Goal: Task Accomplishment & Management: Use online tool/utility

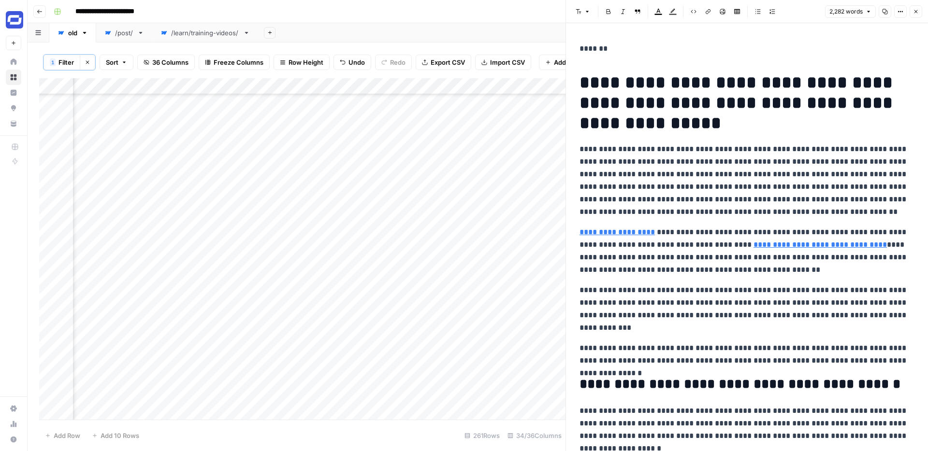
click at [721, 188] on p "**********" at bounding box center [746, 180] width 335 height 75
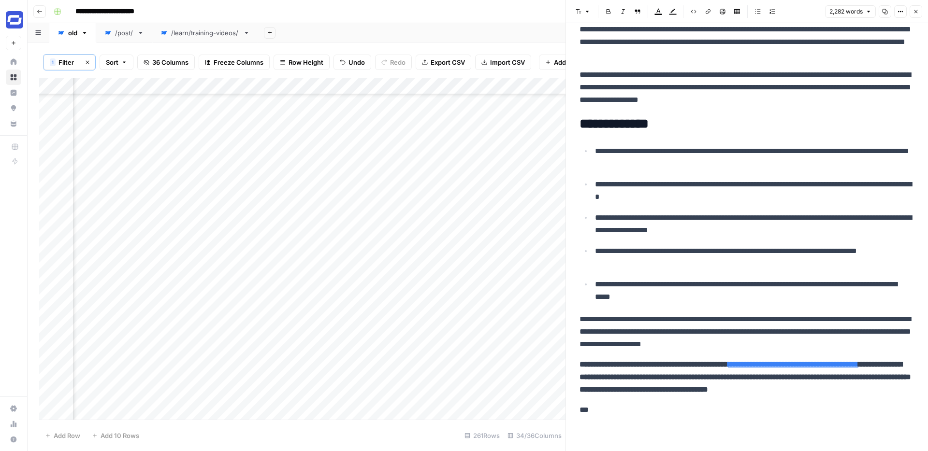
scroll to position [4332, 0]
click at [682, 212] on p "**********" at bounding box center [754, 224] width 319 height 25
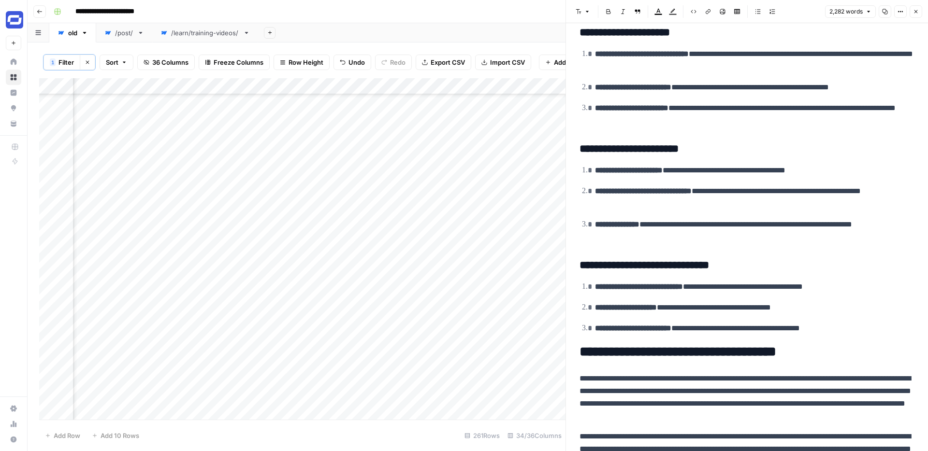
scroll to position [3923, 0]
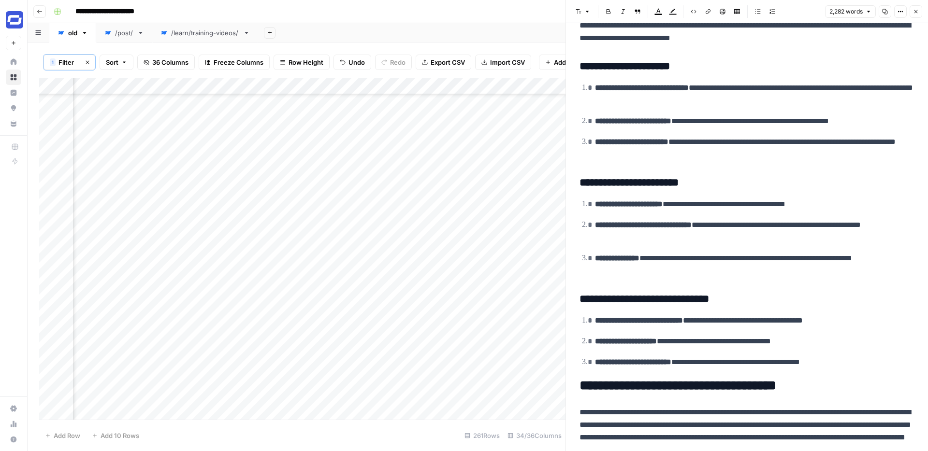
click at [734, 262] on p "**********" at bounding box center [754, 264] width 319 height 25
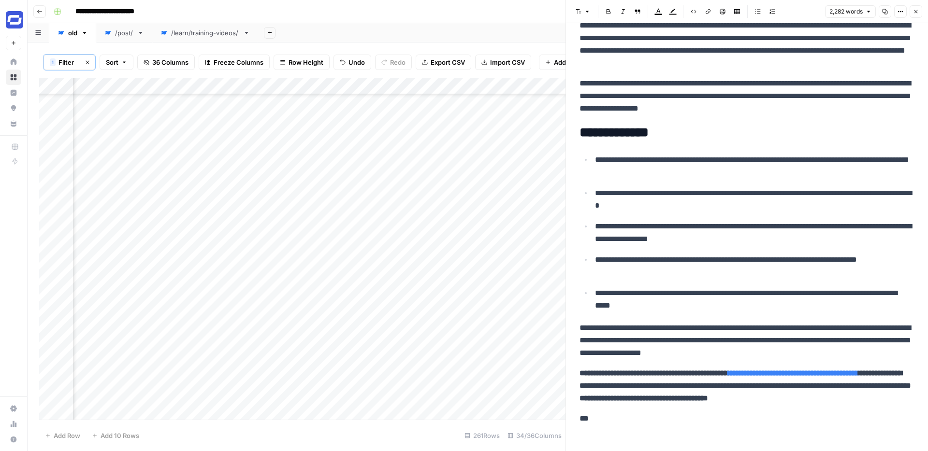
scroll to position [4332, 0]
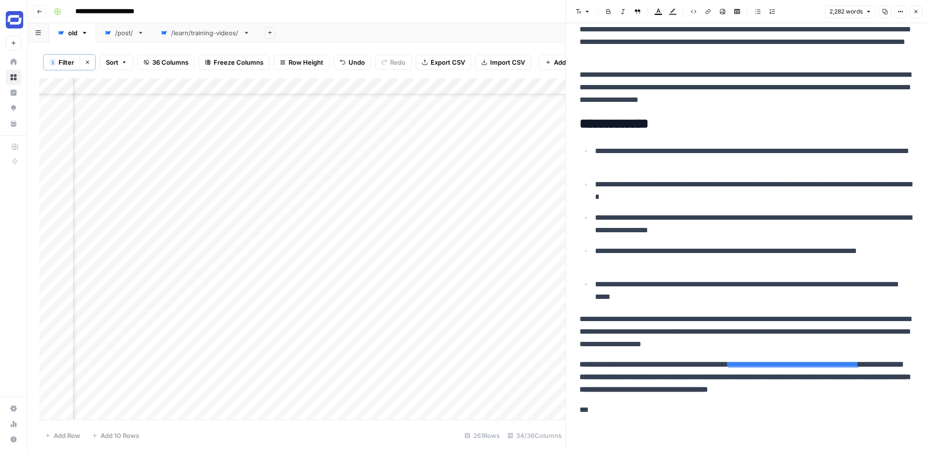
click at [624, 392] on p "**********" at bounding box center [746, 377] width 335 height 38
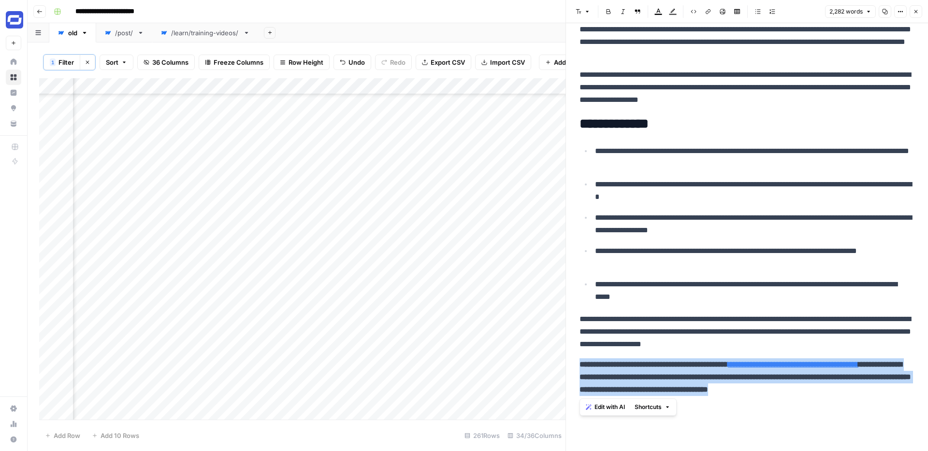
drag, startPoint x: 637, startPoint y: 392, endPoint x: 581, endPoint y: 356, distance: 66.7
click at [581, 358] on p "**********" at bounding box center [746, 377] width 335 height 38
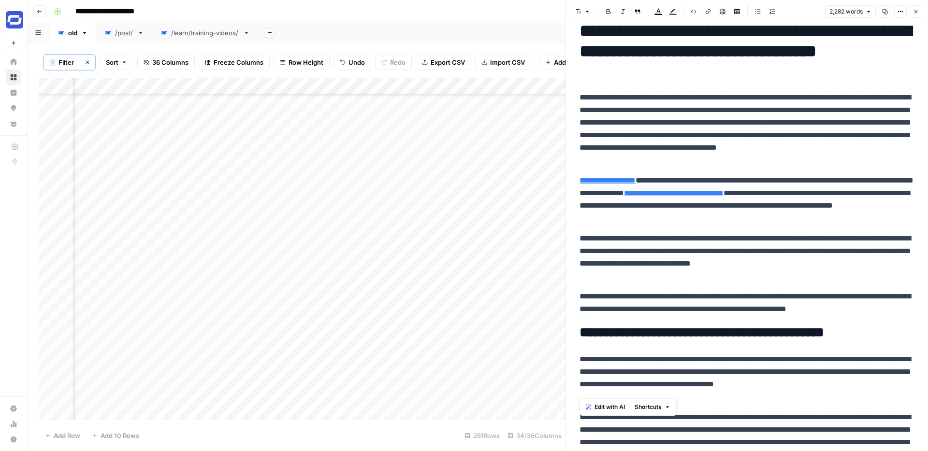
scroll to position [0, 0]
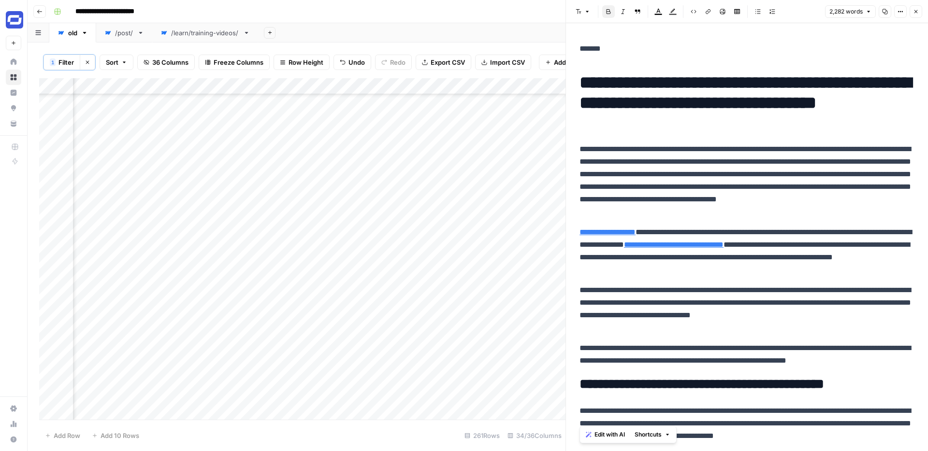
click at [666, 186] on p "**********" at bounding box center [746, 180] width 335 height 75
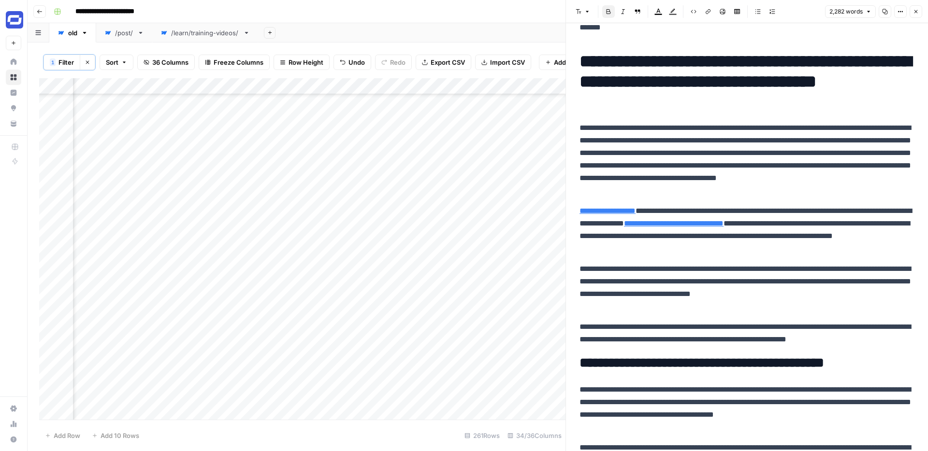
scroll to position [22, 0]
click at [762, 187] on p "**********" at bounding box center [746, 158] width 335 height 75
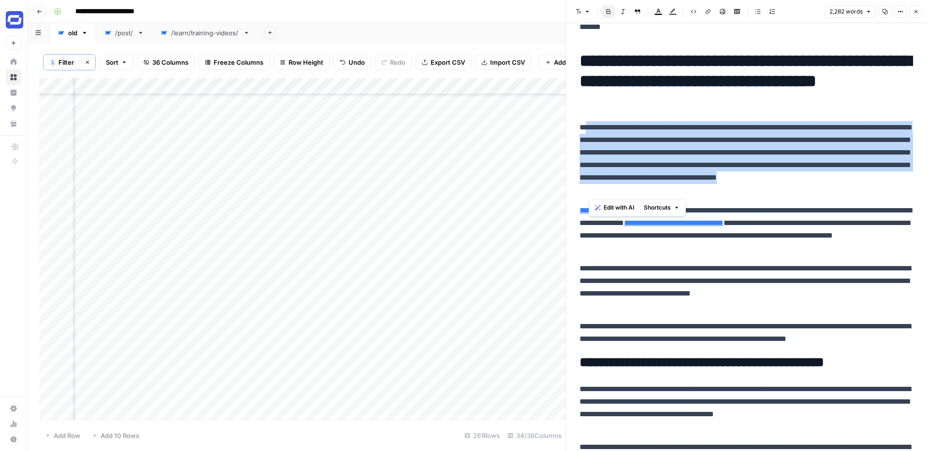
drag, startPoint x: 771, startPoint y: 186, endPoint x: 588, endPoint y: 129, distance: 192.5
click at [588, 129] on p "**********" at bounding box center [746, 158] width 335 height 75
click at [759, 184] on p "**********" at bounding box center [746, 158] width 335 height 75
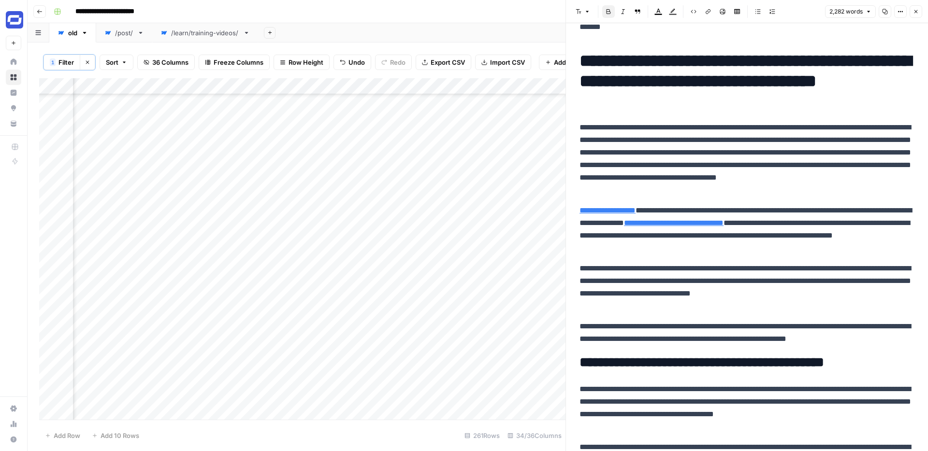
click at [759, 180] on p "**********" at bounding box center [746, 158] width 335 height 75
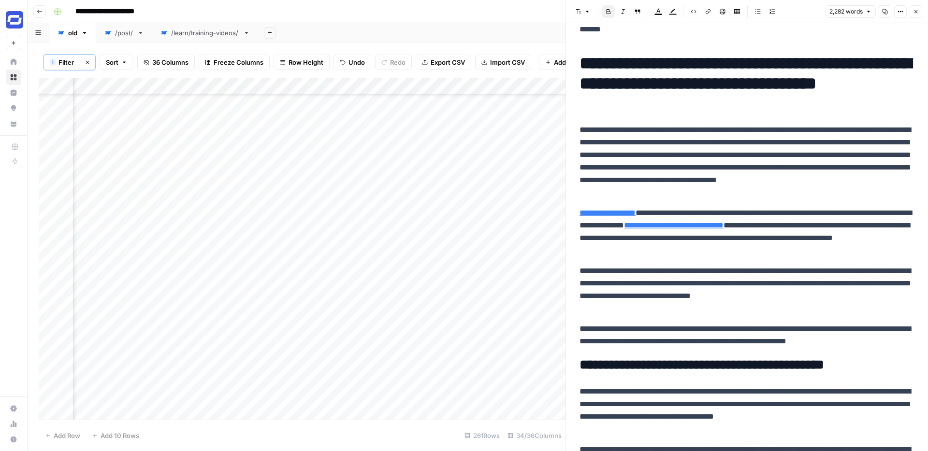
scroll to position [0, 0]
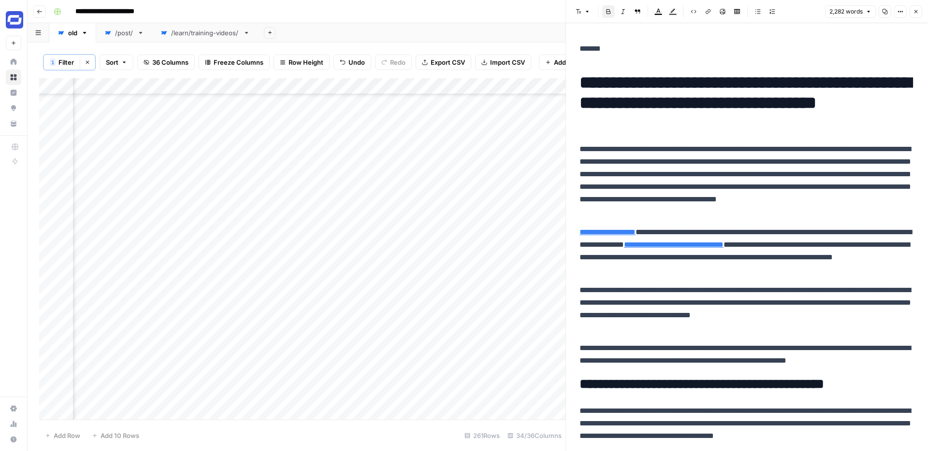
click at [914, 11] on icon "button" at bounding box center [916, 12] width 6 height 6
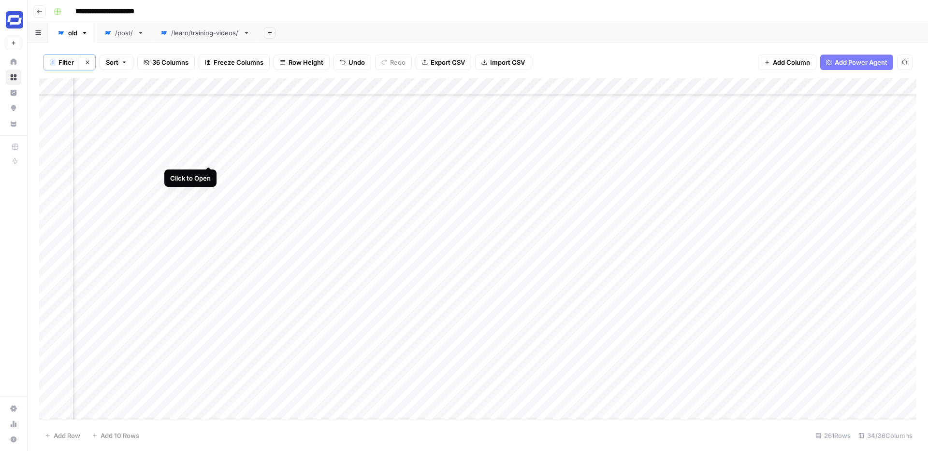
scroll to position [816, 3187]
click at [351, 223] on div "Add Column" at bounding box center [477, 249] width 877 height 342
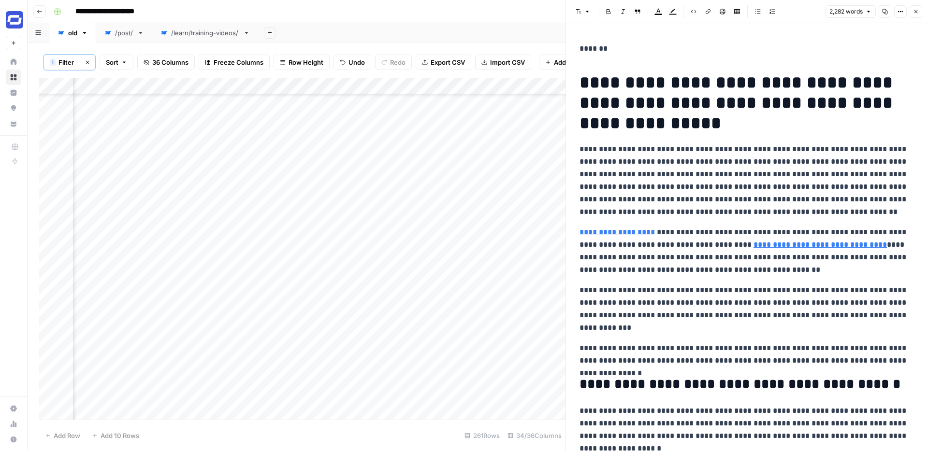
click at [606, 51] on p "*******" at bounding box center [746, 49] width 335 height 13
drag, startPoint x: 616, startPoint y: 51, endPoint x: 578, endPoint y: 51, distance: 38.2
click at [649, 159] on p "**********" at bounding box center [746, 180] width 335 height 75
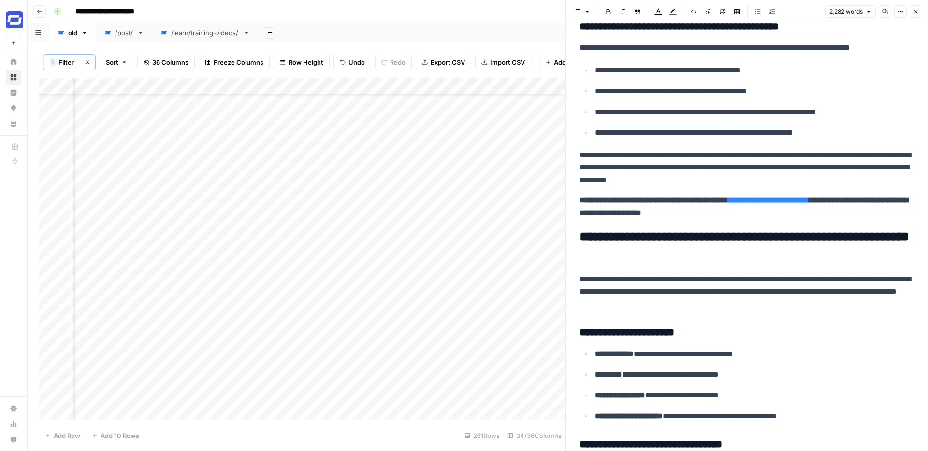
scroll to position [1710, 0]
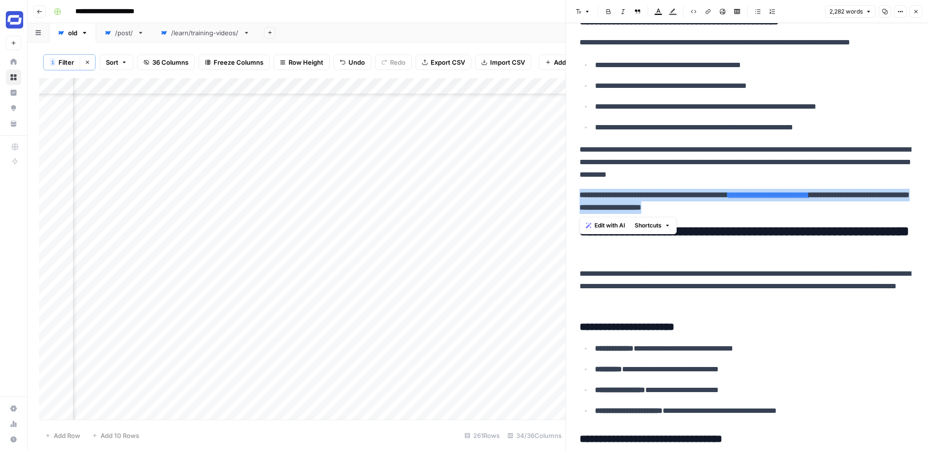
drag, startPoint x: 764, startPoint y: 208, endPoint x: 580, endPoint y: 199, distance: 184.8
click at [580, 199] on p "**********" at bounding box center [746, 201] width 335 height 25
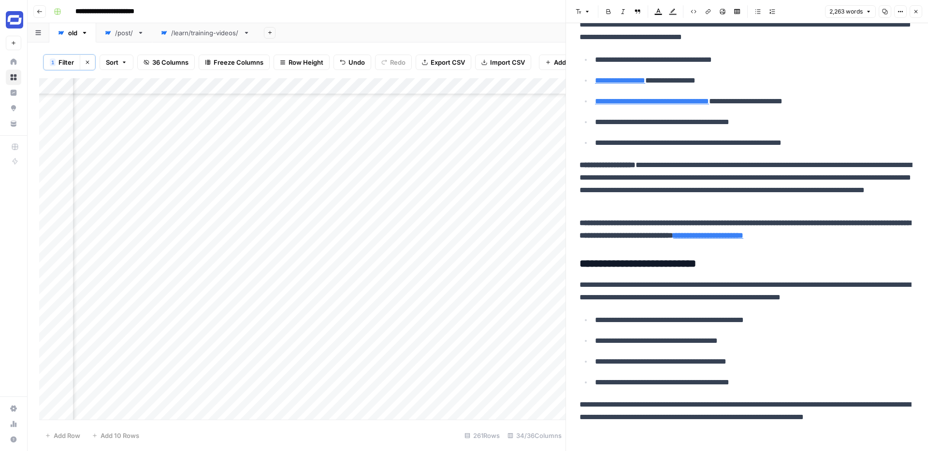
scroll to position [2404, 0]
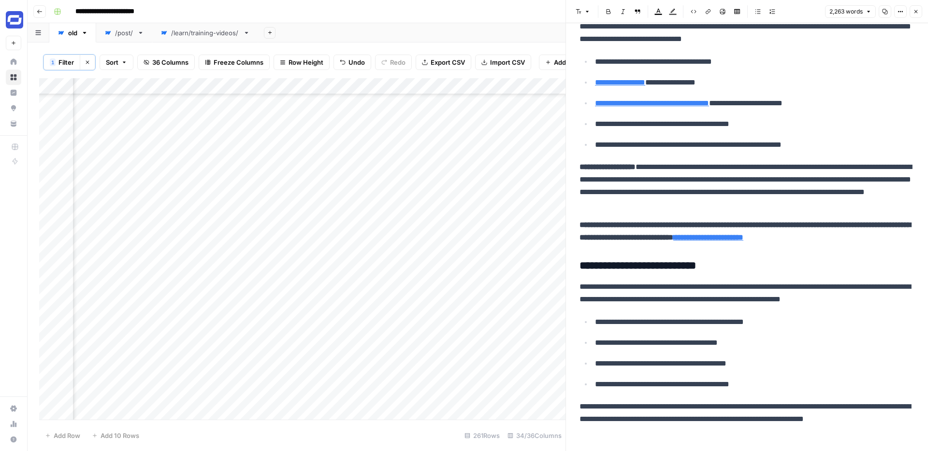
click at [647, 230] on p "**********" at bounding box center [746, 231] width 335 height 25
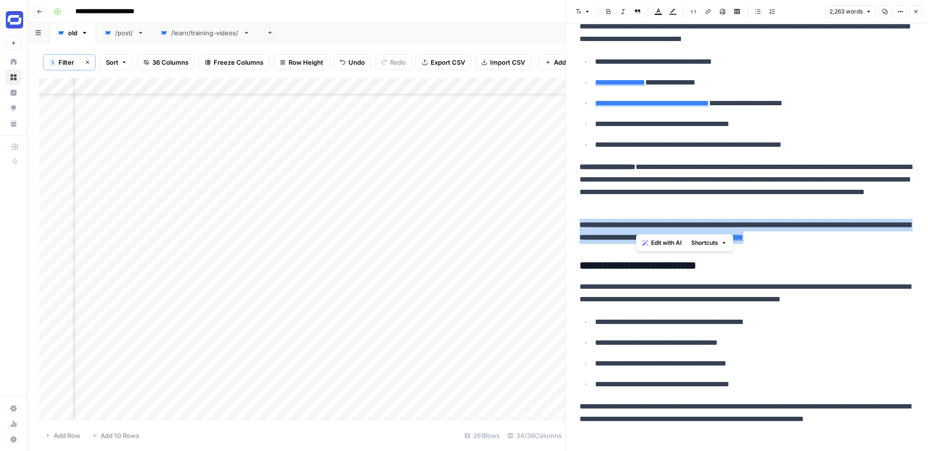
click at [647, 230] on p "**********" at bounding box center [746, 231] width 335 height 25
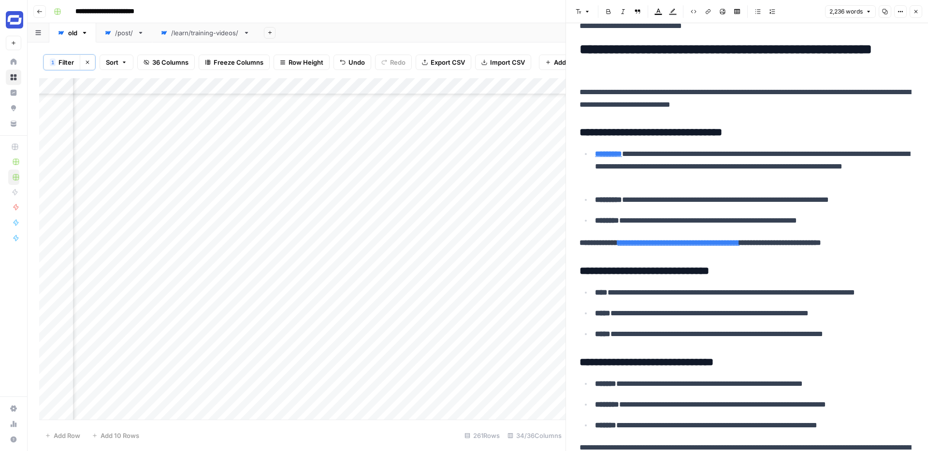
scroll to position [3358, 0]
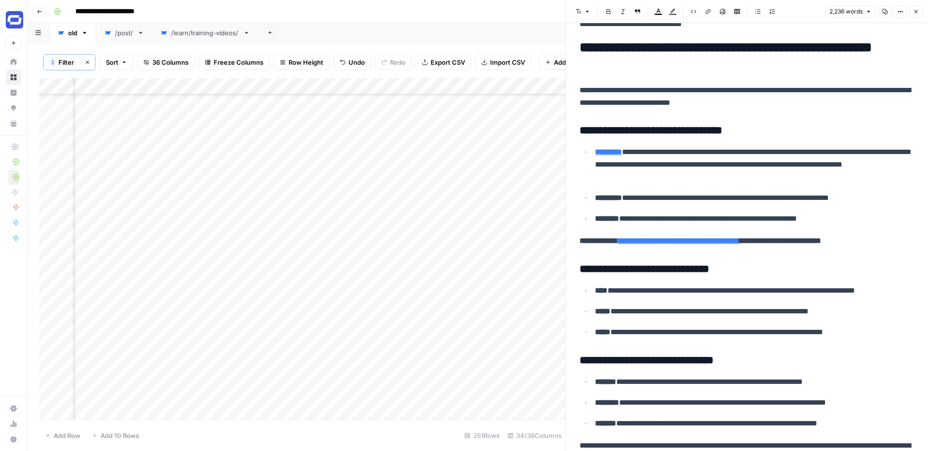
click at [615, 237] on strong "**********" at bounding box center [598, 240] width 38 height 7
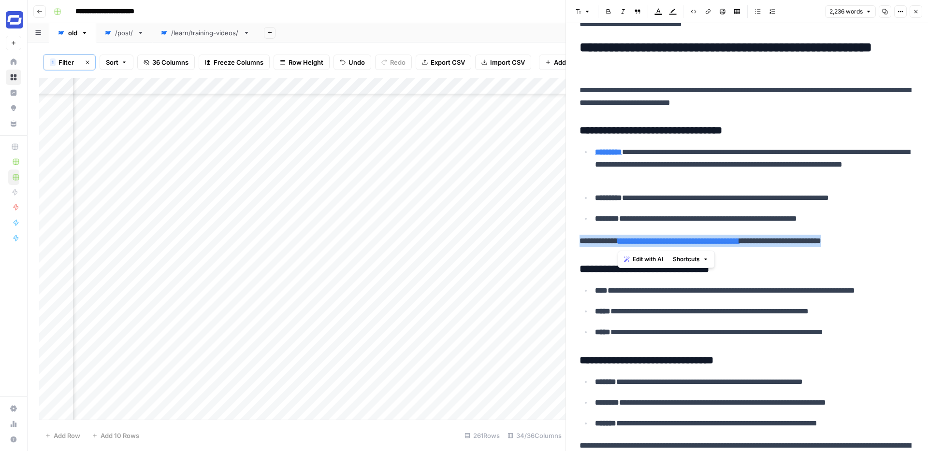
click at [615, 237] on strong "**********" at bounding box center [598, 240] width 38 height 7
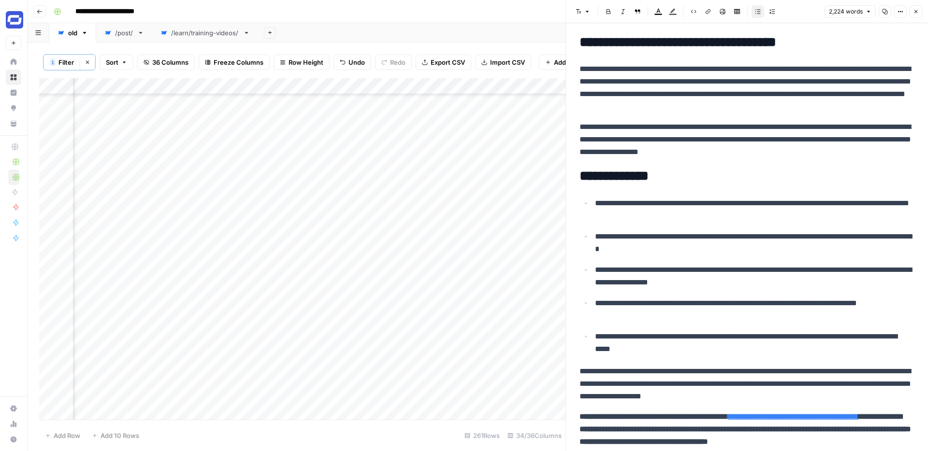
scroll to position [4244, 0]
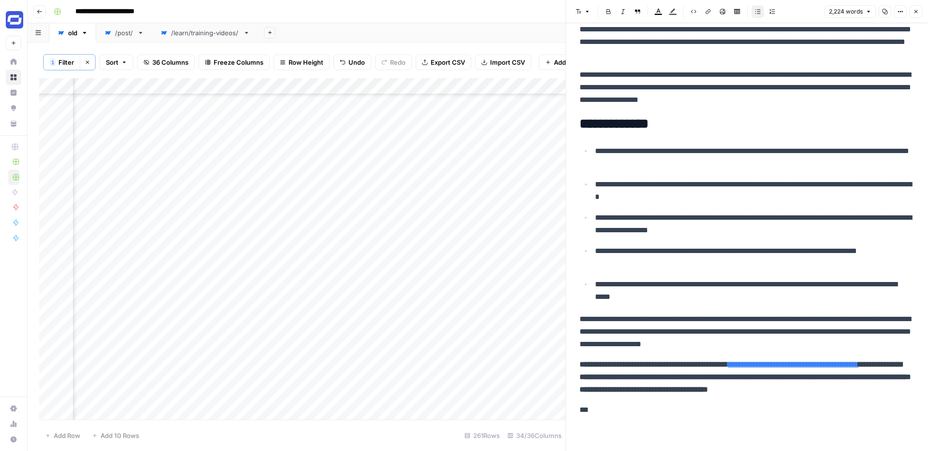
click at [617, 387] on p "**********" at bounding box center [746, 377] width 335 height 38
click at [610, 404] on p "***" at bounding box center [746, 410] width 335 height 13
click at [637, 394] on p "**********" at bounding box center [746, 377] width 335 height 38
click at [617, 405] on p "***" at bounding box center [746, 410] width 335 height 13
click at [623, 391] on p "**********" at bounding box center [746, 377] width 335 height 38
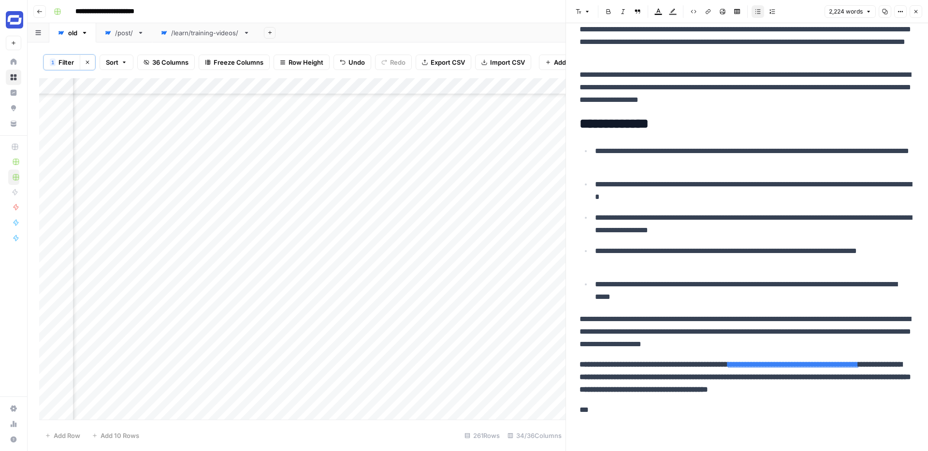
click at [652, 390] on p "**********" at bounding box center [746, 377] width 335 height 38
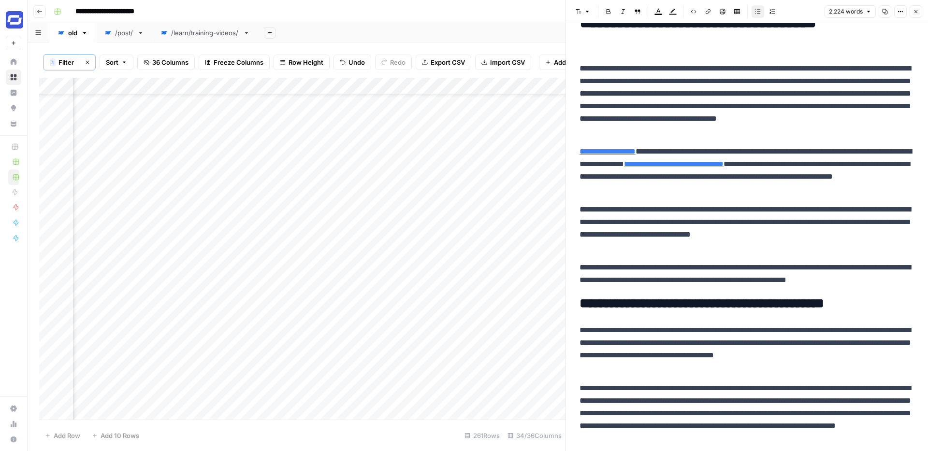
scroll to position [0, 0]
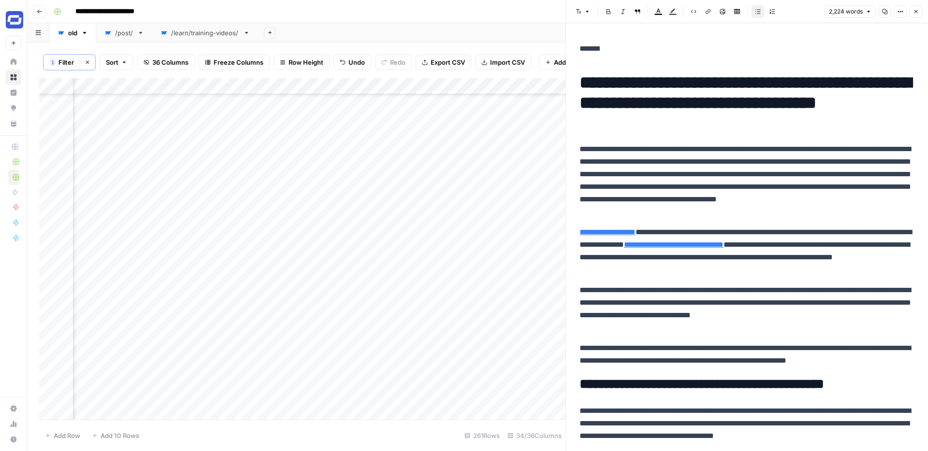
click at [912, 7] on button "Close" at bounding box center [915, 11] width 13 height 13
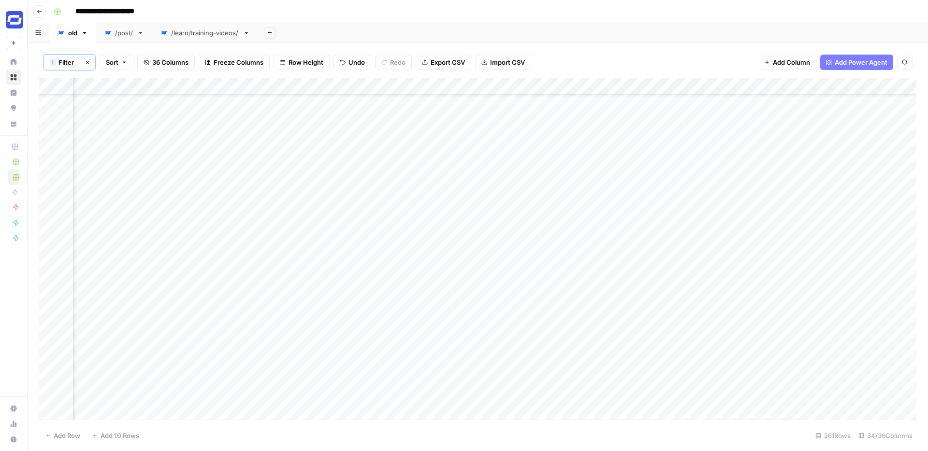
scroll to position [845, 2695]
click at [633, 84] on div "Add Column" at bounding box center [477, 249] width 877 height 342
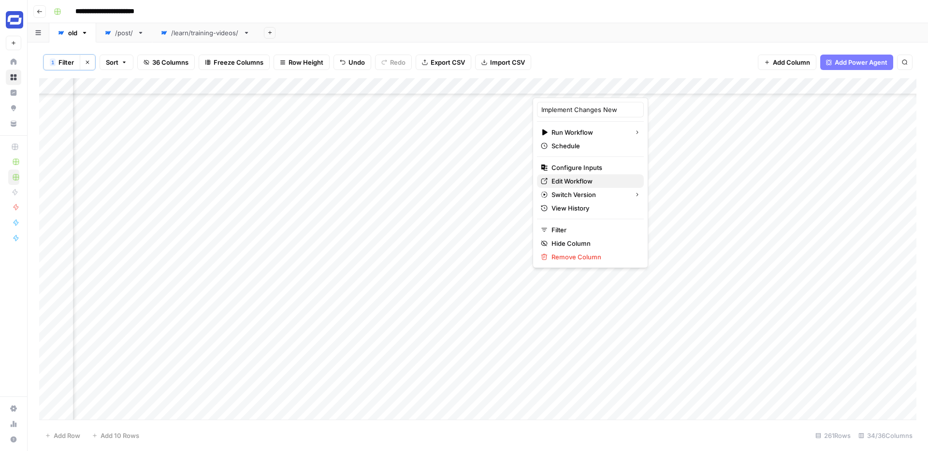
click at [575, 179] on span "Edit Workflow" at bounding box center [593, 181] width 85 height 10
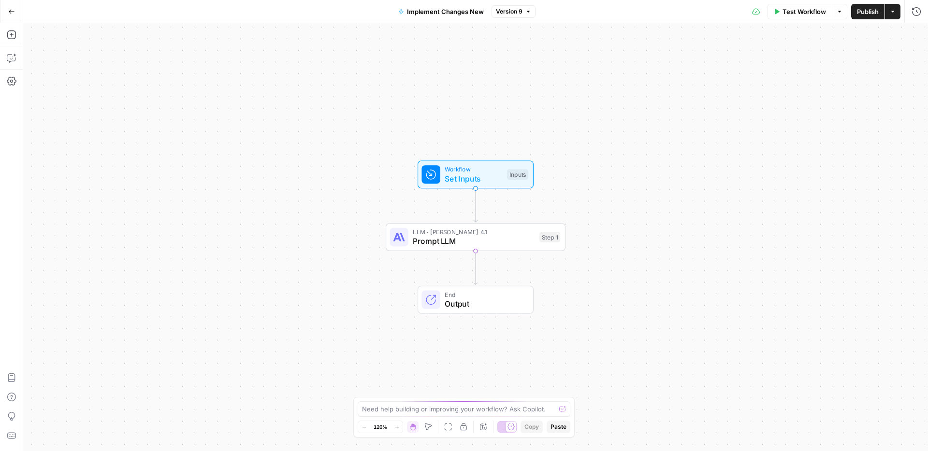
click at [500, 244] on span "Prompt LLM" at bounding box center [474, 241] width 122 height 12
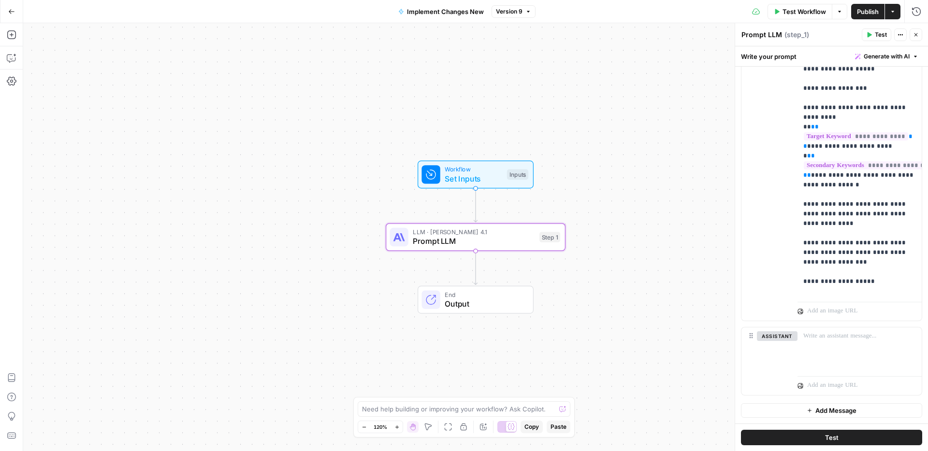
scroll to position [590, 0]
click at [869, 11] on span "Publish" at bounding box center [868, 12] width 22 height 10
click at [865, 12] on span "Publish" at bounding box center [868, 12] width 22 height 10
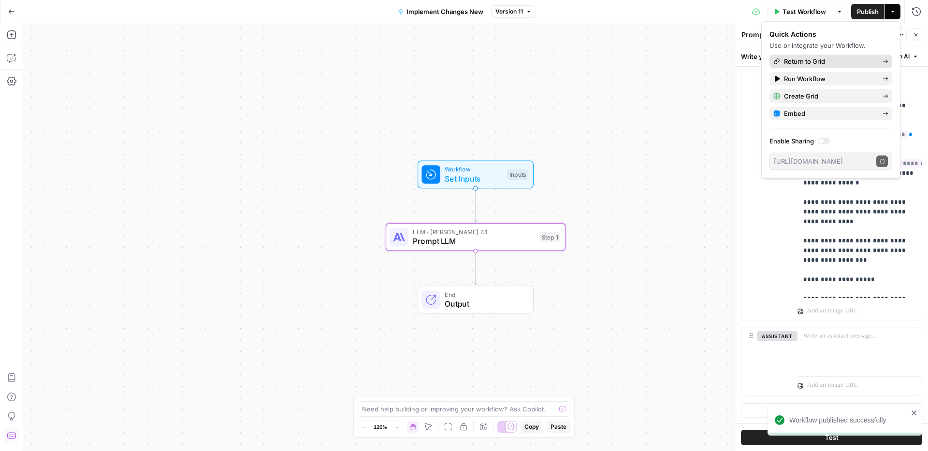
click at [816, 63] on span "Return to Grid" at bounding box center [829, 62] width 91 height 10
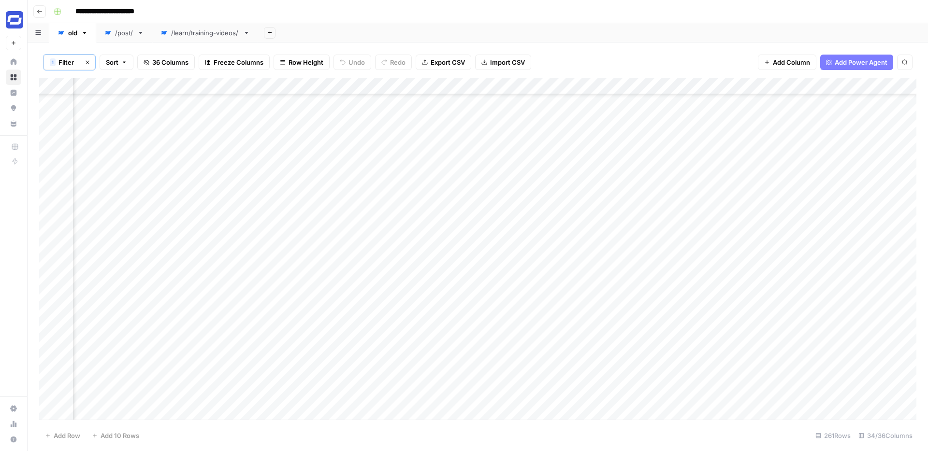
scroll to position [809, 2900]
click at [438, 231] on div "Add Column" at bounding box center [477, 249] width 877 height 342
click at [348, 229] on div "Add Column" at bounding box center [477, 249] width 877 height 342
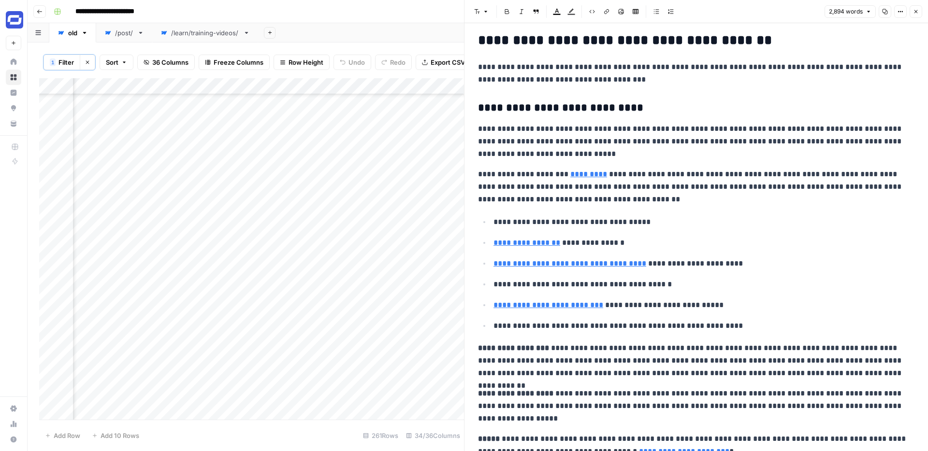
scroll to position [2578, 0]
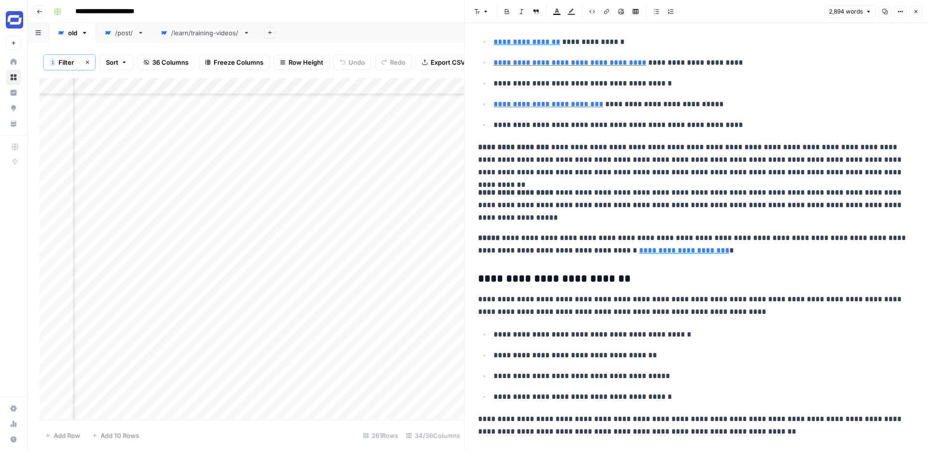
click at [564, 242] on p "**********" at bounding box center [696, 244] width 436 height 25
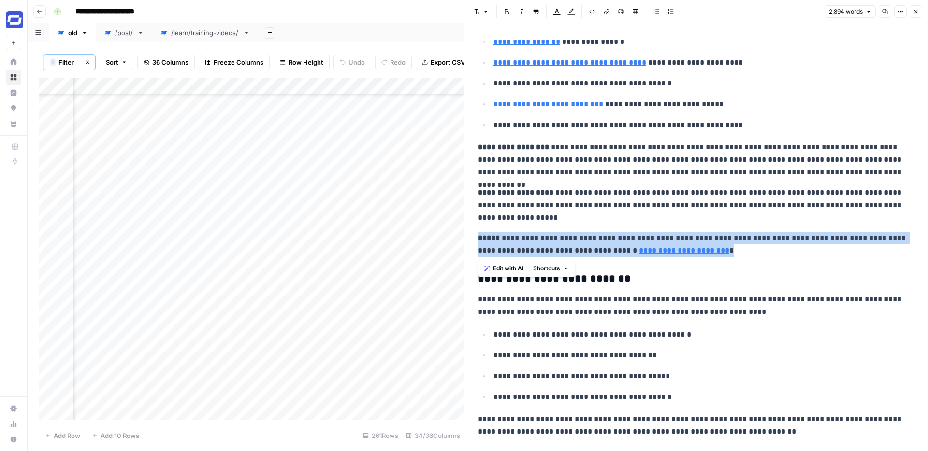
click at [564, 242] on p "**********" at bounding box center [696, 244] width 436 height 25
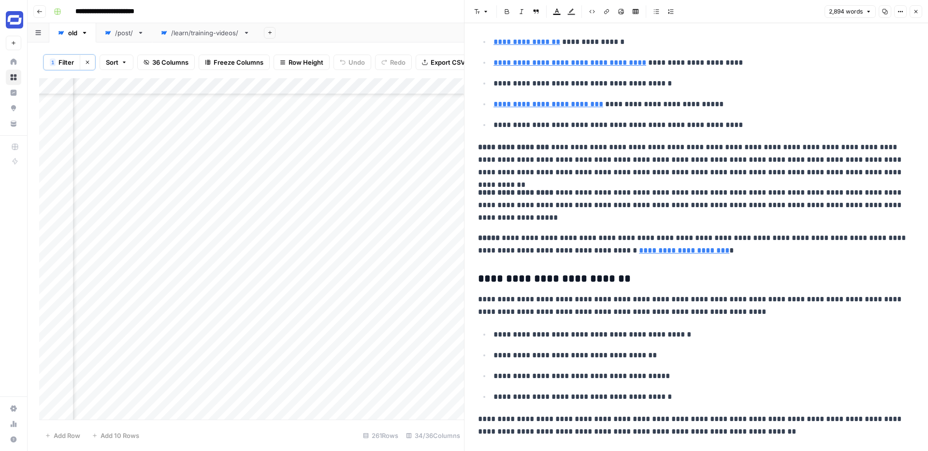
click at [914, 19] on header "Font style Bold Italic Block quote Text color Highlight color Code block Link I…" at bounding box center [695, 11] width 463 height 23
click at [917, 9] on icon "button" at bounding box center [916, 12] width 6 height 6
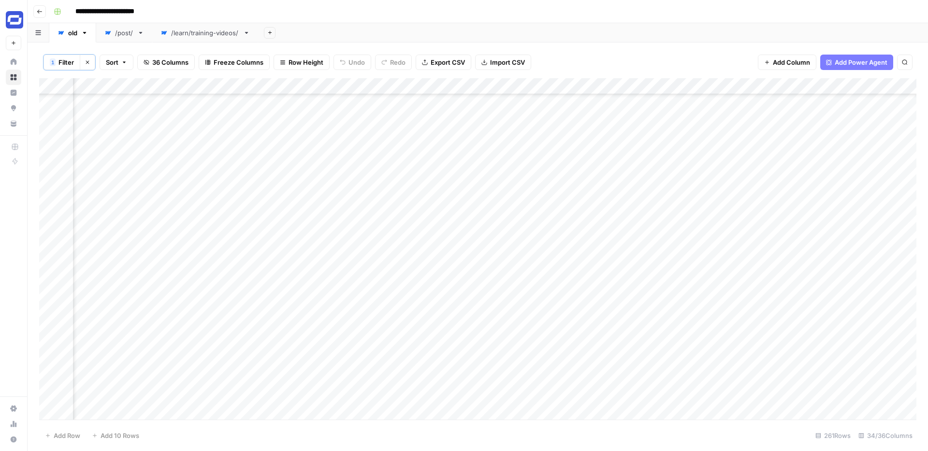
click at [360, 29] on div "Add Sheet" at bounding box center [593, 32] width 670 height 19
click at [122, 34] on div "/post/" at bounding box center [124, 33] width 18 height 10
click at [70, 34] on div "old" at bounding box center [72, 33] width 9 height 10
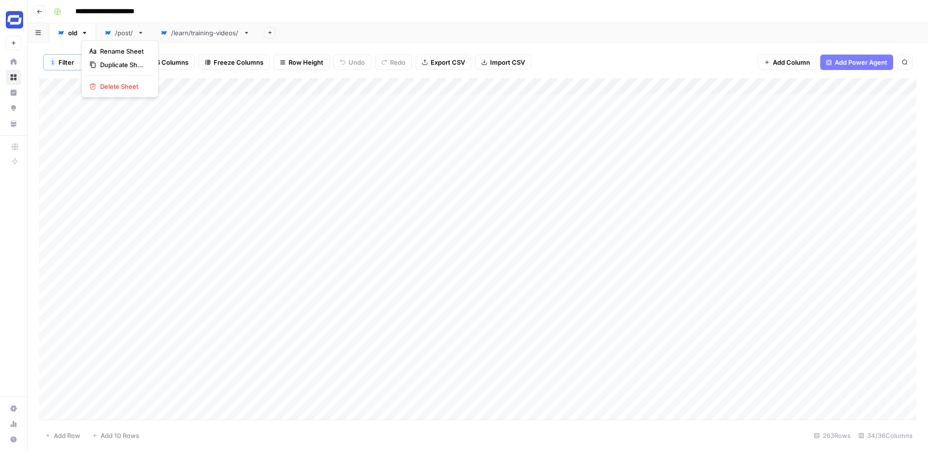
click at [83, 33] on icon "button" at bounding box center [84, 32] width 7 height 7
click at [400, 21] on header "**********" at bounding box center [478, 11] width 900 height 23
click at [83, 34] on icon "button" at bounding box center [84, 32] width 7 height 7
click at [105, 85] on span "Delete Sheet" at bounding box center [123, 87] width 46 height 10
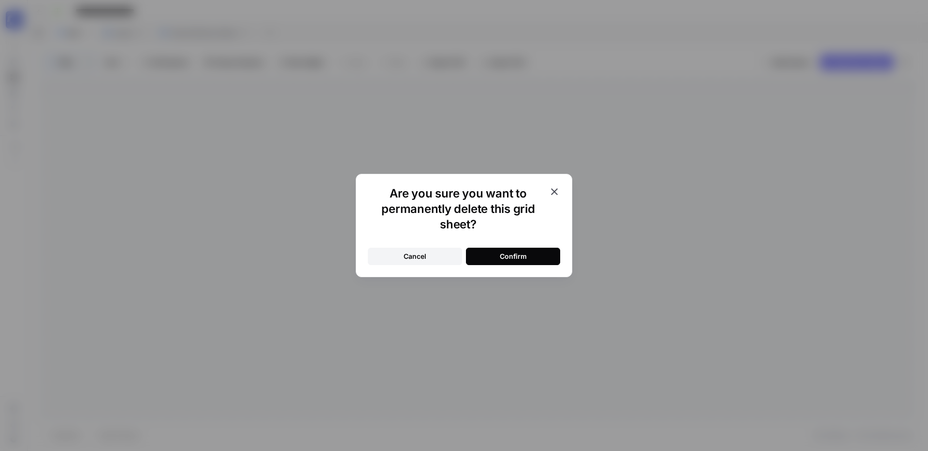
click at [479, 256] on button "Confirm" at bounding box center [513, 256] width 94 height 17
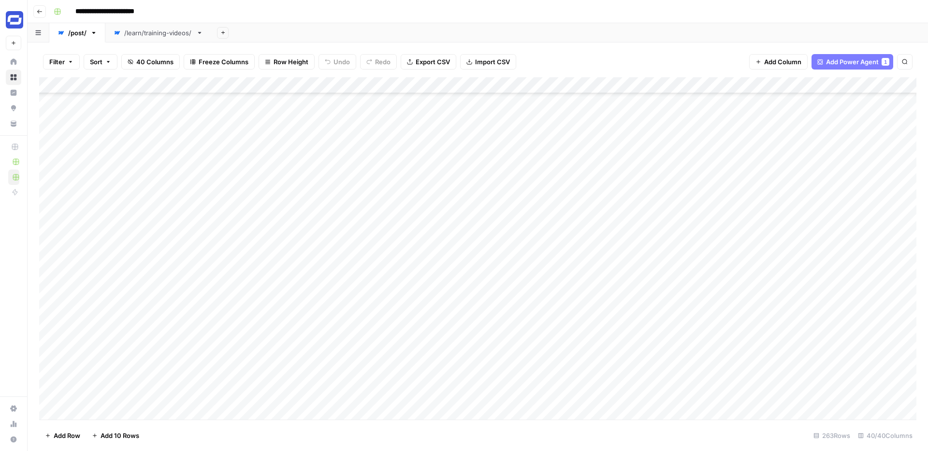
scroll to position [207, 0]
drag, startPoint x: 226, startPoint y: 89, endPoint x: 339, endPoint y: 98, distance: 112.9
click at [339, 98] on div "Add Column" at bounding box center [477, 248] width 877 height 343
click at [598, 231] on div "Add Column" at bounding box center [477, 248] width 877 height 343
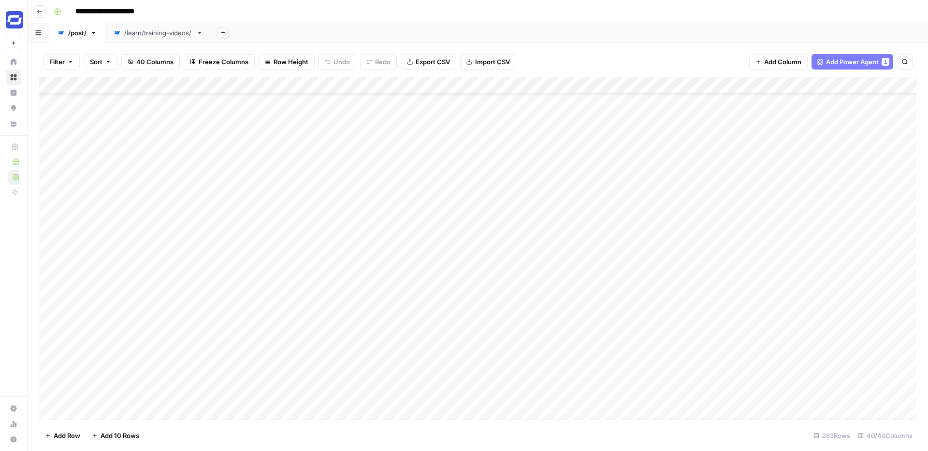
click at [626, 230] on div "Add Column" at bounding box center [477, 248] width 877 height 343
click at [61, 60] on span "Filter" at bounding box center [56, 62] width 15 height 10
click at [195, 110] on button "Add Filter" at bounding box center [235, 109] width 360 height 13
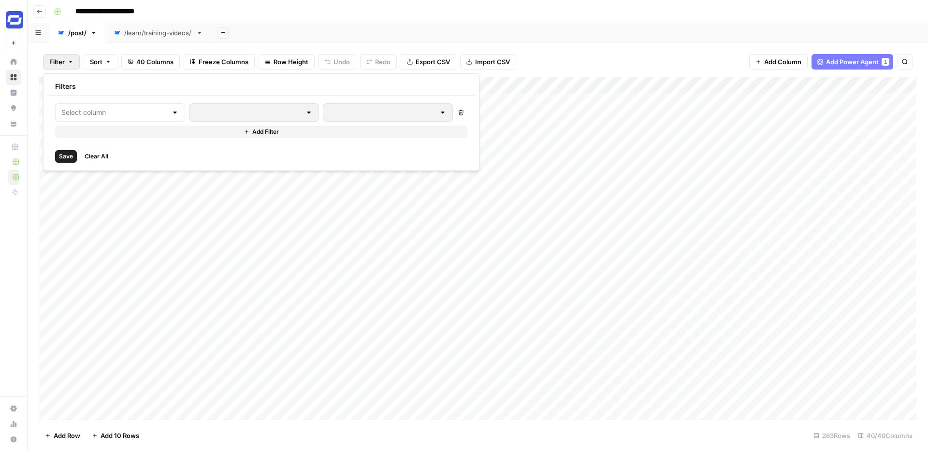
click at [470, 43] on div "Filter Sort 40 Columns Freeze Columns Row Height Undo Redo Export CSV Import CS…" at bounding box center [478, 247] width 900 height 409
click at [71, 61] on icon "button" at bounding box center [71, 62] width 6 height 6
click at [149, 107] on div at bounding box center [120, 112] width 130 height 18
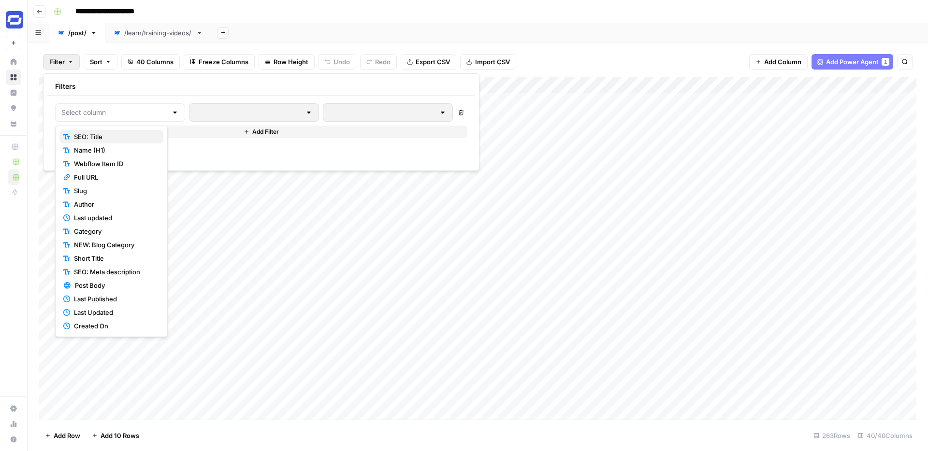
click at [120, 136] on span "SEO: Title" at bounding box center [115, 137] width 82 height 10
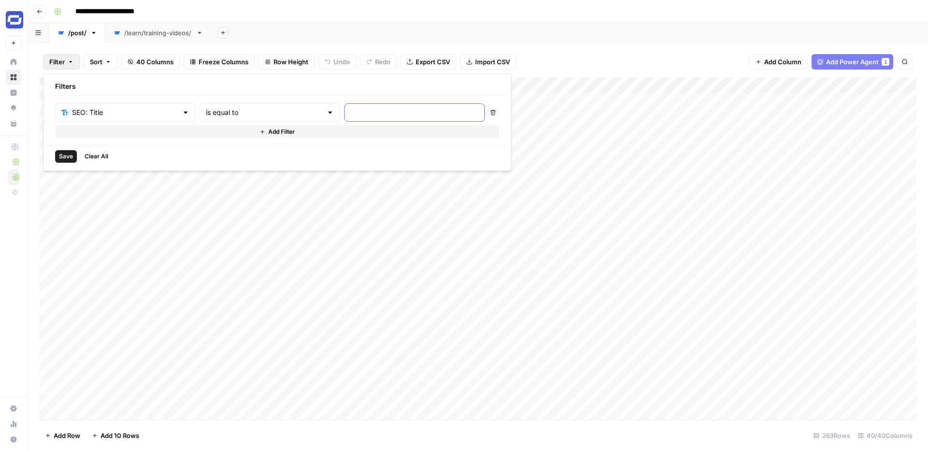
click at [350, 112] on input "text" at bounding box center [414, 113] width 128 height 10
click at [268, 103] on div "is equal to" at bounding box center [270, 112] width 141 height 18
click at [221, 167] on span "contains" at bounding box center [229, 164] width 95 height 10
type input "contains"
click at [350, 111] on input "text" at bounding box center [414, 113] width 128 height 10
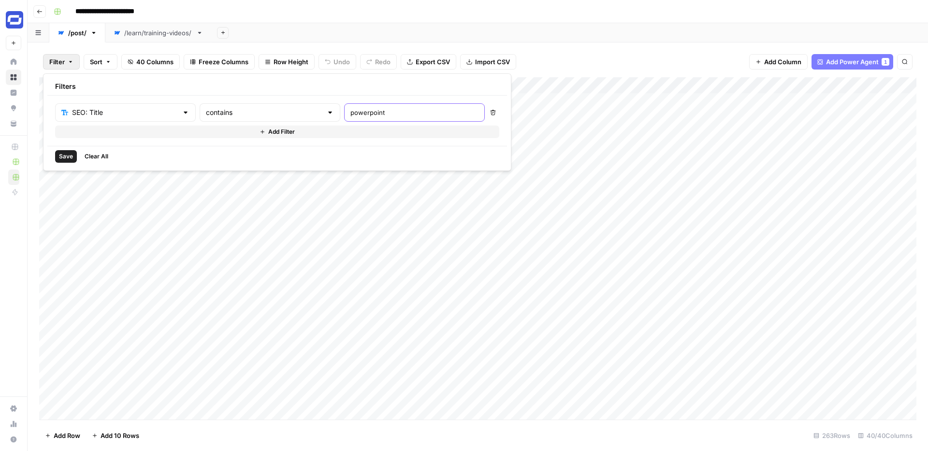
type input "powerpoint"
click at [64, 155] on span "Save" at bounding box center [66, 157] width 14 height 9
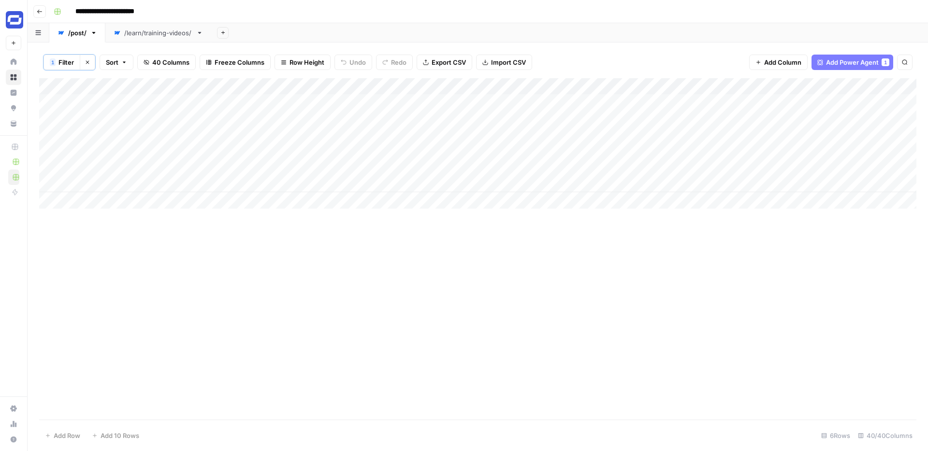
click at [582, 136] on div "Add Column" at bounding box center [477, 143] width 877 height 130
click at [625, 134] on input "**********" at bounding box center [629, 138] width 155 height 12
click at [620, 246] on div "Add Column" at bounding box center [477, 249] width 877 height 342
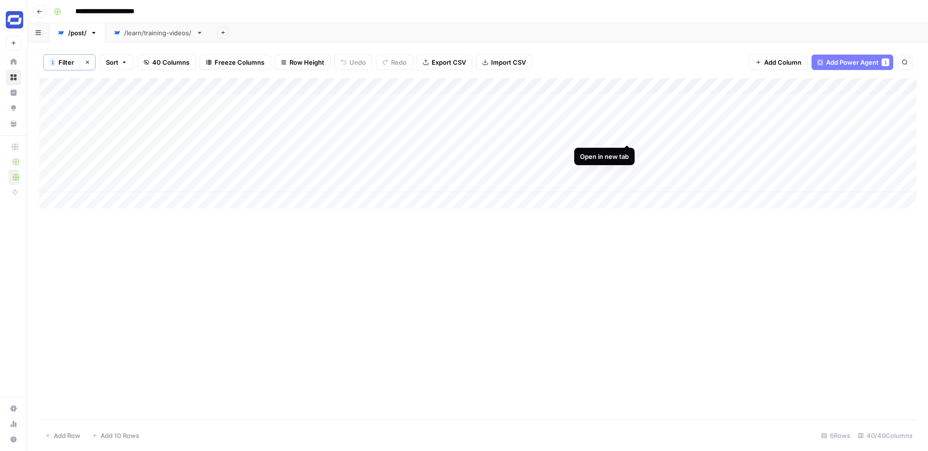
click at [629, 137] on div "Add Column" at bounding box center [477, 143] width 877 height 130
click at [590, 230] on div "Add Column" at bounding box center [477, 249] width 877 height 342
click at [627, 184] on div "Add Column" at bounding box center [477, 143] width 877 height 130
click at [569, 185] on div "Add Column" at bounding box center [477, 143] width 877 height 130
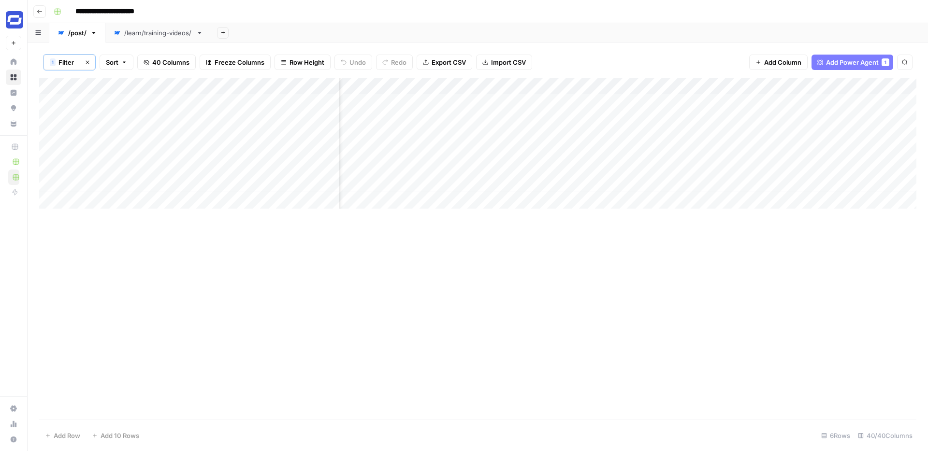
scroll to position [0, 2049]
click at [89, 63] on icon "button" at bounding box center [88, 62] width 6 height 6
click at [64, 64] on span "Filter" at bounding box center [56, 62] width 15 height 10
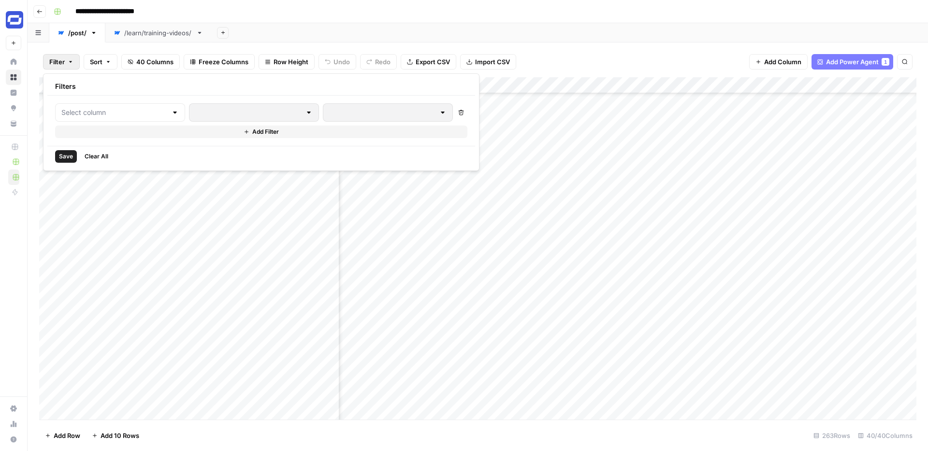
click at [153, 111] on div at bounding box center [120, 112] width 130 height 18
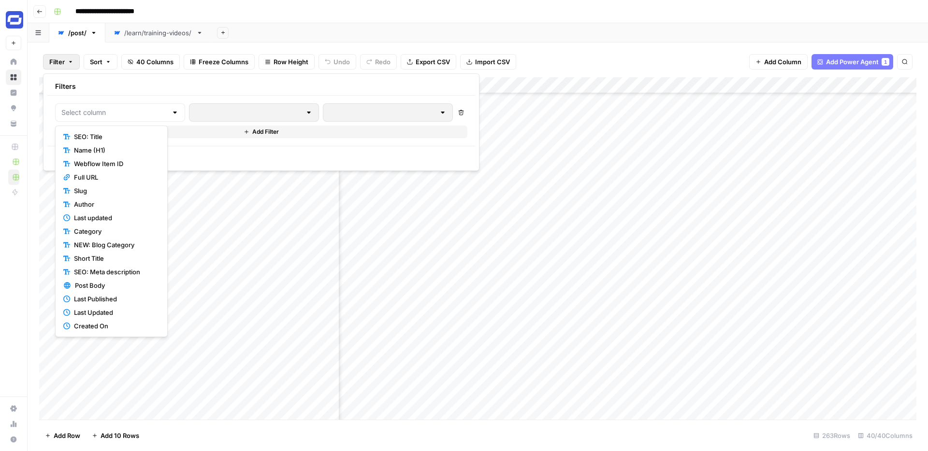
click at [118, 139] on span "SEO: Title" at bounding box center [115, 137] width 82 height 10
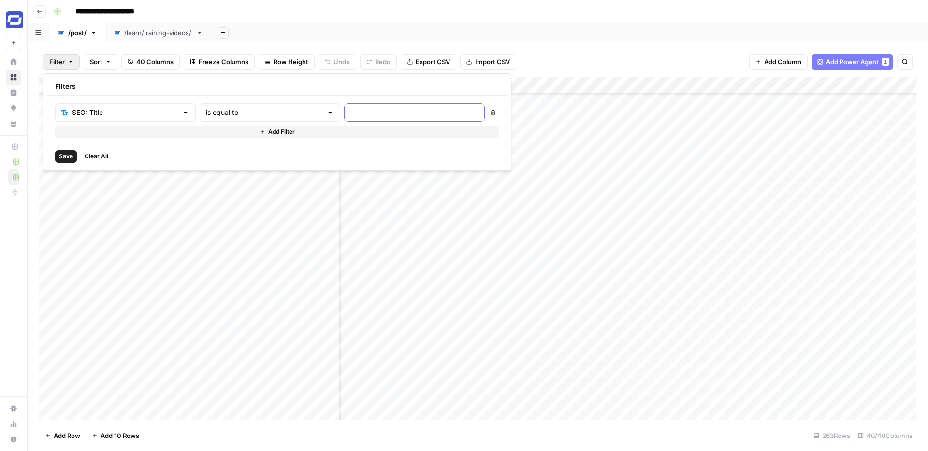
click at [350, 116] on input "text" at bounding box center [414, 113] width 128 height 10
type input "powerpoint"
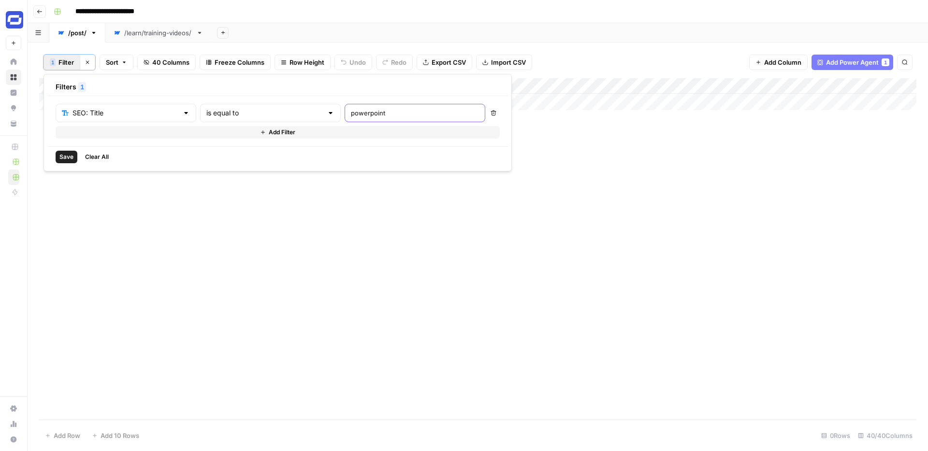
click at [380, 114] on input "powerpoint" at bounding box center [415, 113] width 128 height 10
click at [291, 117] on div "SEO: Title is equal to powerpoint" at bounding box center [271, 113] width 430 height 18
click at [327, 113] on div at bounding box center [331, 113] width 8 height 10
click at [228, 161] on span "contains" at bounding box center [230, 164] width 95 height 10
type input "contains"
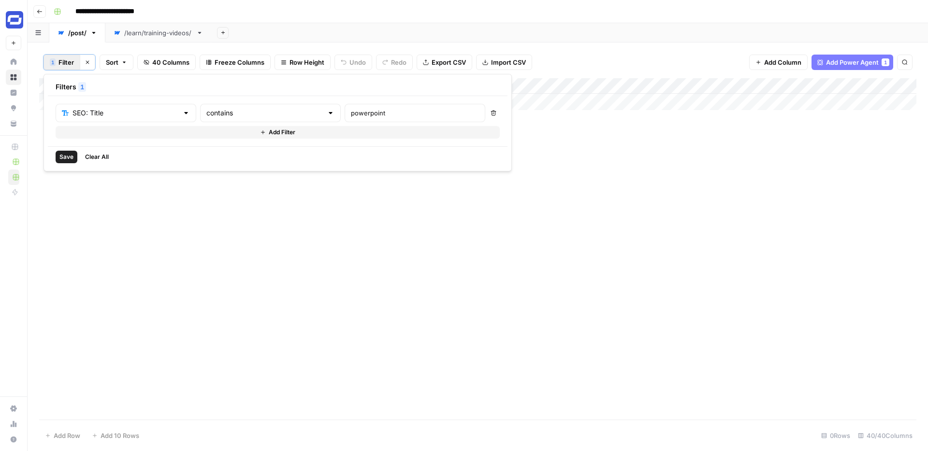
click at [65, 157] on span "Save" at bounding box center [66, 157] width 14 height 9
click at [255, 152] on div "Add Column" at bounding box center [477, 127] width 877 height 98
click at [251, 152] on div "Add Column" at bounding box center [477, 127] width 877 height 98
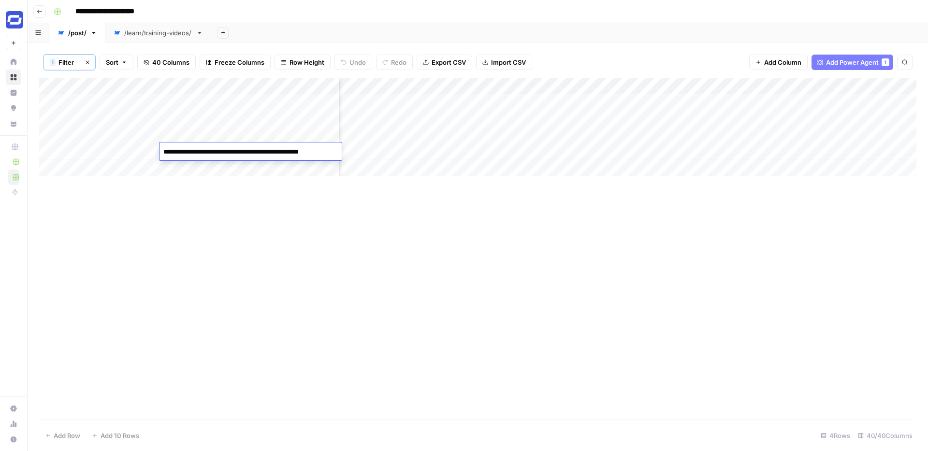
click at [251, 152] on textarea "**********" at bounding box center [249, 152] width 180 height 14
click at [67, 58] on span "Filter" at bounding box center [65, 62] width 15 height 10
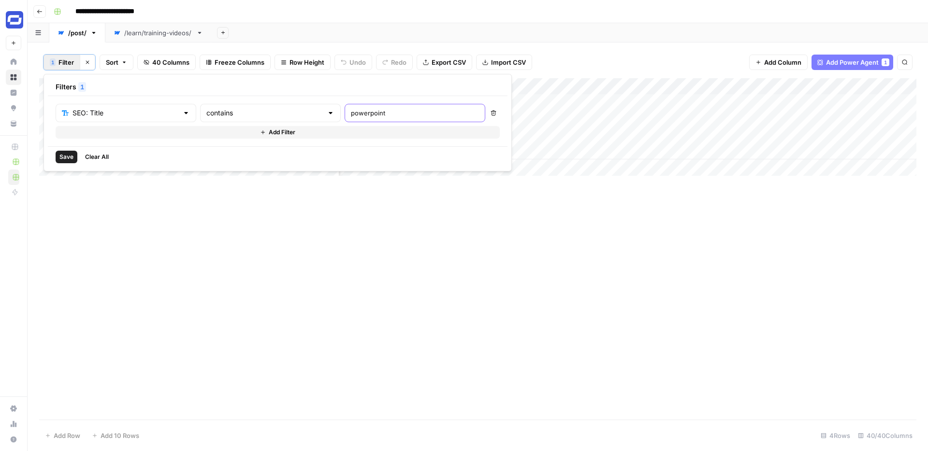
click at [351, 110] on input "powerpoint" at bounding box center [415, 113] width 128 height 10
paste input "How to Convert Your PowerPoint Slides into Video with AI"
type input "How to Convert Your PowerPoint Slides into Video with AI"
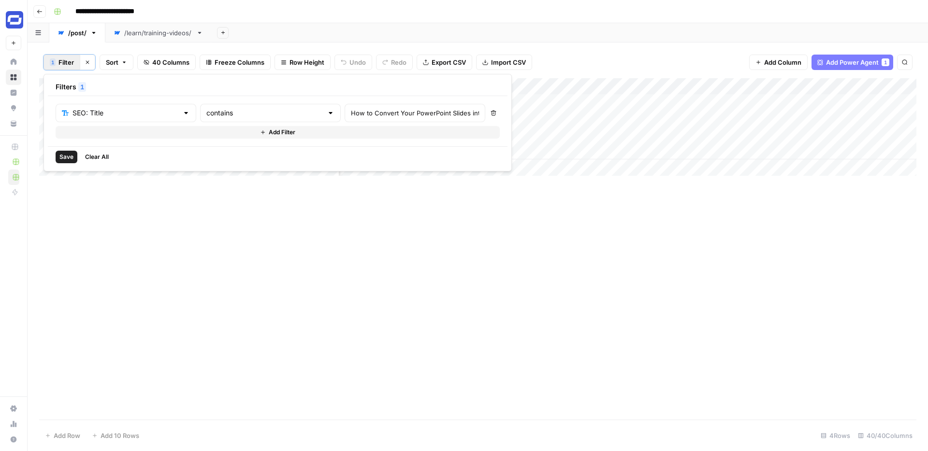
click at [72, 155] on span "Save" at bounding box center [66, 157] width 14 height 9
click at [600, 102] on div "Add Column" at bounding box center [477, 102] width 877 height 48
click at [791, 100] on div "Add Column" at bounding box center [477, 102] width 877 height 48
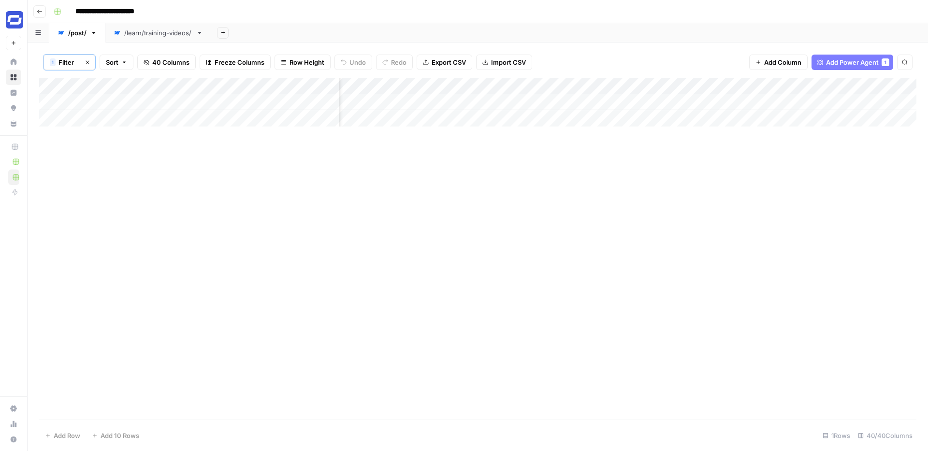
click at [794, 98] on div "Add Column" at bounding box center [477, 102] width 877 height 48
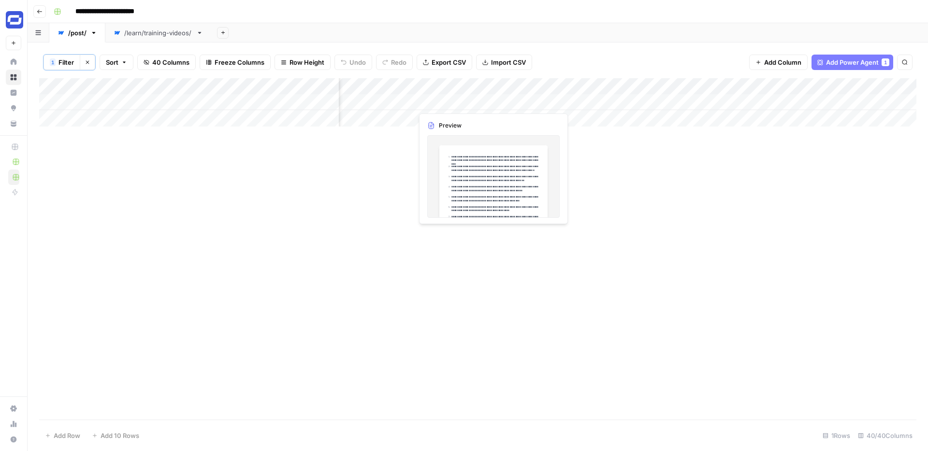
click at [446, 104] on div "Add Column" at bounding box center [477, 102] width 877 height 48
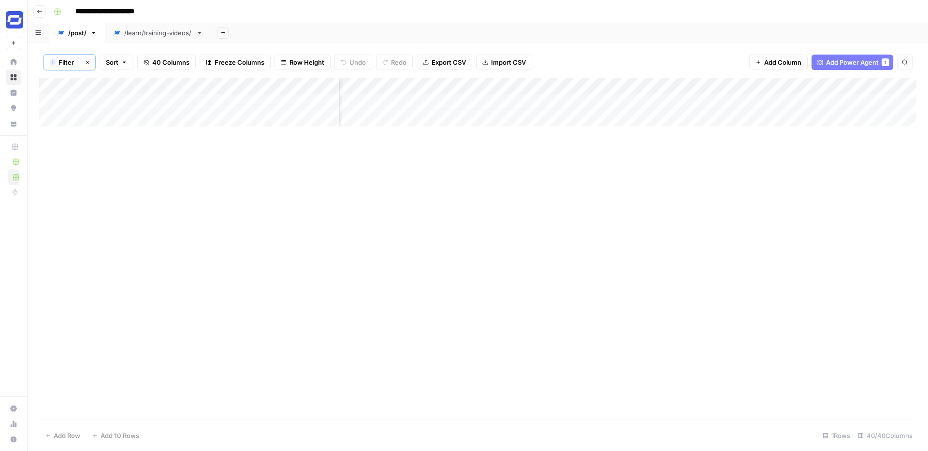
click at [460, 98] on div "Add Column" at bounding box center [477, 102] width 877 height 48
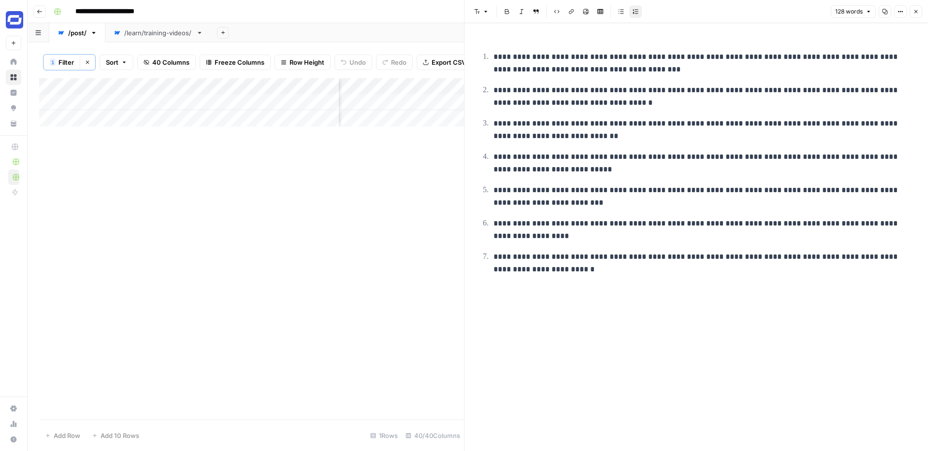
click at [540, 130] on p "**********" at bounding box center [703, 129] width 421 height 25
click at [919, 16] on button "Close" at bounding box center [915, 11] width 13 height 13
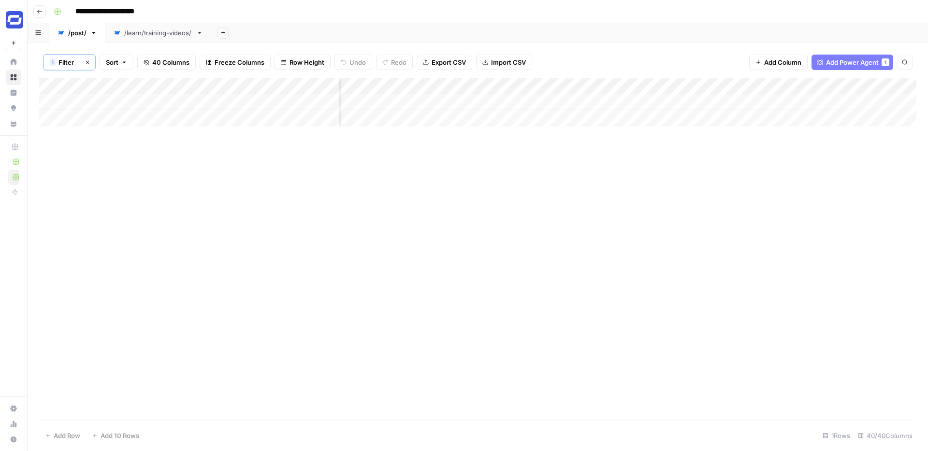
click at [539, 103] on div "Add Column" at bounding box center [477, 102] width 877 height 48
click at [550, 103] on div "Add Column" at bounding box center [477, 102] width 877 height 48
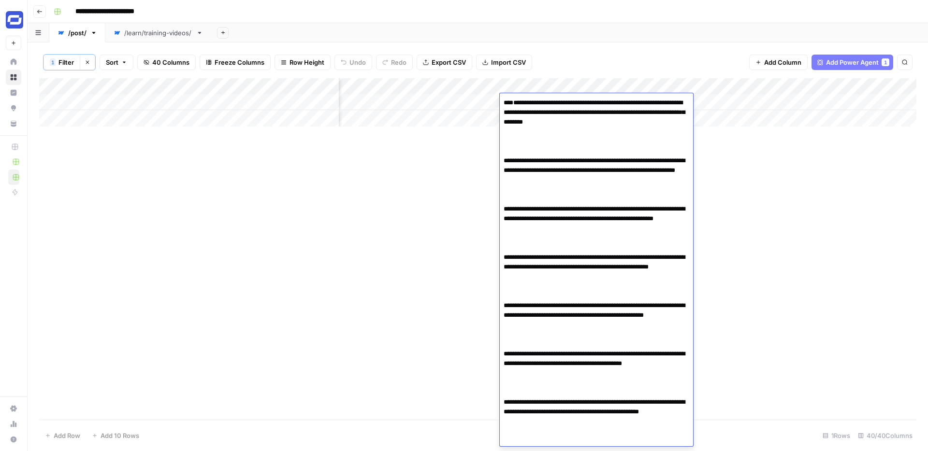
click at [574, 155] on textarea "**********" at bounding box center [596, 305] width 193 height 419
type textarea "**********"
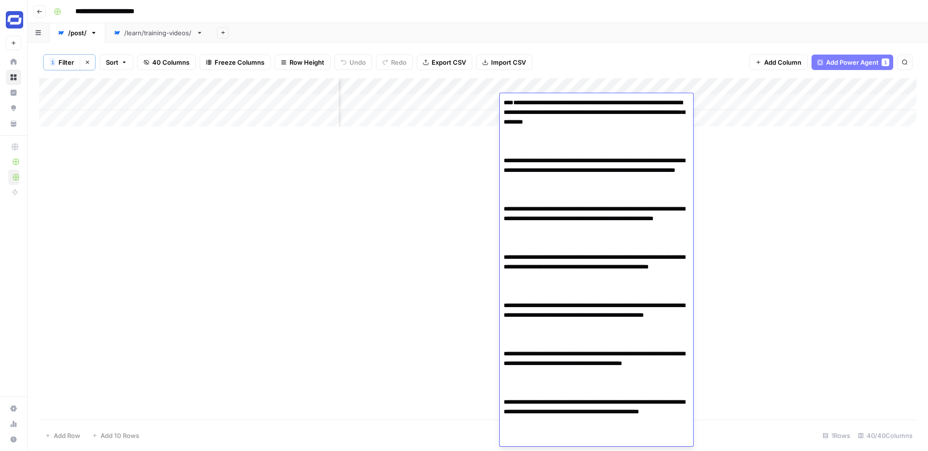
click at [399, 133] on div "Add Column" at bounding box center [477, 249] width 877 height 342
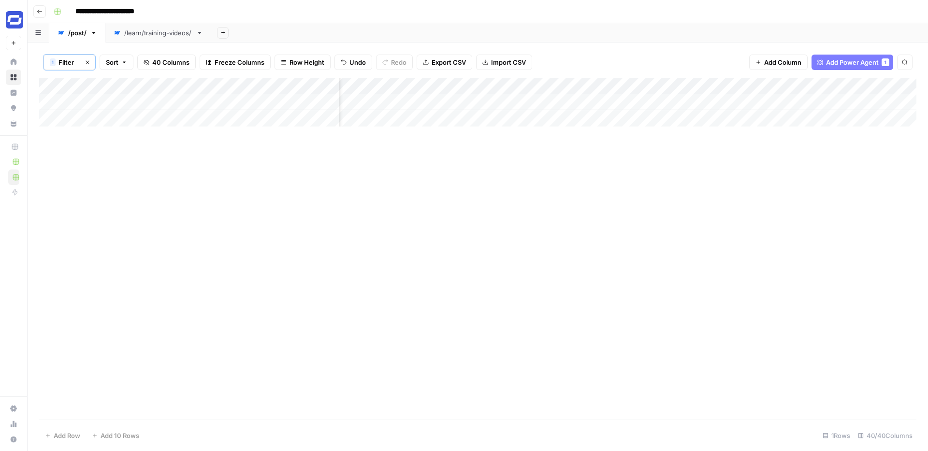
click at [400, 103] on div "Add Column" at bounding box center [477, 102] width 877 height 48
click at [392, 105] on textarea at bounding box center [442, 103] width 155 height 14
paste textarea "**********"
type textarea "**********"
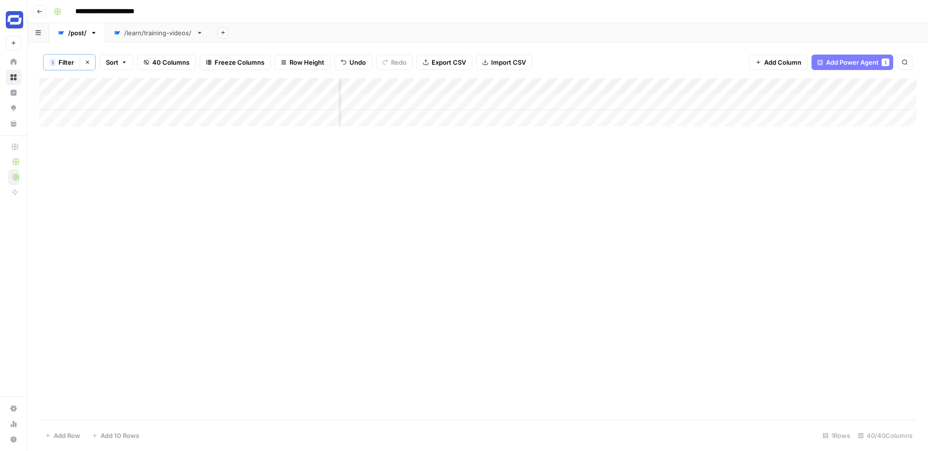
scroll to position [0, 1803]
click at [455, 103] on div "Add Column" at bounding box center [477, 102] width 877 height 48
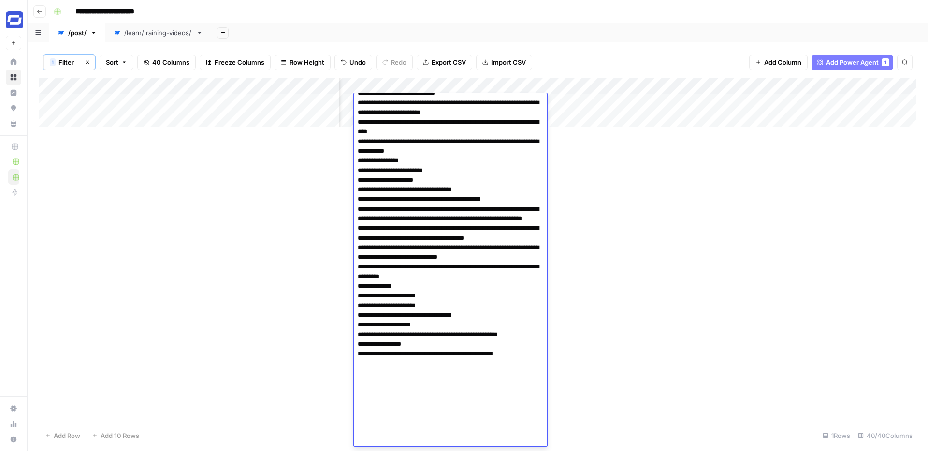
scroll to position [666, 0]
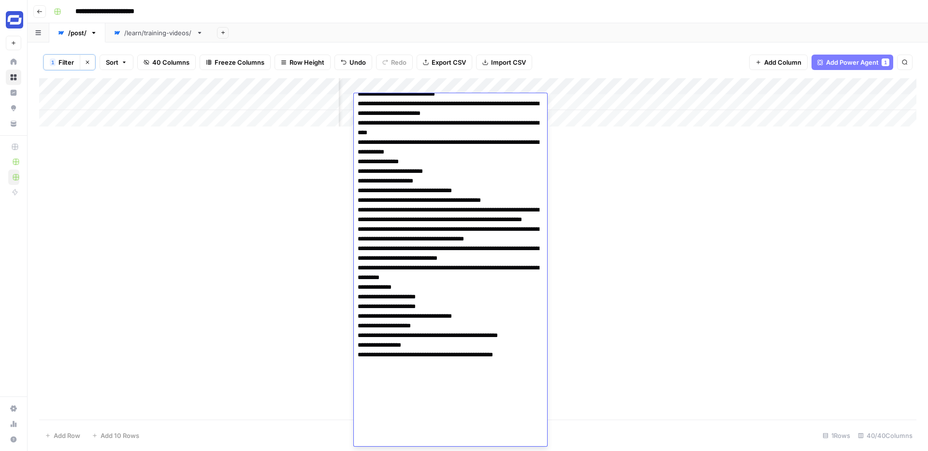
click at [631, 186] on div "Add Column" at bounding box center [477, 249] width 877 height 342
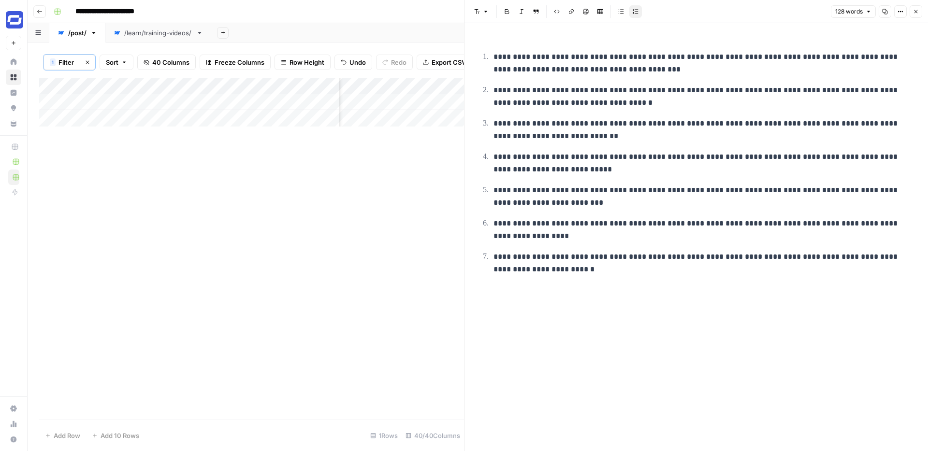
click at [918, 12] on span "Close" at bounding box center [918, 12] width 0 height 0
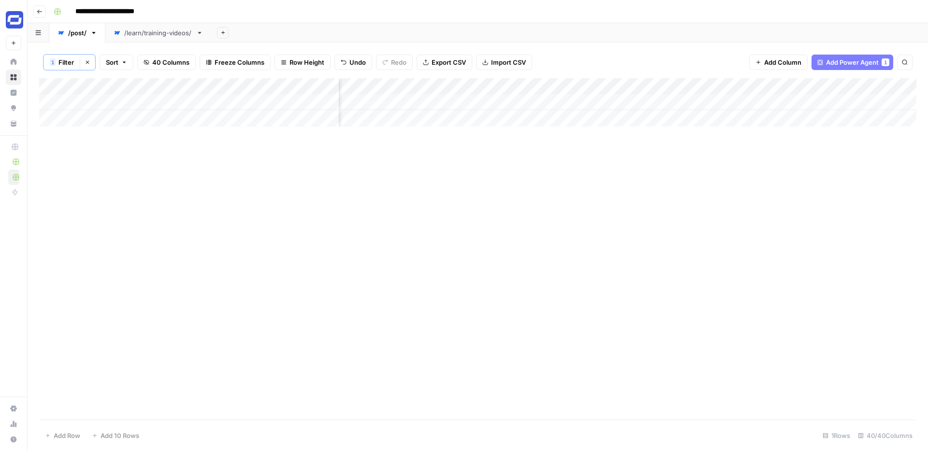
scroll to position [0, 2461]
click at [498, 99] on div "Add Column" at bounding box center [477, 102] width 877 height 48
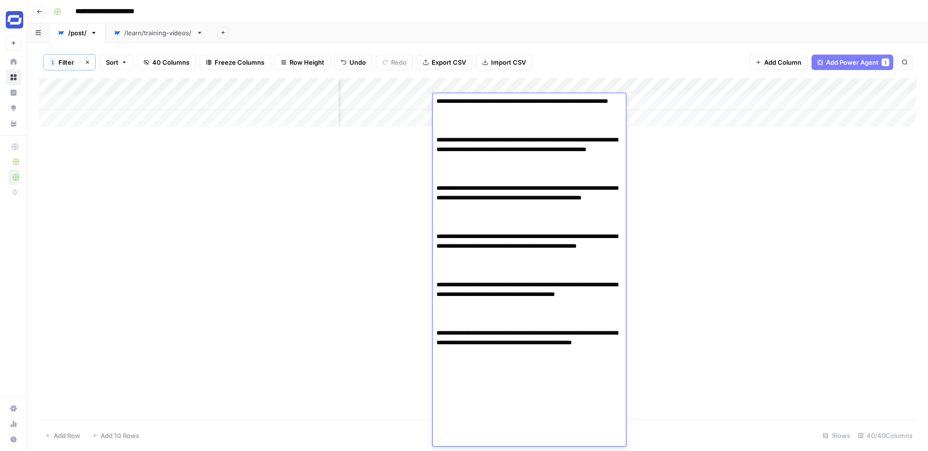
scroll to position [0, 0]
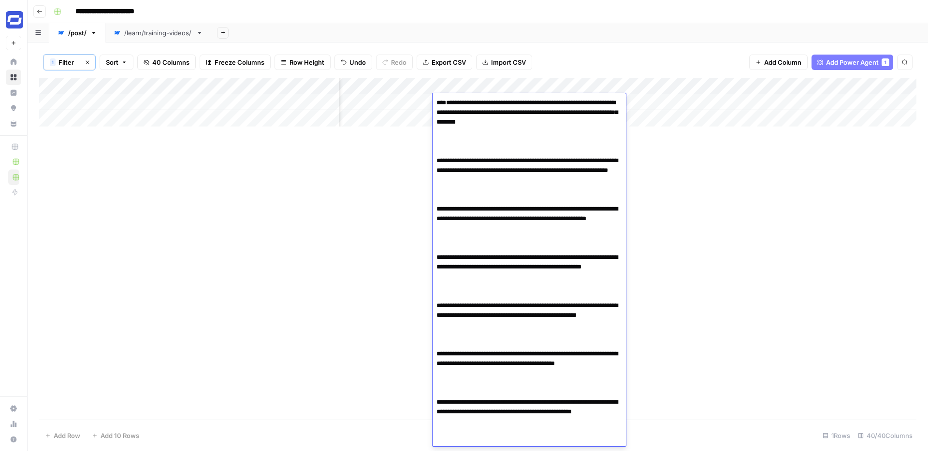
click at [489, 154] on textarea "**********" at bounding box center [528, 305] width 193 height 419
click at [502, 172] on textarea "**********" at bounding box center [528, 305] width 193 height 419
paste textarea "**********"
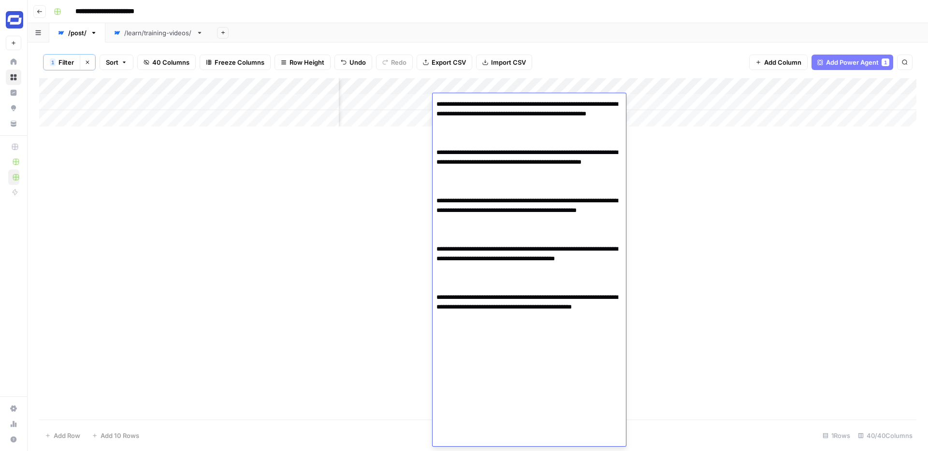
scroll to position [69, 0]
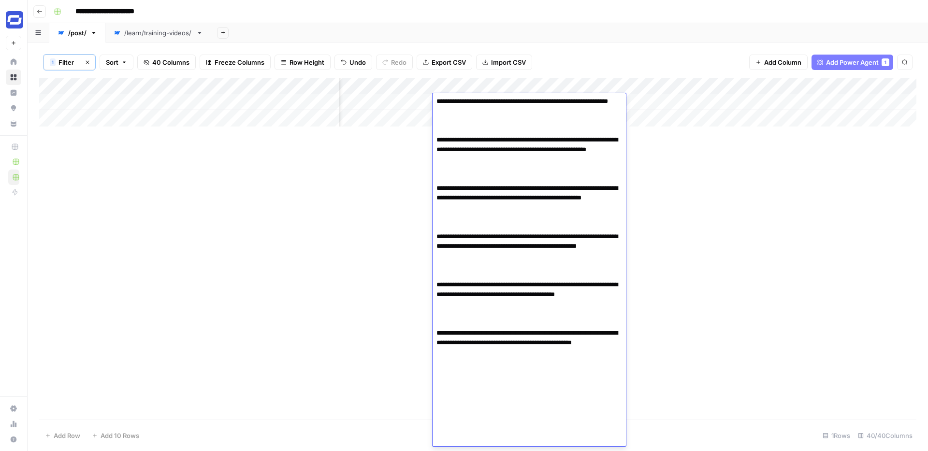
click at [496, 165] on textarea "**********" at bounding box center [528, 236] width 193 height 419
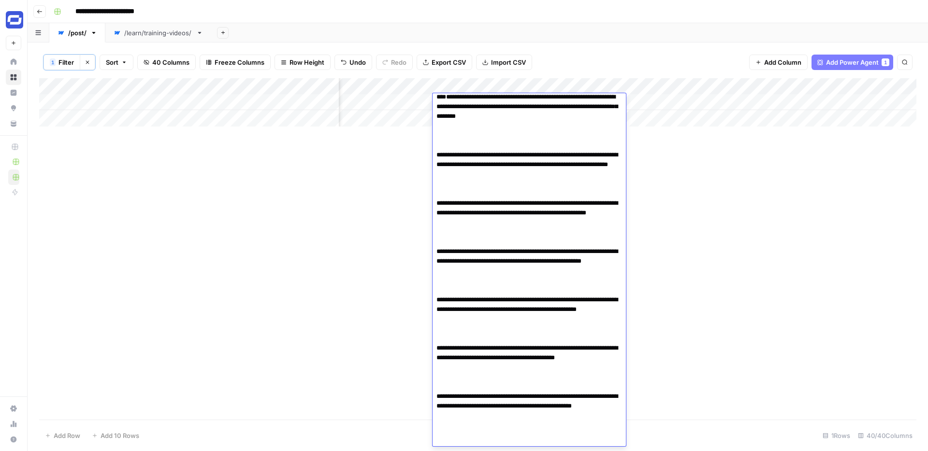
scroll to position [0, 0]
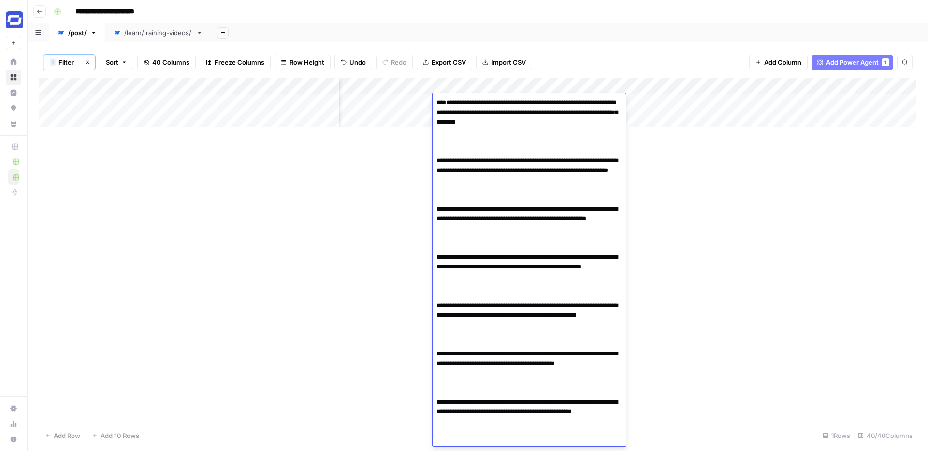
click at [488, 172] on textarea "**********" at bounding box center [528, 305] width 193 height 419
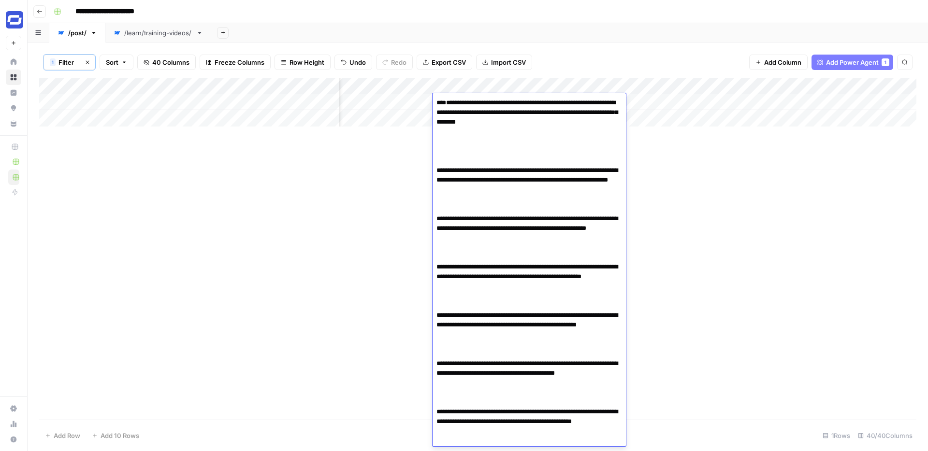
paste textarea "**********"
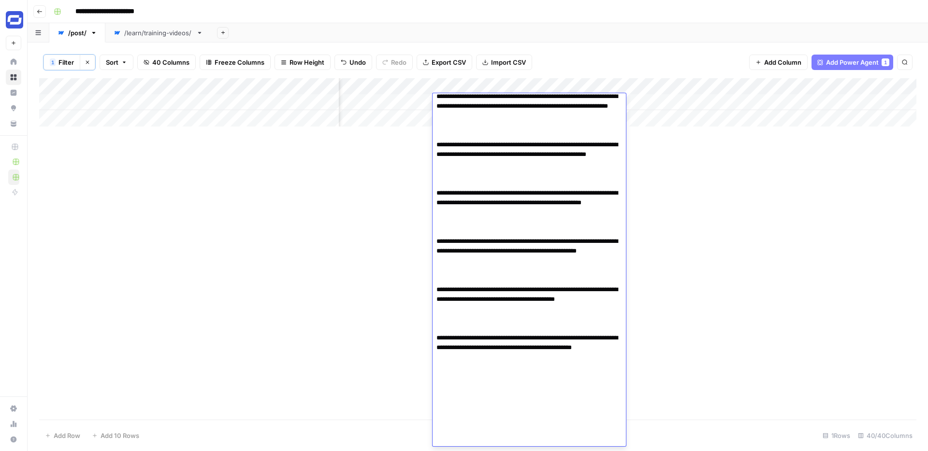
scroll to position [375, 0]
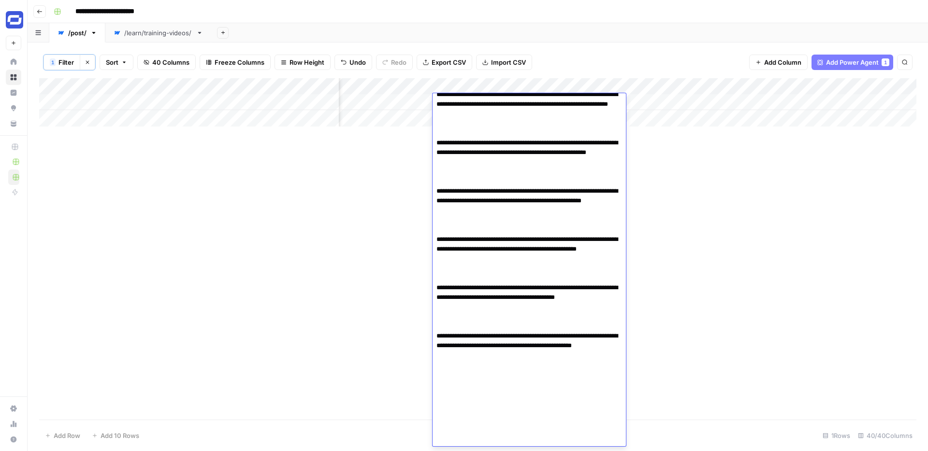
click at [485, 214] on textarea at bounding box center [528, 124] width 193 height 806
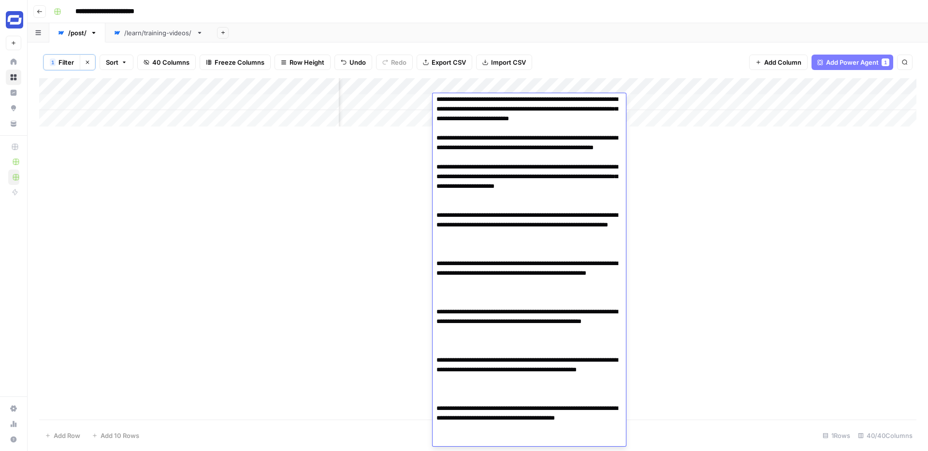
scroll to position [258, 0]
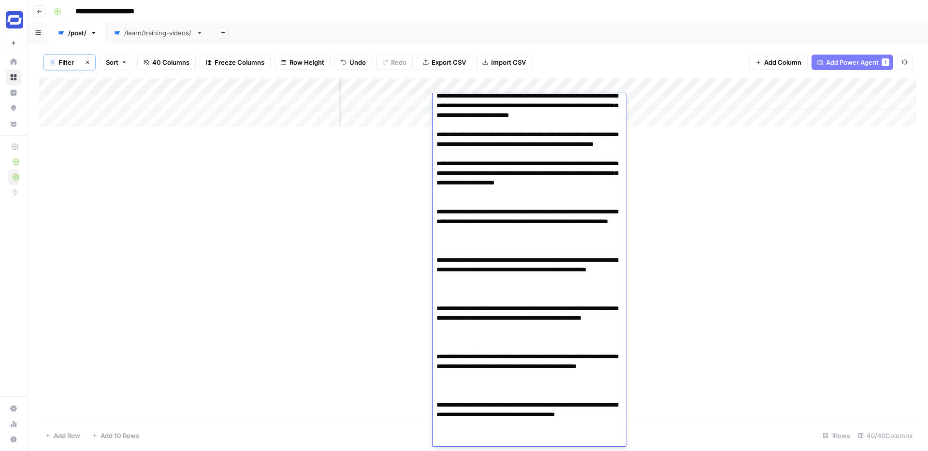
click at [543, 349] on textarea at bounding box center [528, 241] width 193 height 806
drag, startPoint x: 551, startPoint y: 349, endPoint x: 435, endPoint y: 332, distance: 117.7
click at [435, 332] on textarea at bounding box center [528, 241] width 193 height 806
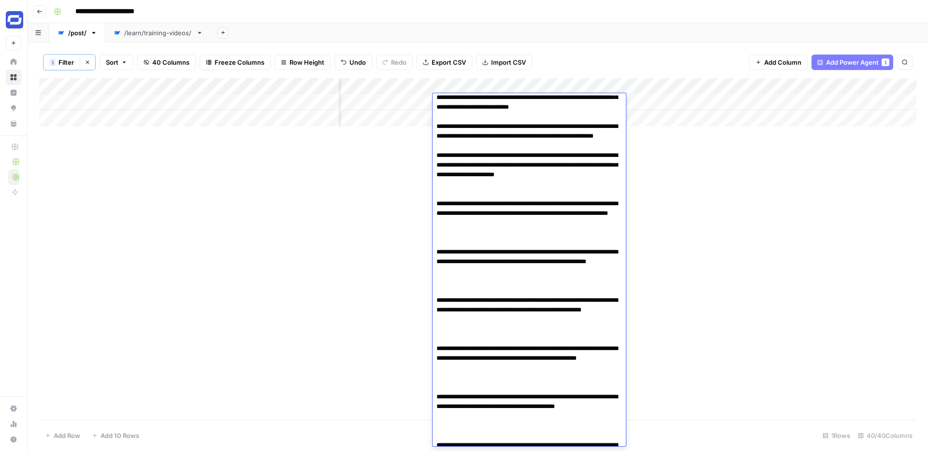
click at [486, 352] on textarea at bounding box center [528, 233] width 193 height 806
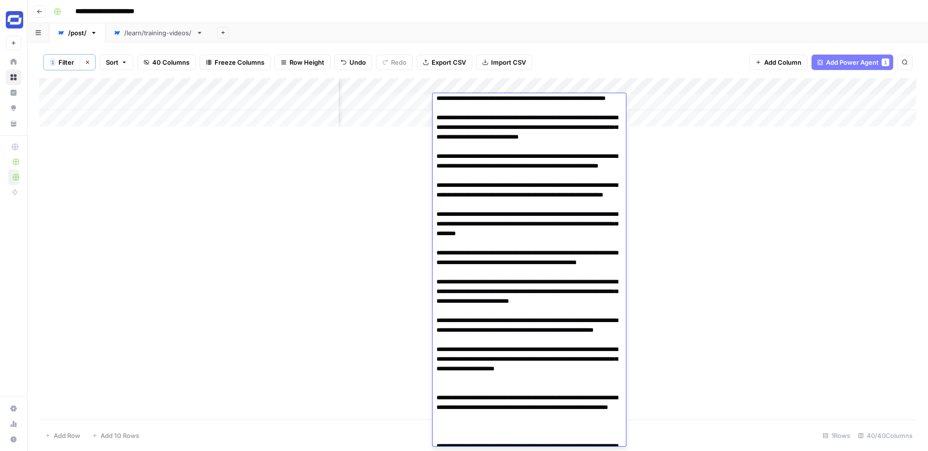
scroll to position [0, 0]
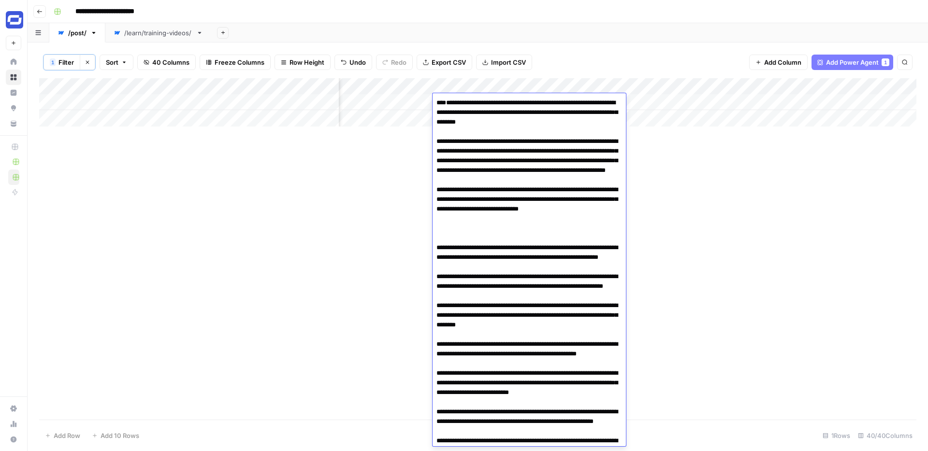
paste textarea "**********"
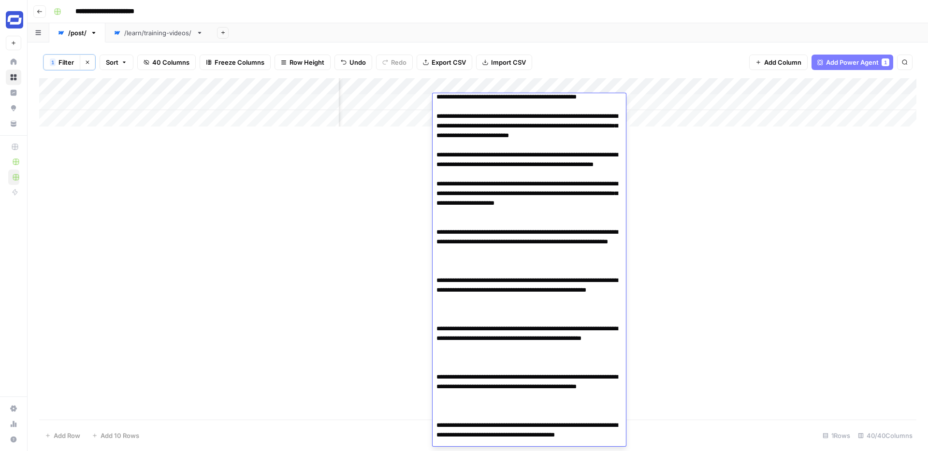
scroll to position [238, 0]
click at [511, 320] on textarea at bounding box center [528, 261] width 193 height 806
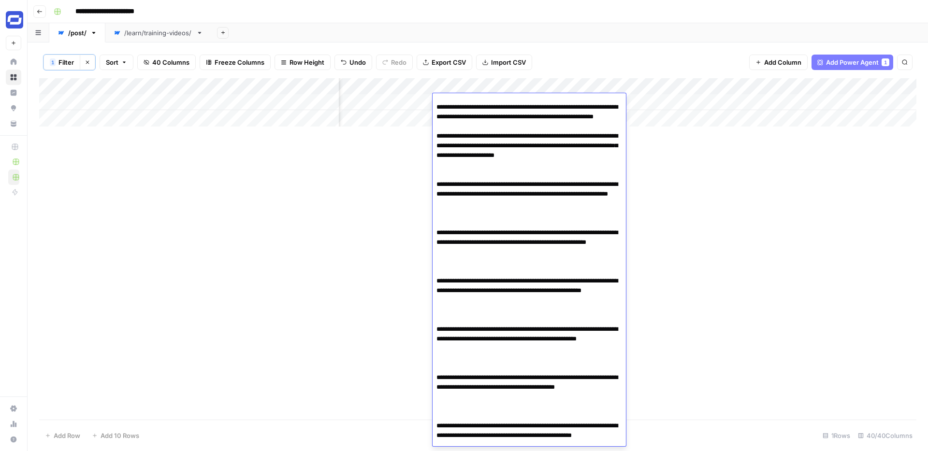
click at [509, 277] on textarea at bounding box center [528, 214] width 193 height 806
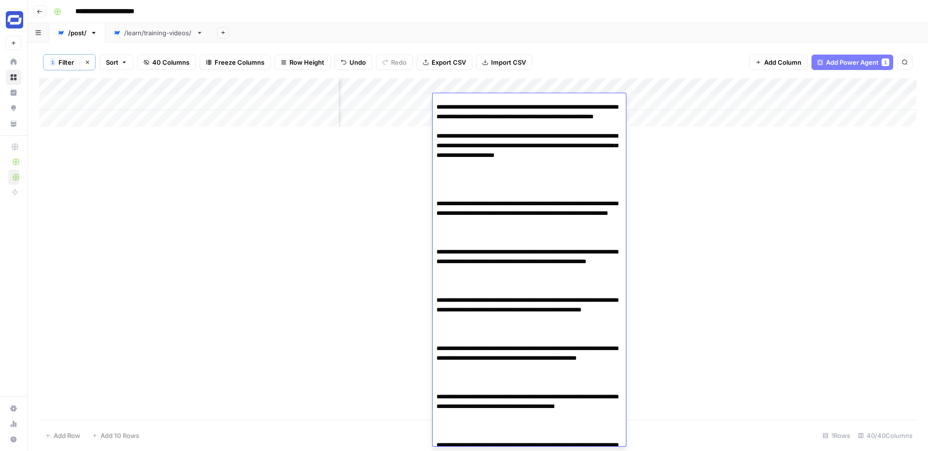
click at [484, 356] on textarea at bounding box center [528, 223] width 193 height 825
paste textarea "**********"
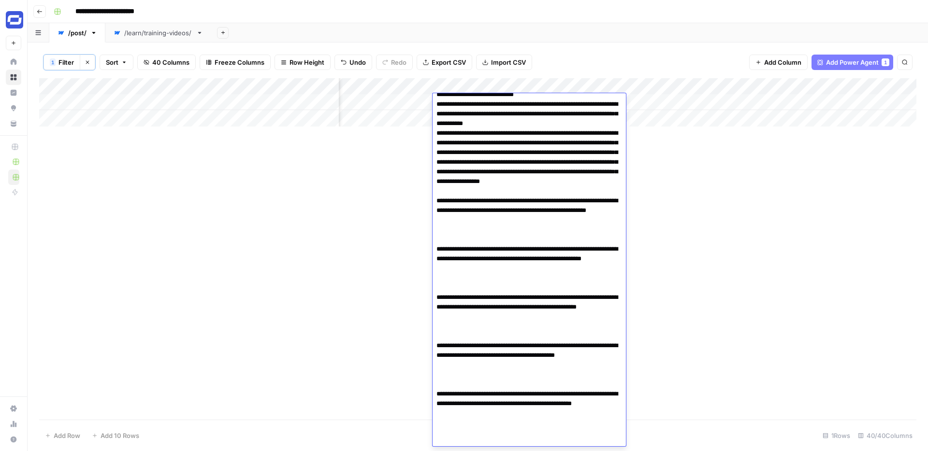
scroll to position [626, 0]
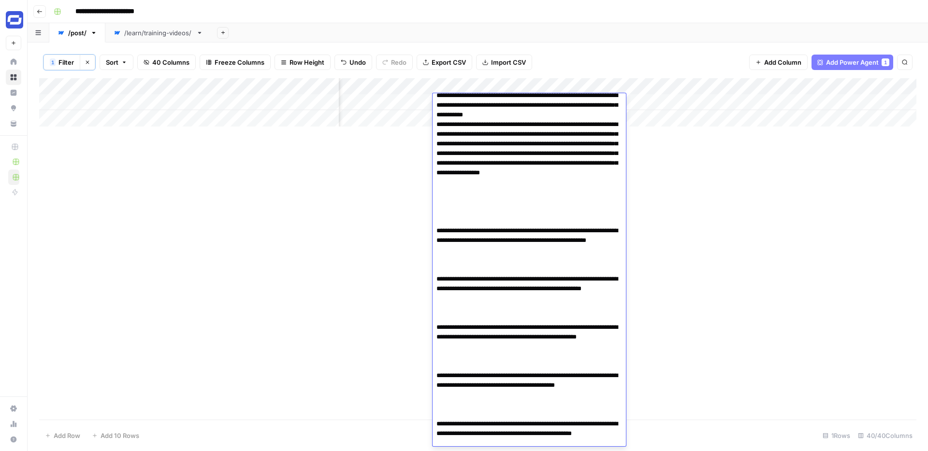
click at [488, 401] on textarea at bounding box center [528, 66] width 193 height 1192
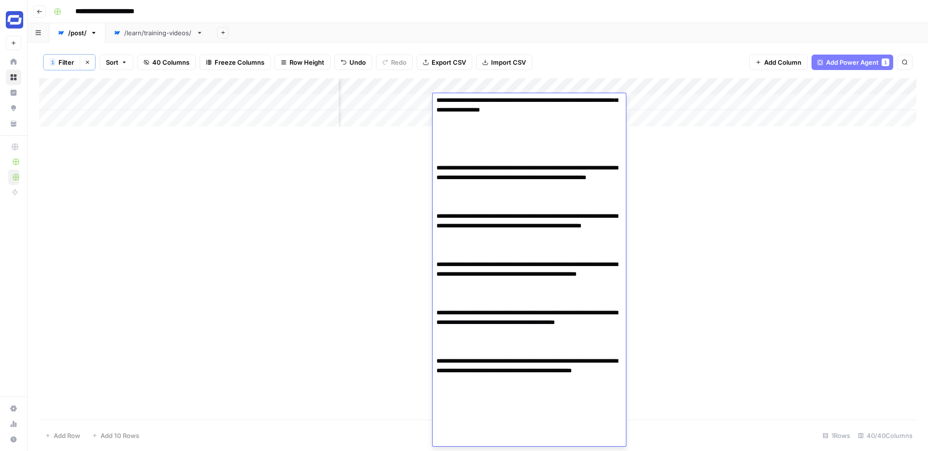
scroll to position [690, 0]
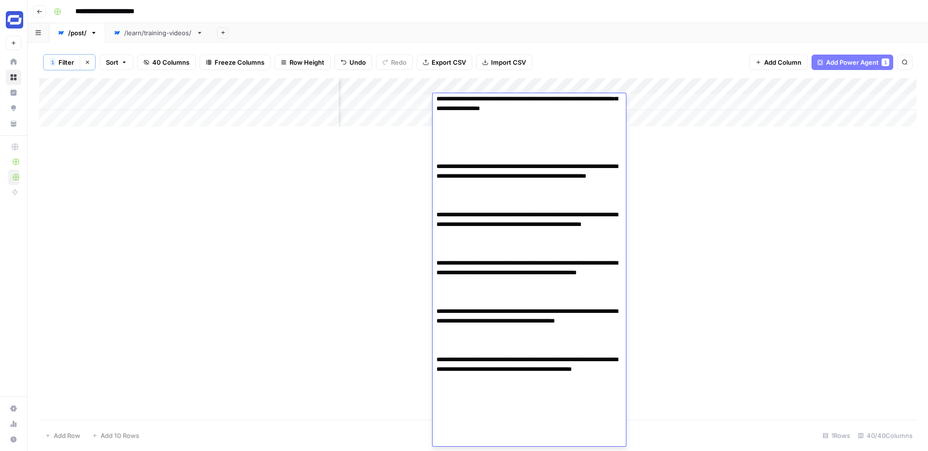
click at [513, 367] on textarea at bounding box center [528, 2] width 193 height 1192
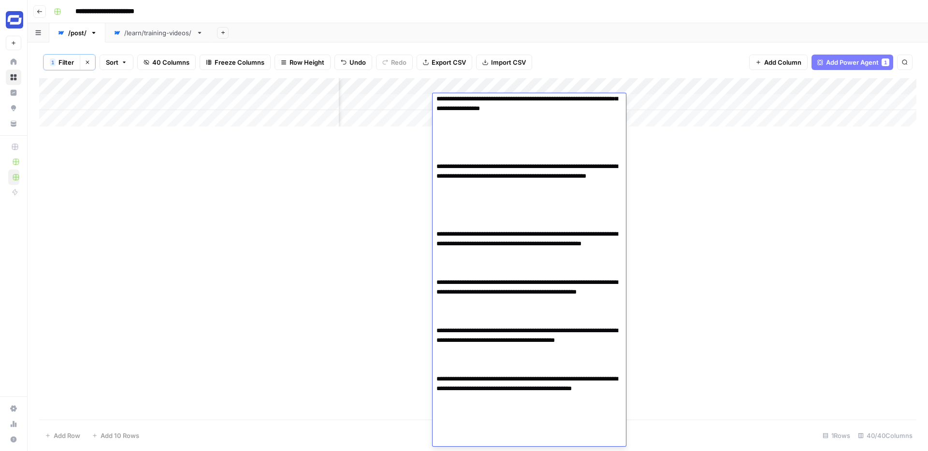
click at [478, 378] on textarea at bounding box center [528, 12] width 193 height 1212
paste textarea "**********"
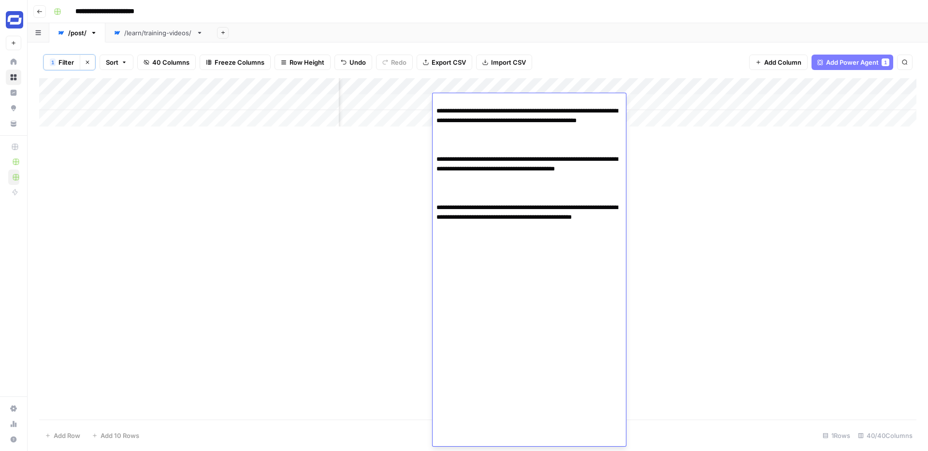
scroll to position [1143, 0]
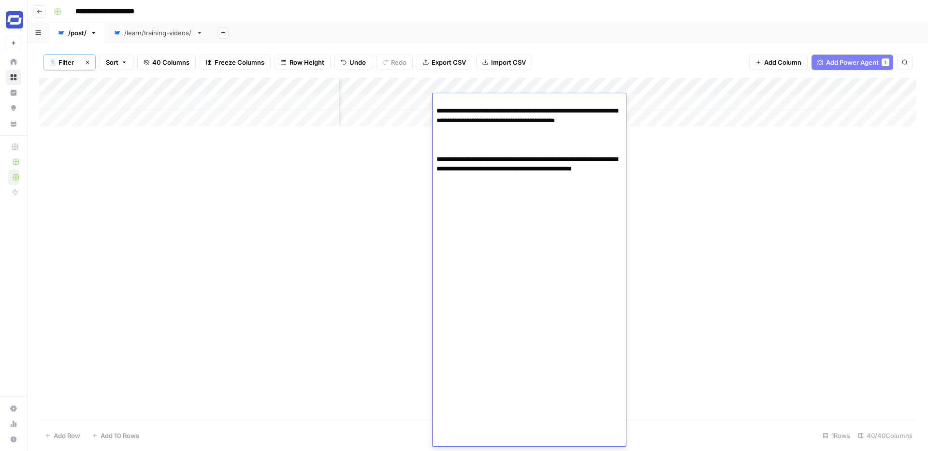
paste textarea "**********"
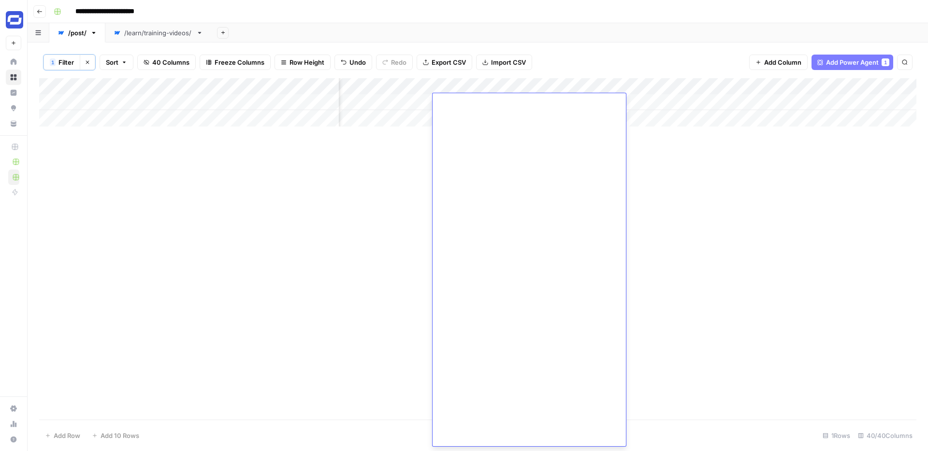
paste textarea "**********"
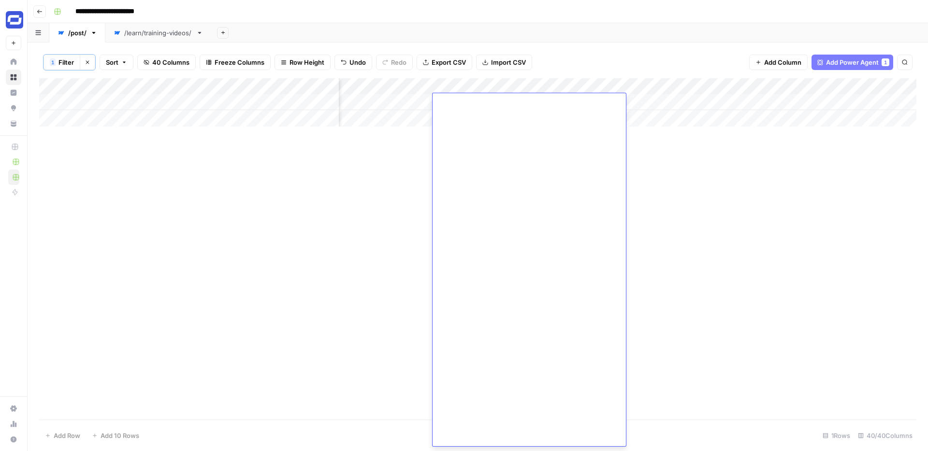
paste textarea "**********"
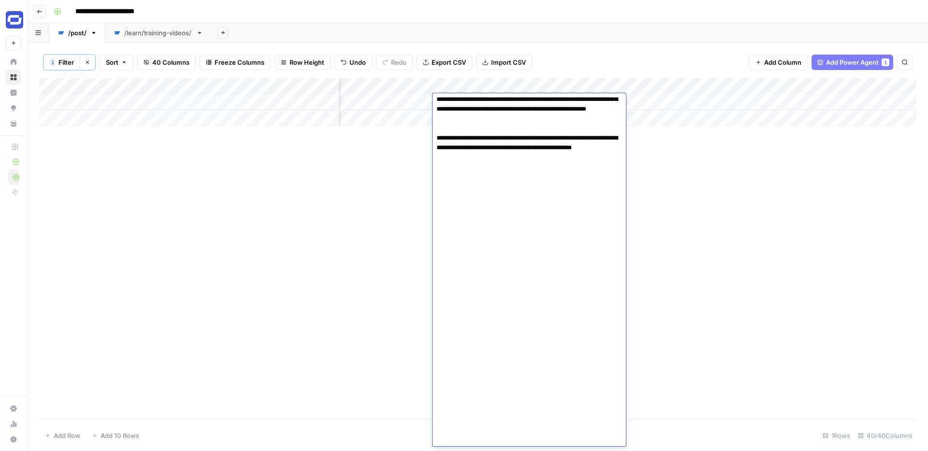
scroll to position [2098, 0]
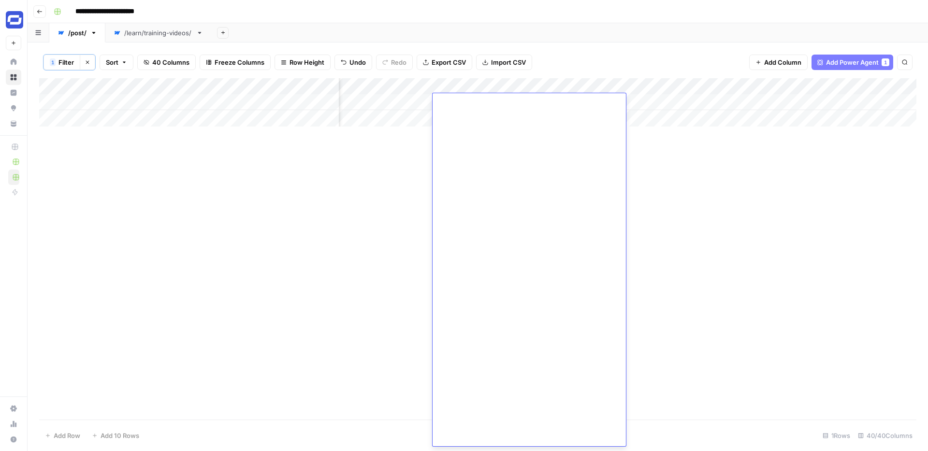
scroll to position [2182, 0]
paste textarea "**********"
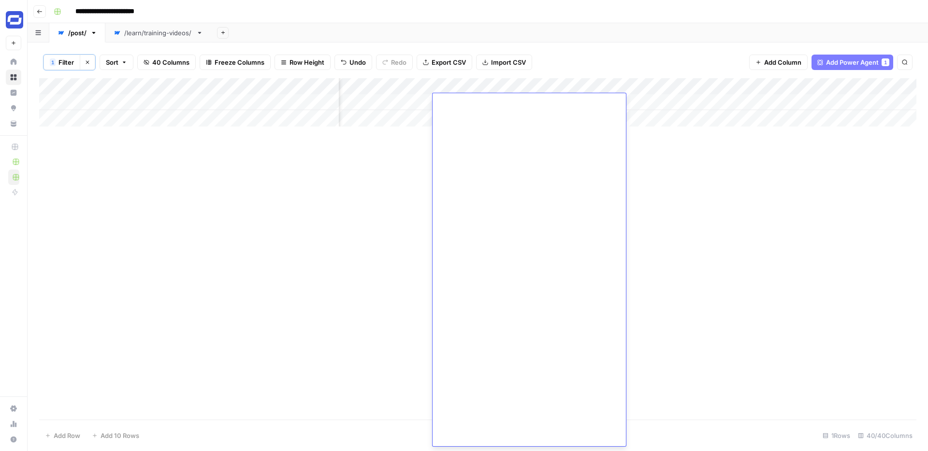
type textarea "**********"
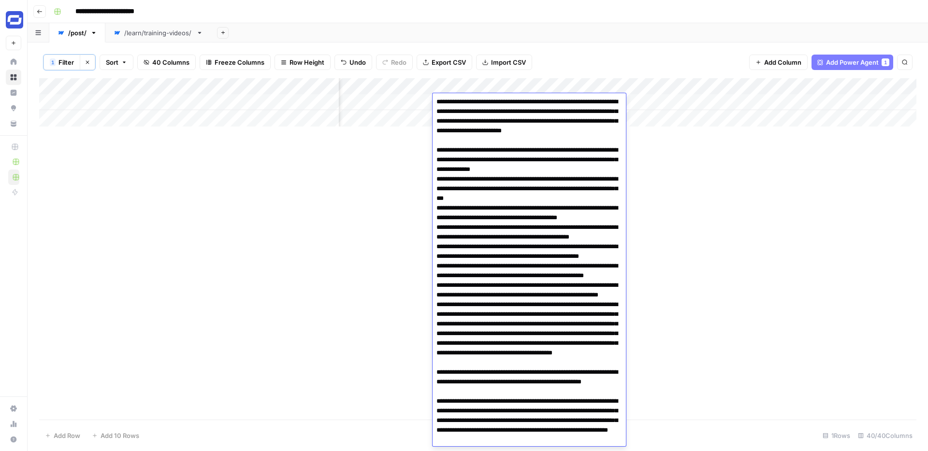
scroll to position [0, 0]
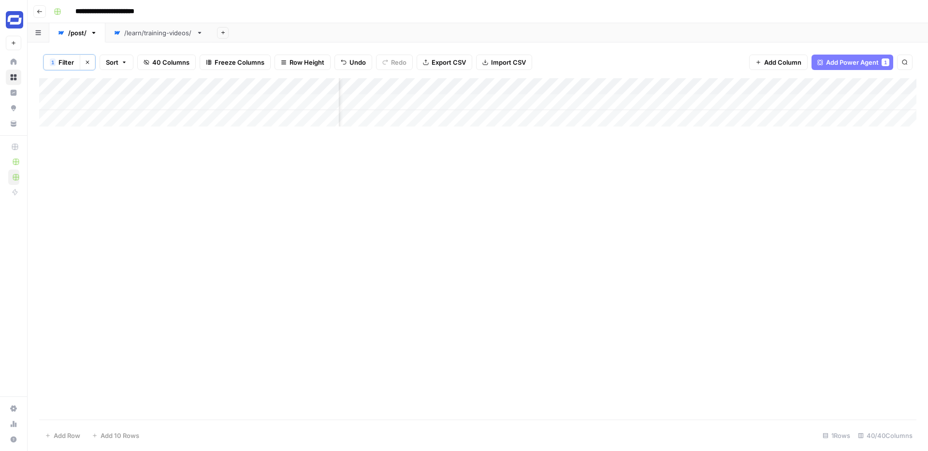
click at [645, 103] on div "Add Column" at bounding box center [477, 102] width 877 height 48
click at [362, 102] on div "Add Column" at bounding box center [477, 102] width 877 height 48
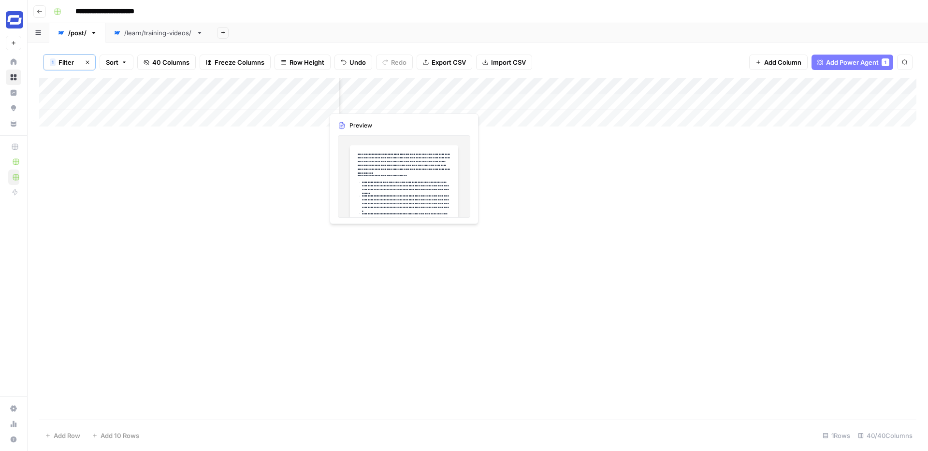
click at [311, 103] on div "Add Column" at bounding box center [477, 102] width 877 height 48
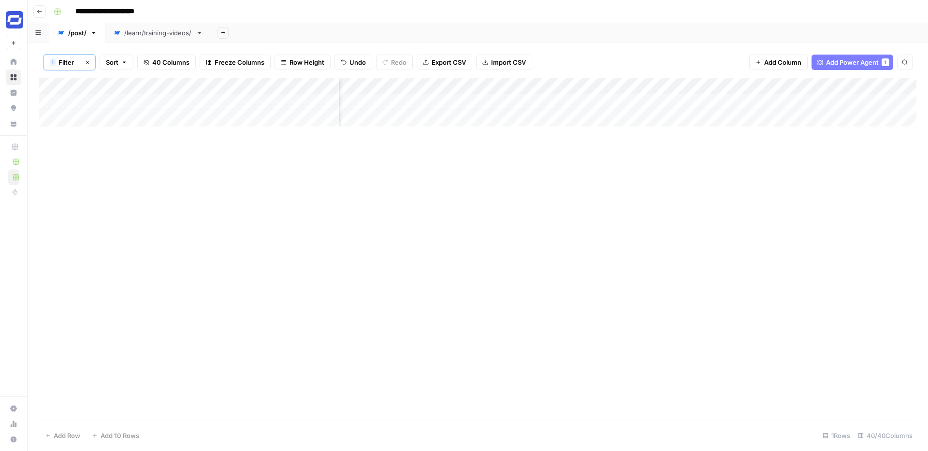
scroll to position [0, 3060]
click at [525, 102] on div "Add Column" at bounding box center [477, 102] width 877 height 48
click at [727, 101] on div "Add Column" at bounding box center [477, 102] width 877 height 48
click at [899, 85] on div "Add Column" at bounding box center [477, 102] width 877 height 48
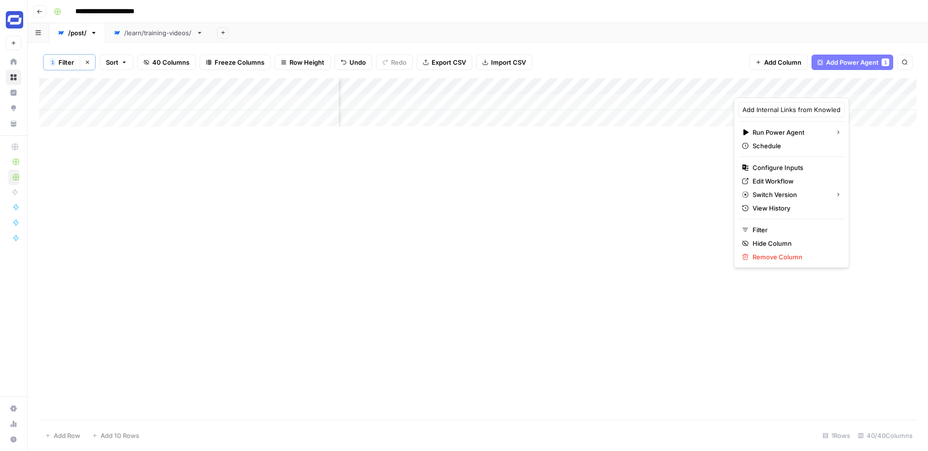
click at [864, 145] on div "Add Column" at bounding box center [477, 249] width 877 height 342
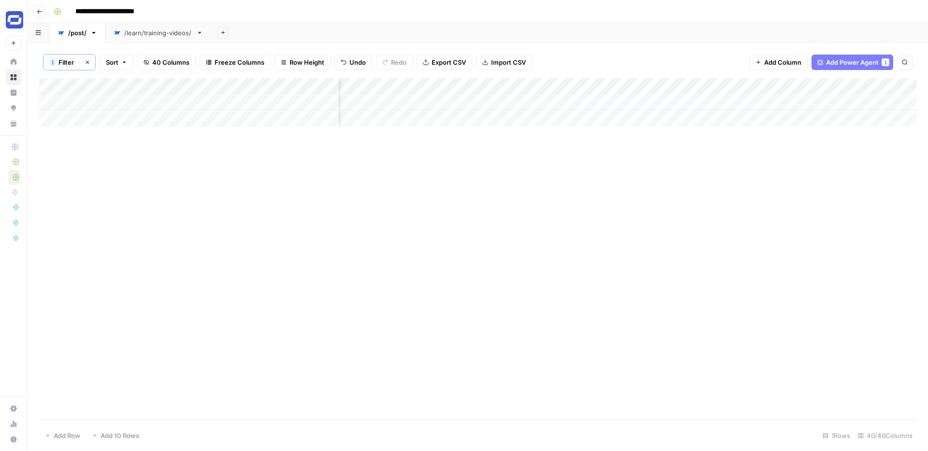
click at [898, 84] on div "Add Column" at bounding box center [477, 102] width 877 height 48
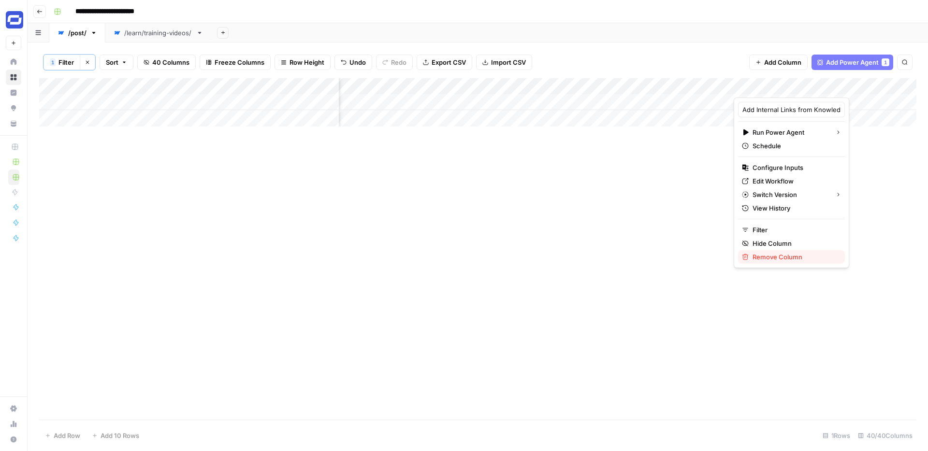
click at [762, 256] on span "Remove Column" at bounding box center [794, 257] width 85 height 10
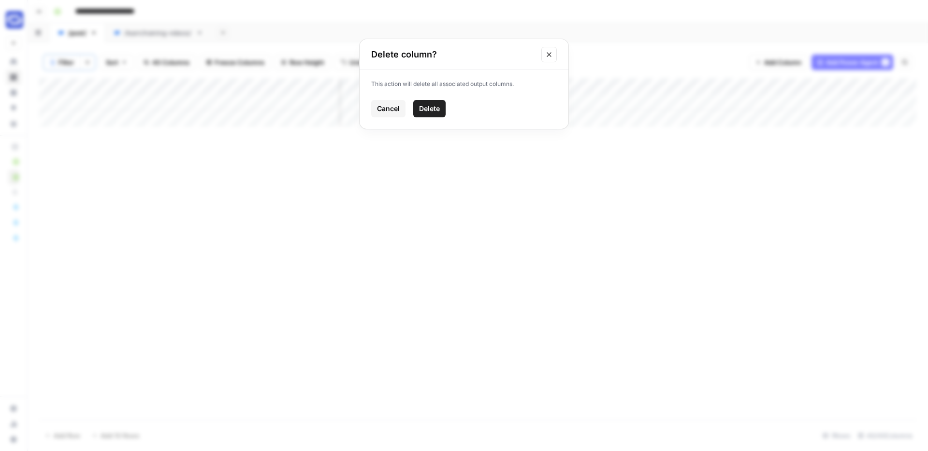
click at [436, 109] on span "Delete" at bounding box center [429, 109] width 21 height 10
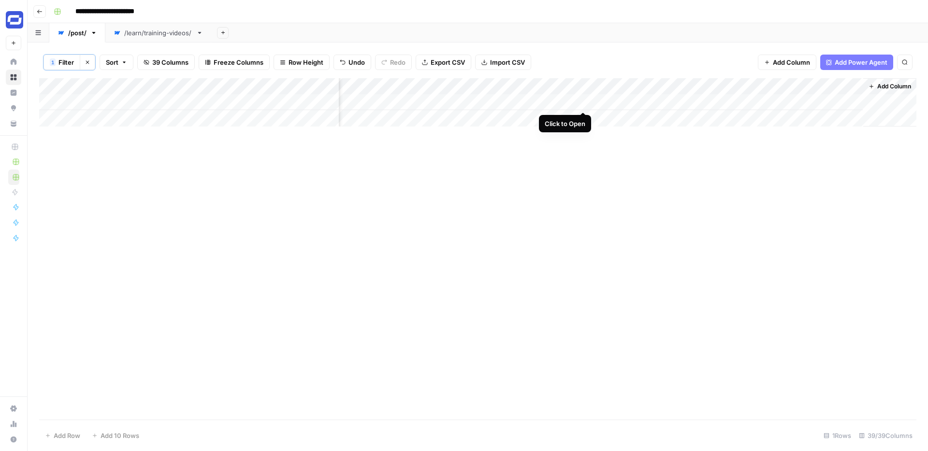
click at [582, 100] on div "Add Column" at bounding box center [477, 102] width 877 height 48
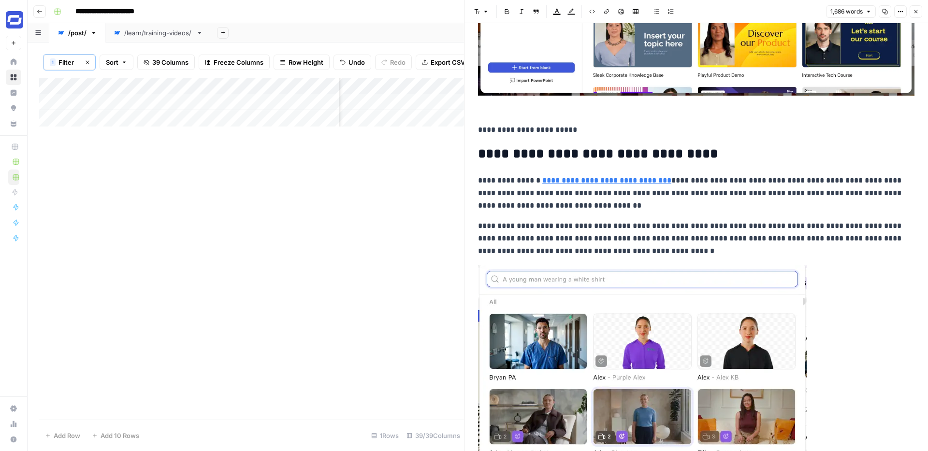
scroll to position [1452, 0]
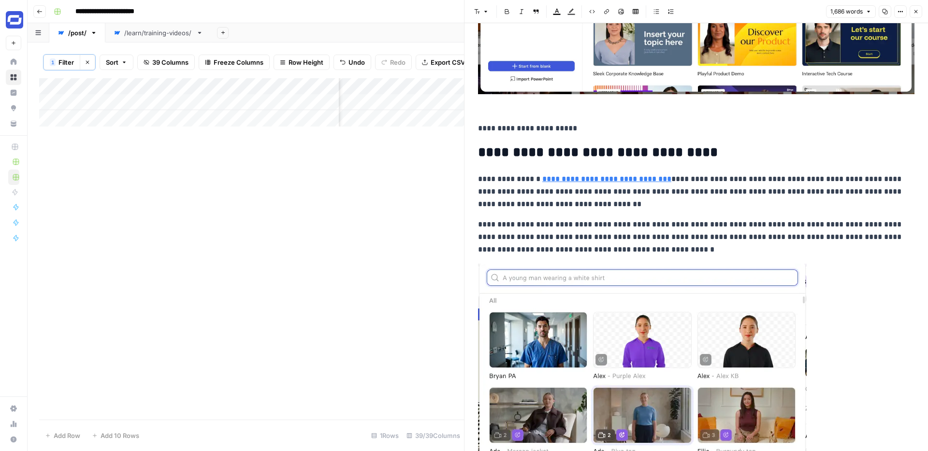
click at [725, 221] on p "**********" at bounding box center [696, 237] width 436 height 38
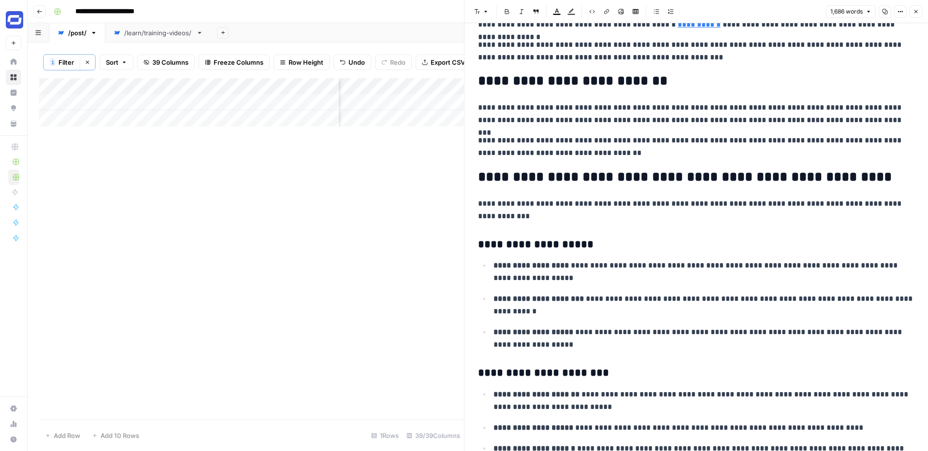
scroll to position [2331, 0]
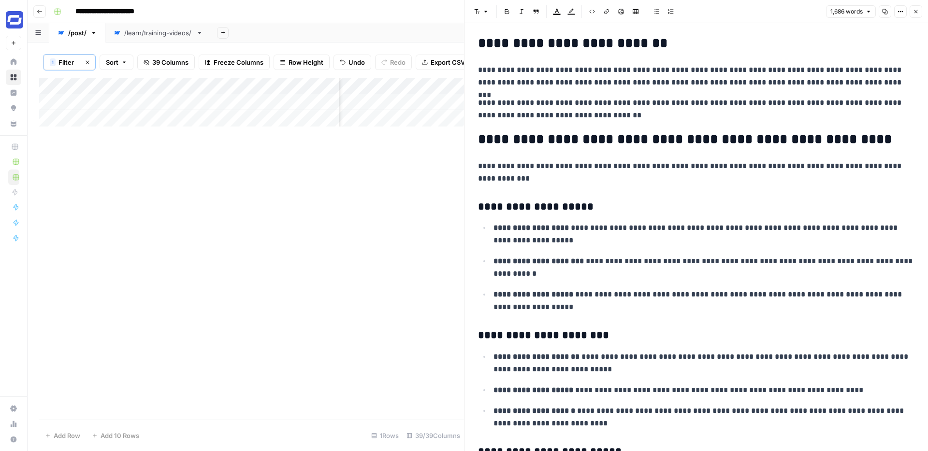
click at [633, 173] on p "**********" at bounding box center [696, 172] width 436 height 25
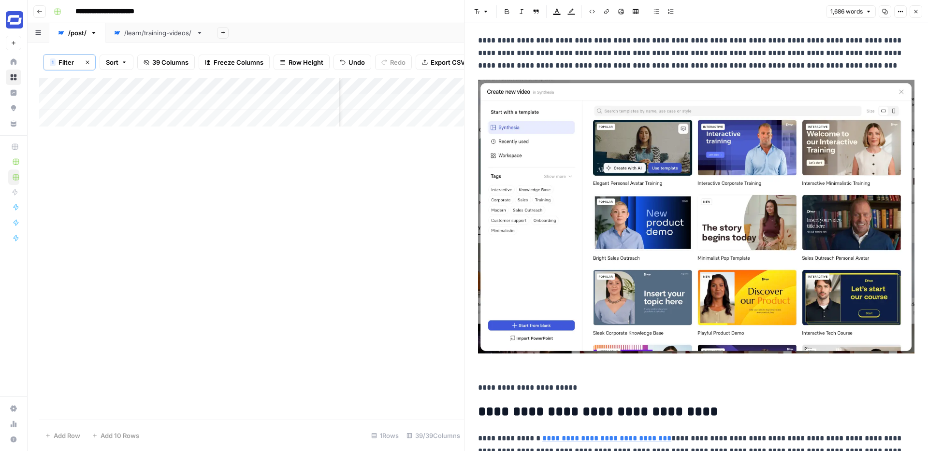
scroll to position [947, 0]
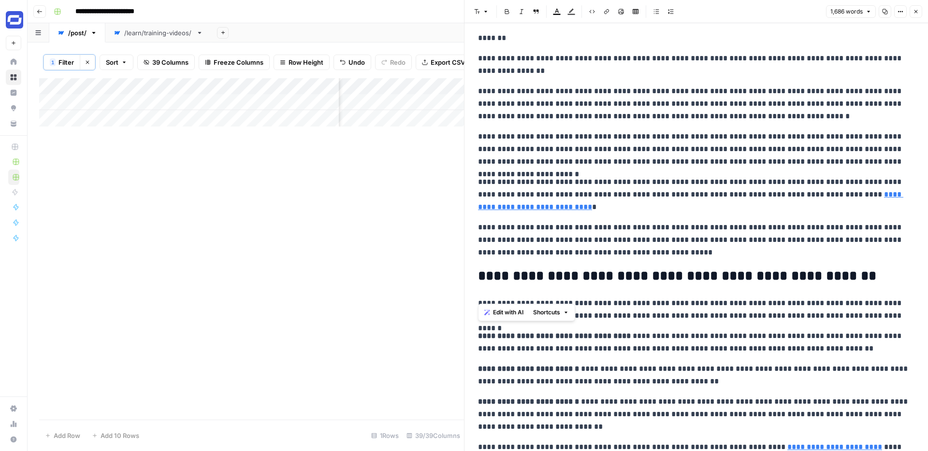
scroll to position [0, 0]
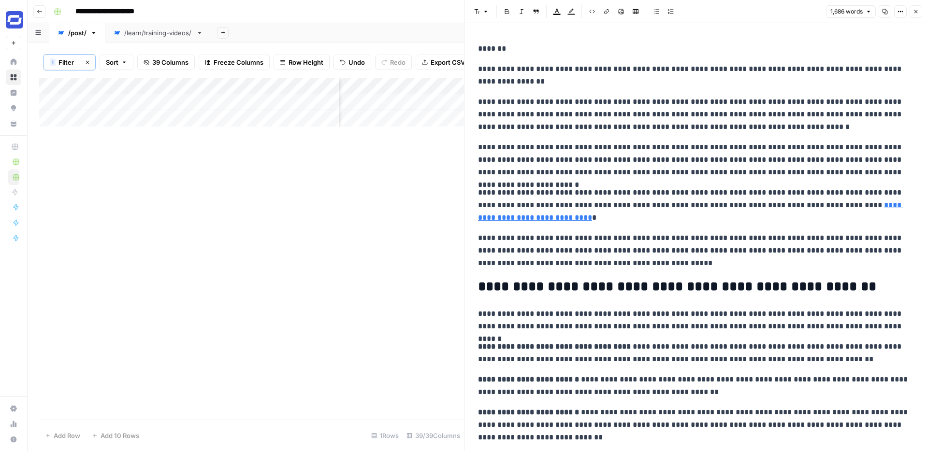
click at [914, 9] on icon "button" at bounding box center [916, 12] width 6 height 6
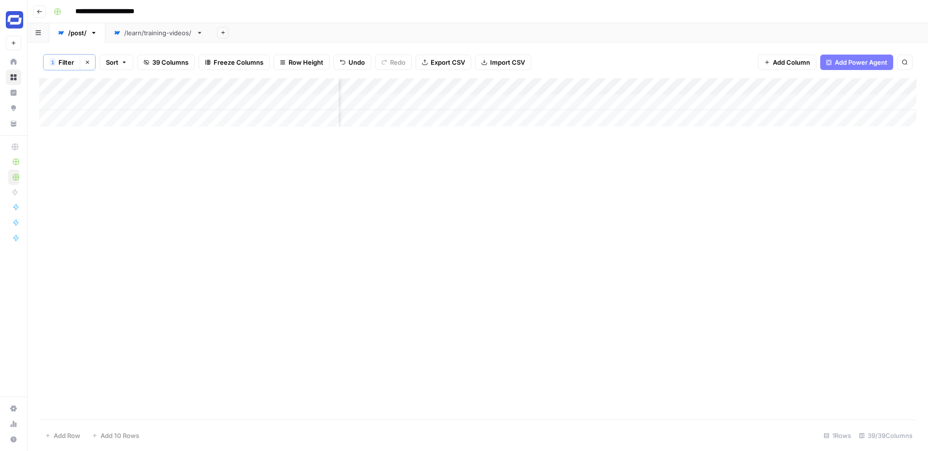
scroll to position [0, 3228]
click at [600, 88] on div "Add Column" at bounding box center [477, 102] width 877 height 48
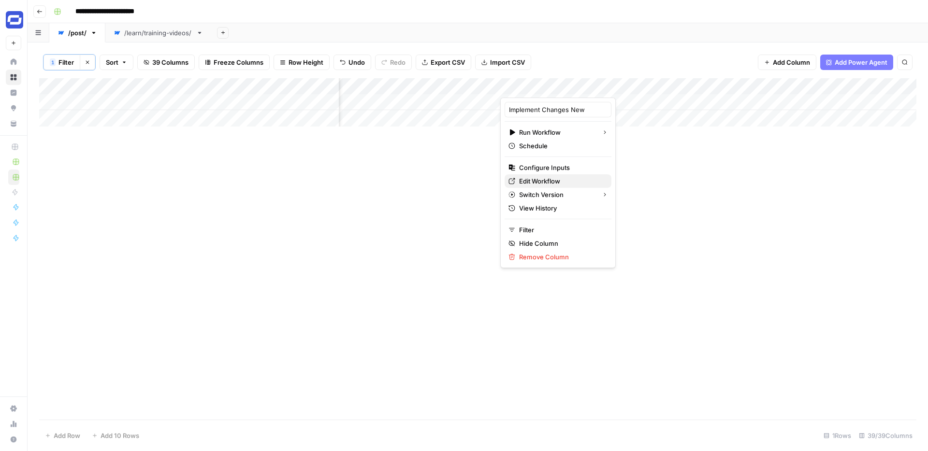
click at [536, 179] on span "Edit Workflow" at bounding box center [561, 181] width 85 height 10
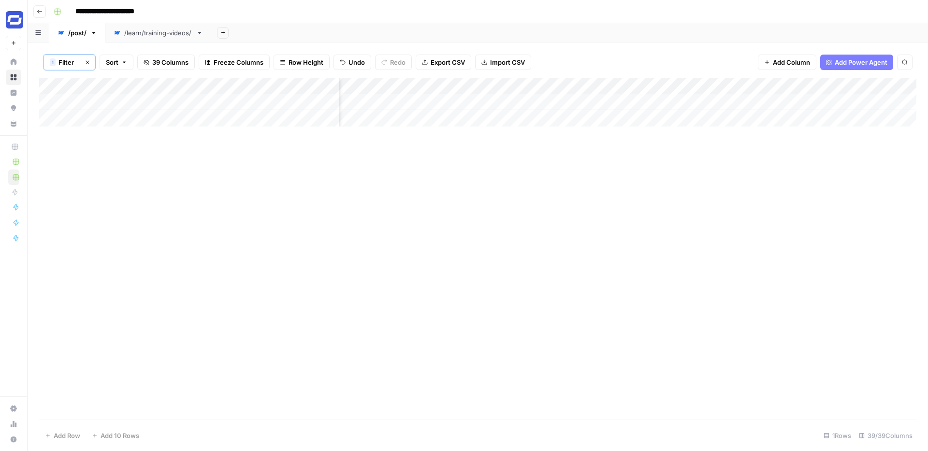
click at [659, 83] on div "Add Column" at bounding box center [477, 102] width 877 height 48
click at [743, 126] on div "Add Column" at bounding box center [477, 102] width 877 height 48
click at [688, 105] on div "Add Column" at bounding box center [477, 102] width 877 height 48
click at [698, 101] on div "Add Column" at bounding box center [477, 102] width 877 height 48
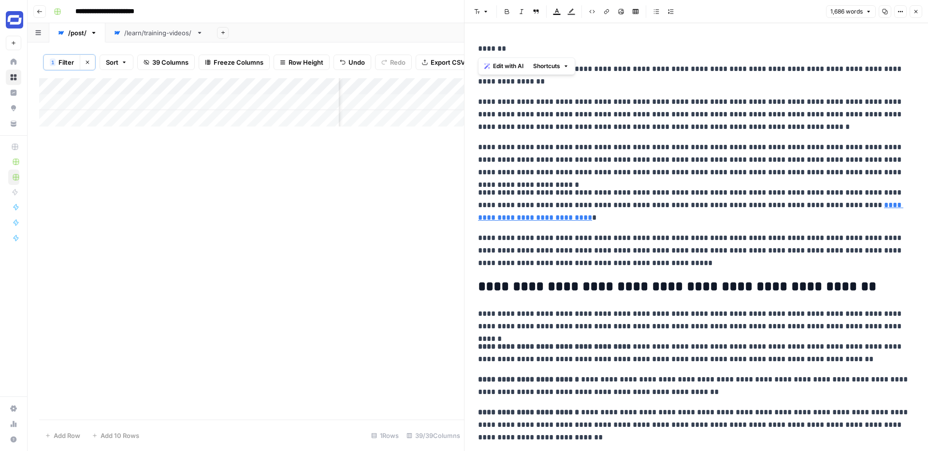
drag, startPoint x: 506, startPoint y: 52, endPoint x: 478, endPoint y: 48, distance: 28.4
click at [478, 48] on p "*******" at bounding box center [696, 49] width 436 height 13
copy p "*******"
click at [522, 52] on p "*******" at bounding box center [696, 49] width 436 height 13
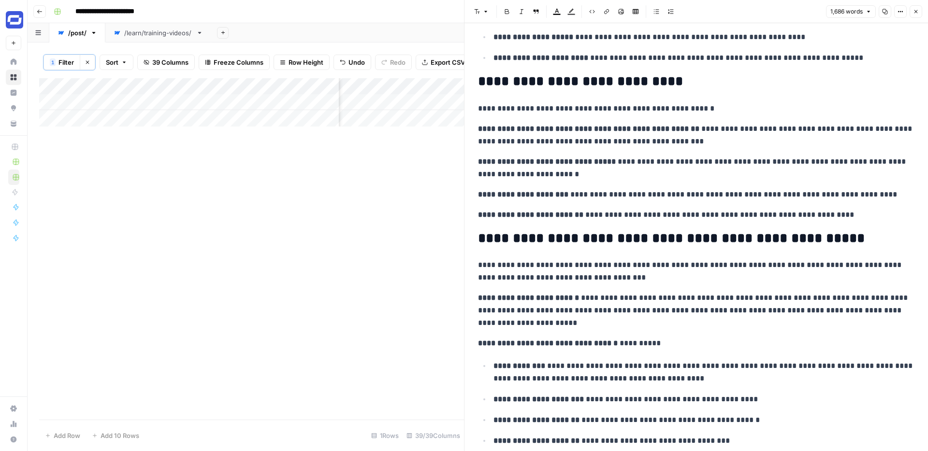
scroll to position [3090, 0]
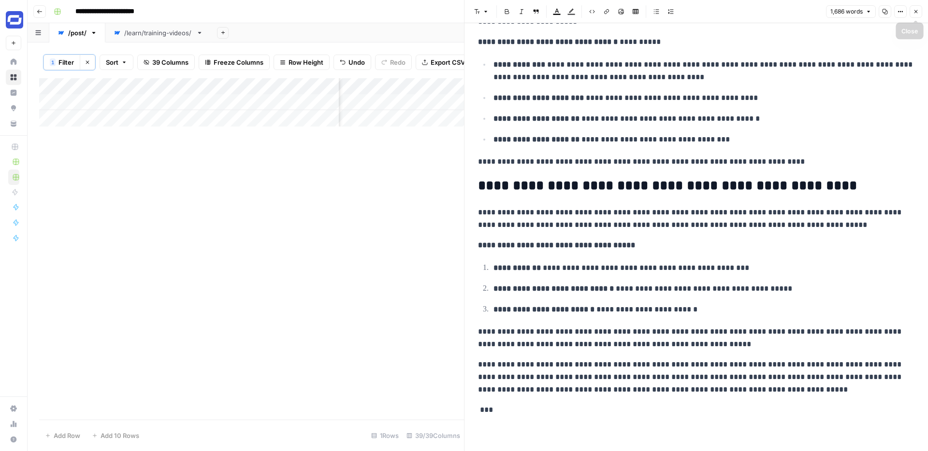
click at [914, 9] on icon "button" at bounding box center [916, 12] width 6 height 6
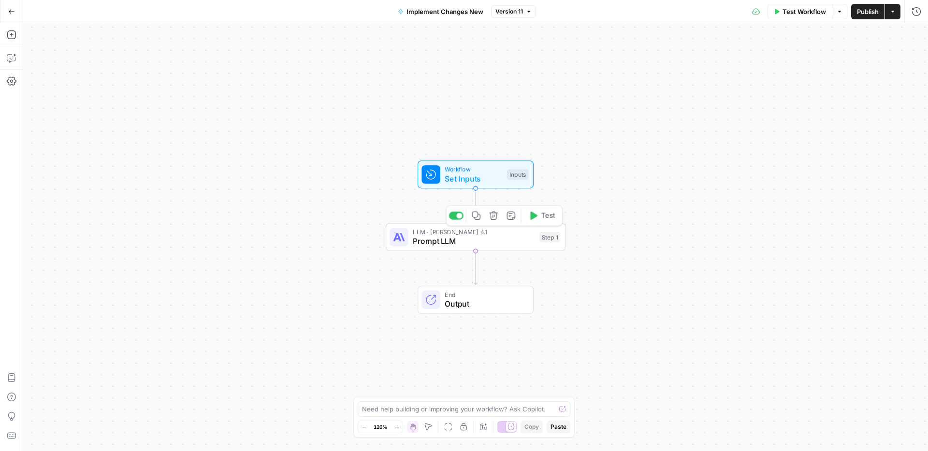
click at [502, 239] on span "Prompt LLM" at bounding box center [474, 241] width 122 height 12
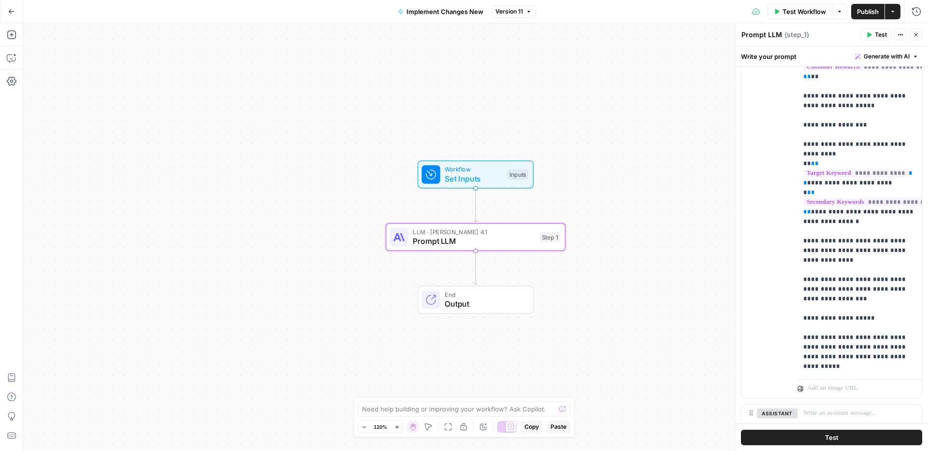
scroll to position [302, 0]
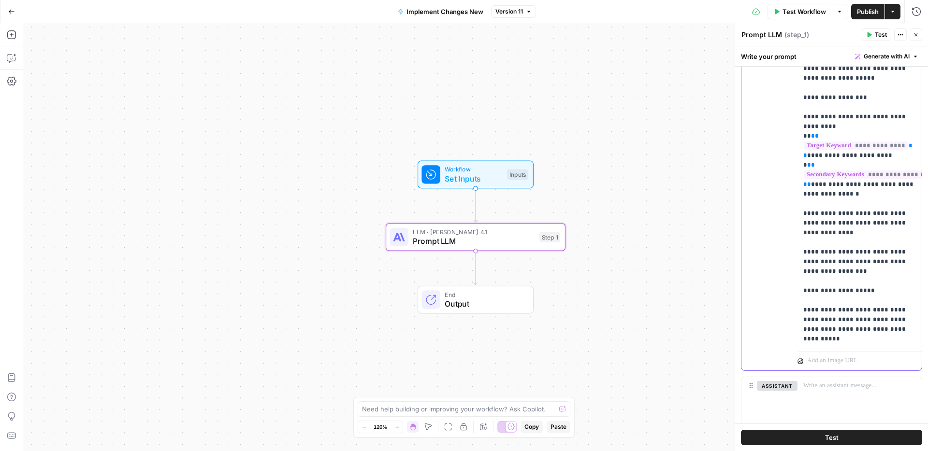
click at [867, 345] on div "**********" at bounding box center [859, 151] width 124 height 394
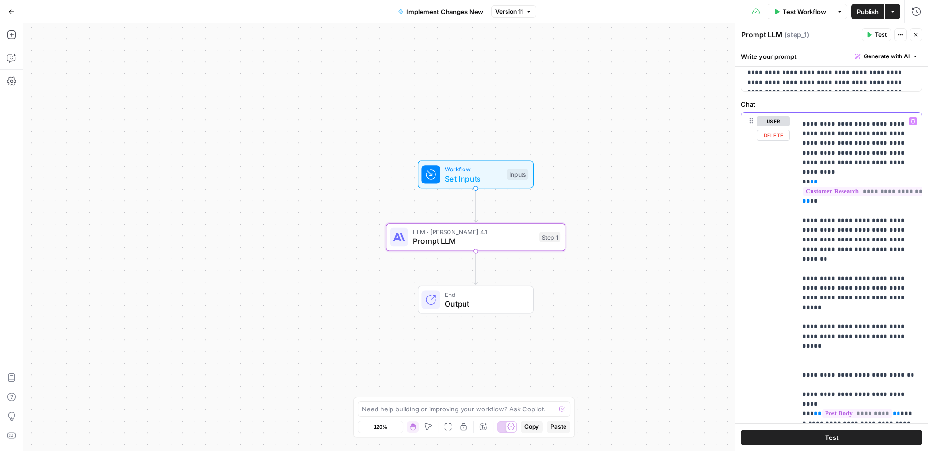
scroll to position [0, 1]
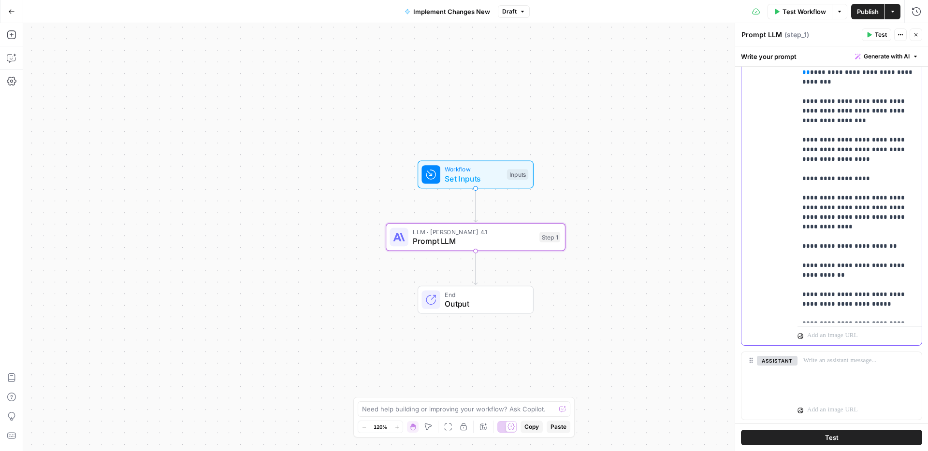
scroll to position [352, 0]
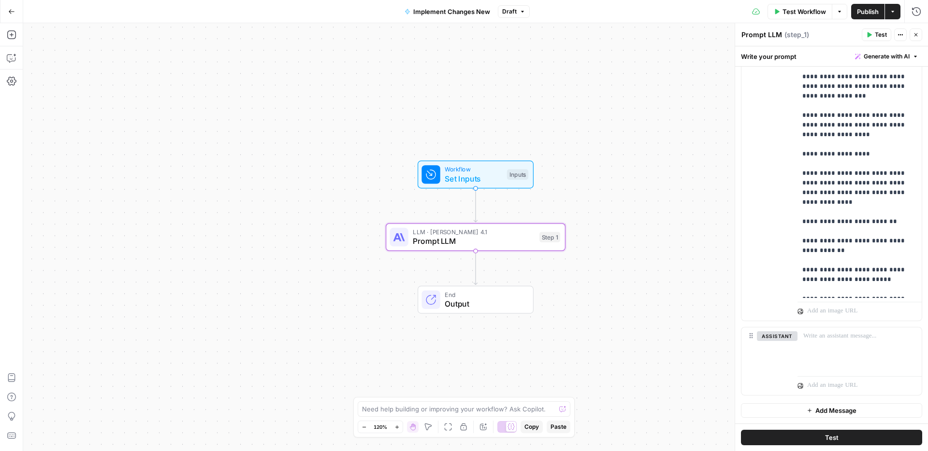
click at [860, 8] on span "Publish" at bounding box center [868, 12] width 22 height 10
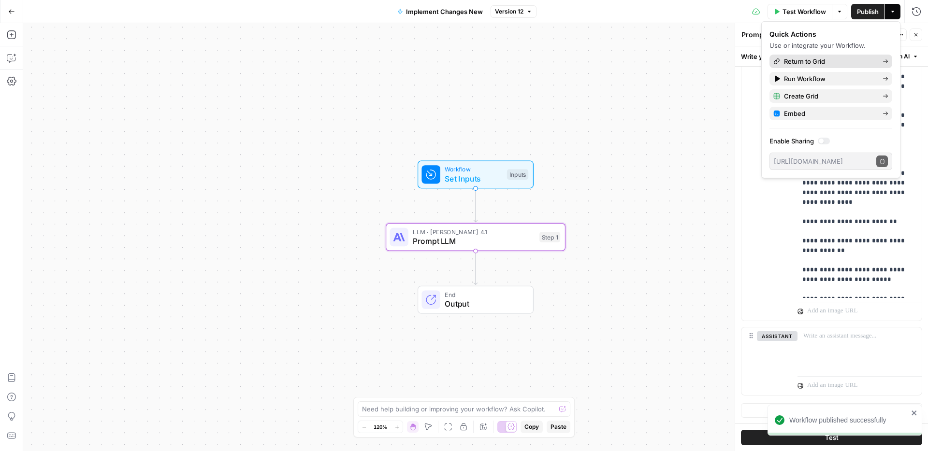
click at [794, 60] on span "Return to Grid" at bounding box center [829, 62] width 91 height 10
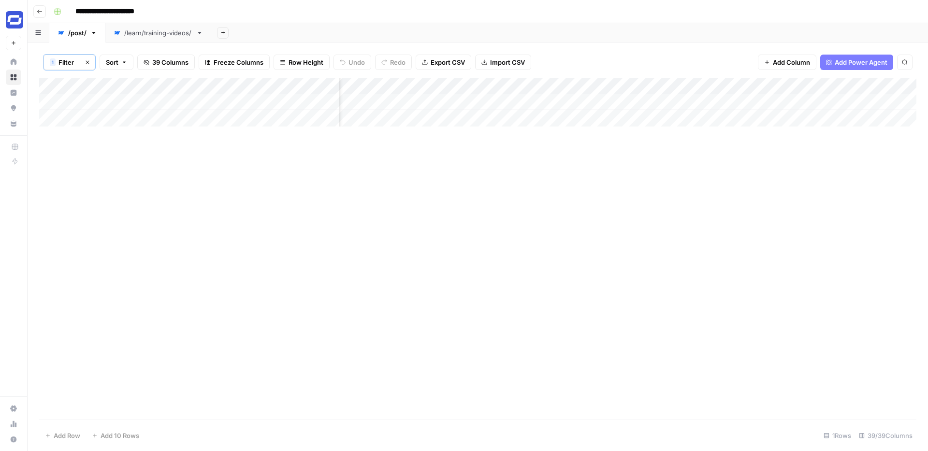
scroll to position [0, 3345]
click at [495, 102] on div "Add Column" at bounding box center [477, 102] width 877 height 48
click at [561, 233] on div "Add Column" at bounding box center [477, 249] width 877 height 342
click at [485, 86] on div "Add Column" at bounding box center [477, 102] width 877 height 48
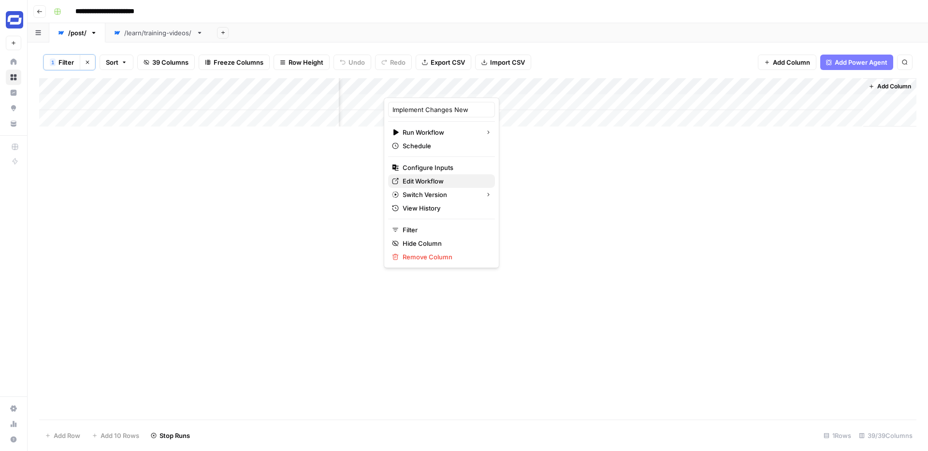
click at [418, 180] on span "Edit Workflow" at bounding box center [444, 181] width 85 height 10
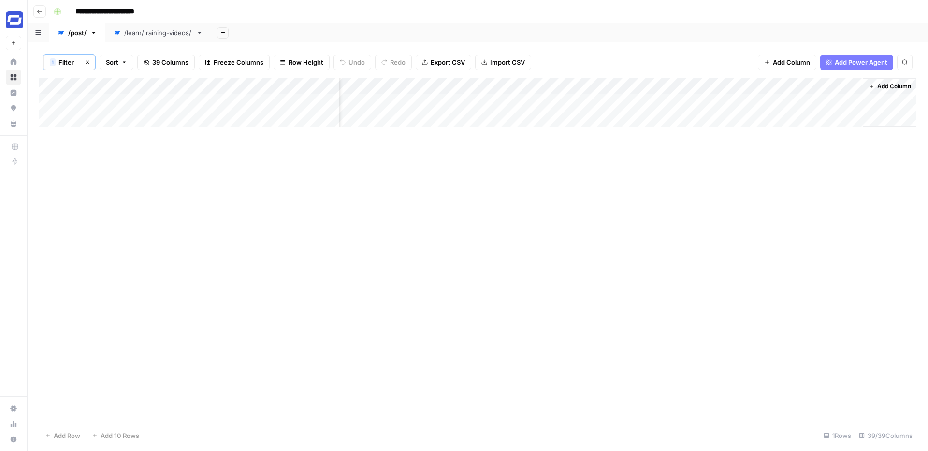
click at [221, 210] on div "Add Column" at bounding box center [477, 249] width 877 height 342
drag, startPoint x: 792, startPoint y: 87, endPoint x: 636, endPoint y: 88, distance: 156.1
click at [636, 88] on div "Add Column" at bounding box center [477, 102] width 877 height 48
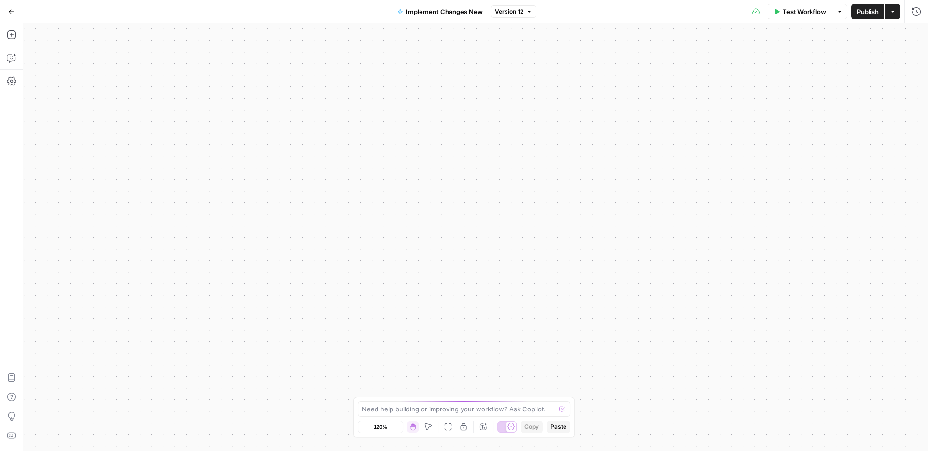
click at [14, 19] on button "Go Back" at bounding box center [11, 11] width 17 height 17
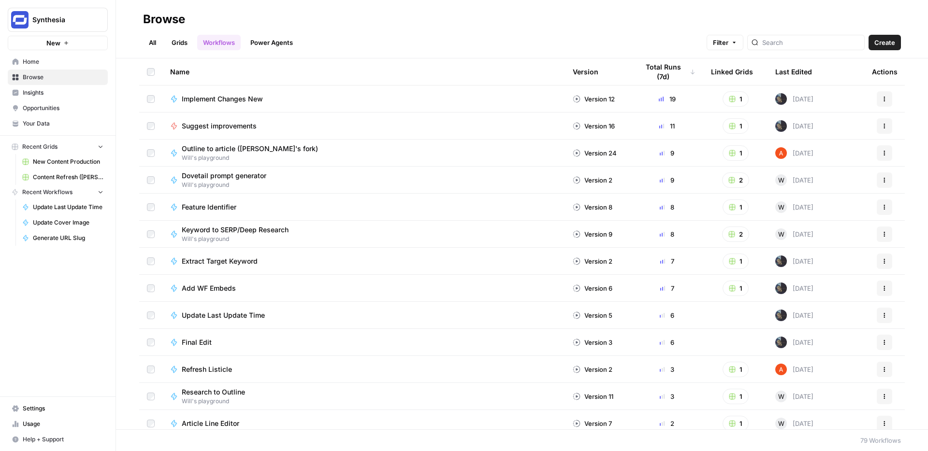
click at [172, 48] on link "Grids" at bounding box center [180, 42] width 28 height 15
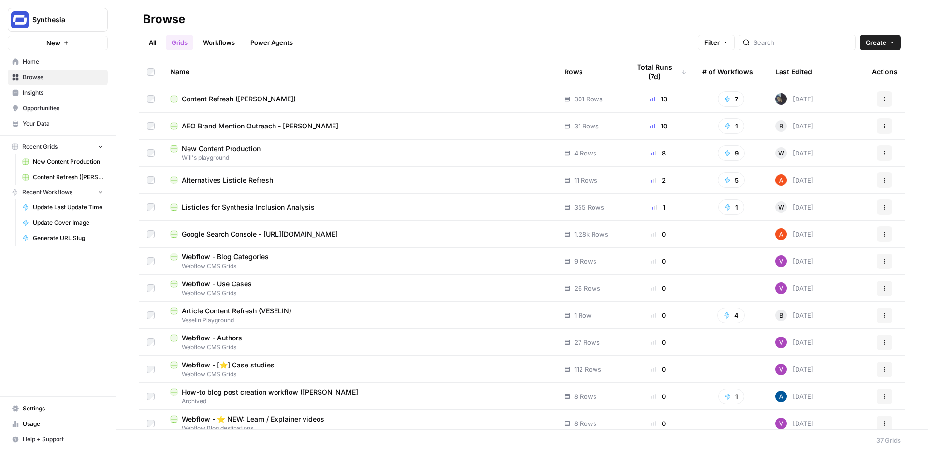
click at [232, 100] on span "Content Refresh ([PERSON_NAME])" at bounding box center [239, 99] width 114 height 10
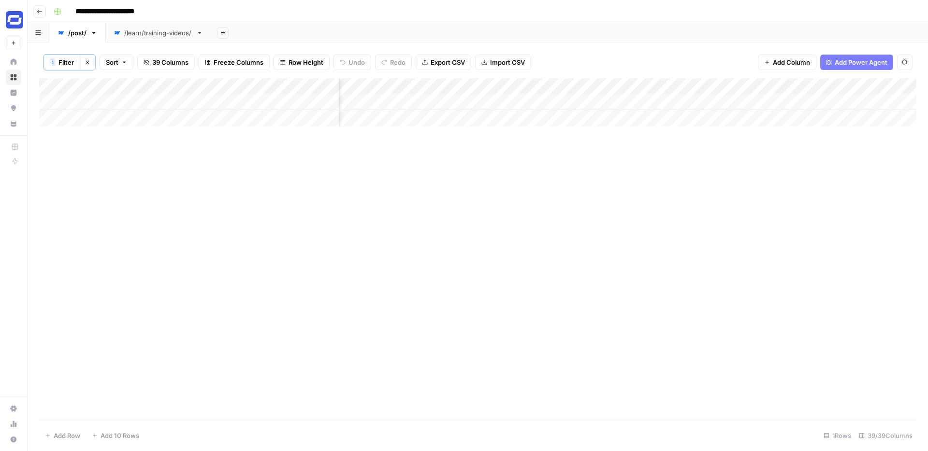
scroll to position [0, 3345]
click at [790, 62] on span "Add Column" at bounding box center [791, 62] width 37 height 10
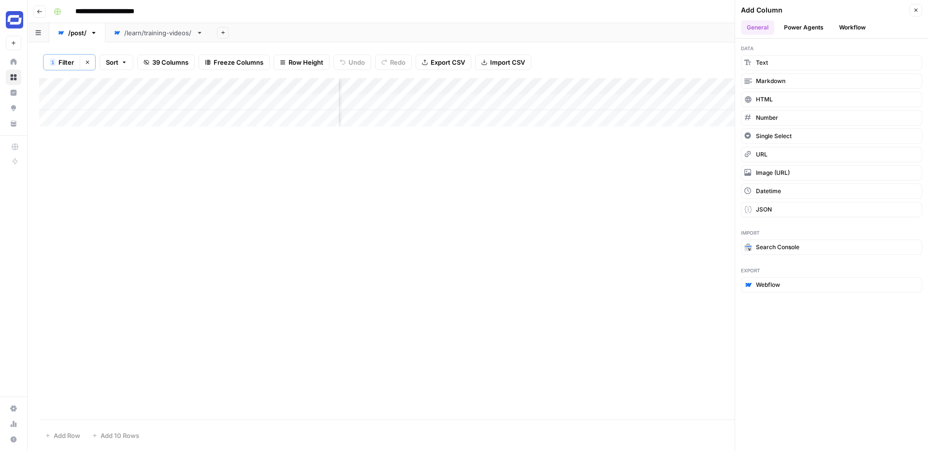
click at [848, 30] on button "Workflow" at bounding box center [852, 27] width 38 height 14
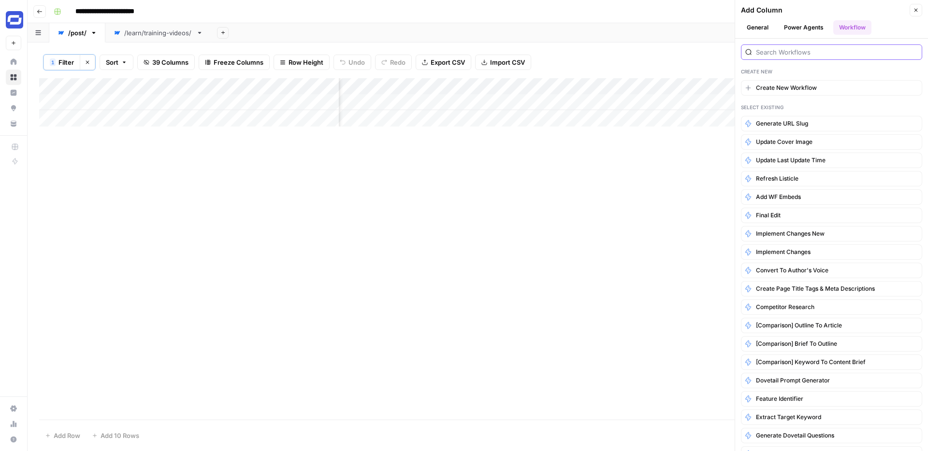
click at [817, 51] on input "search" at bounding box center [837, 52] width 162 height 10
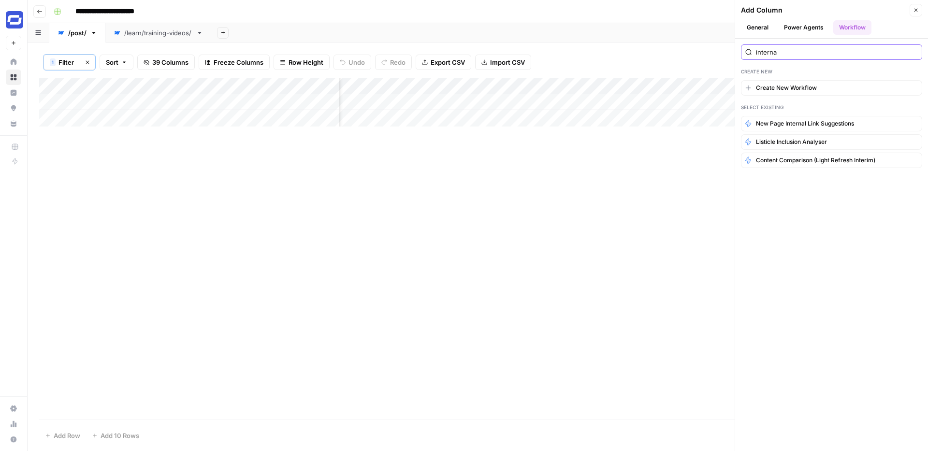
type input "internal"
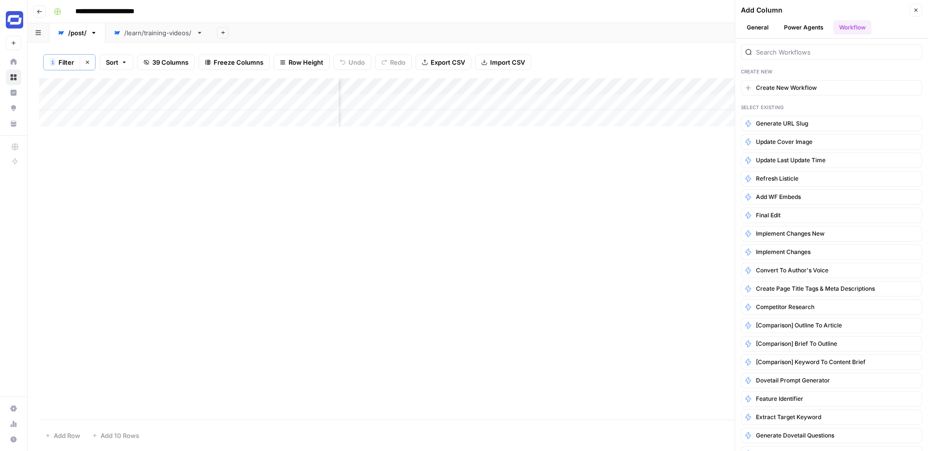
click at [807, 29] on button "Power Agents" at bounding box center [803, 27] width 51 height 14
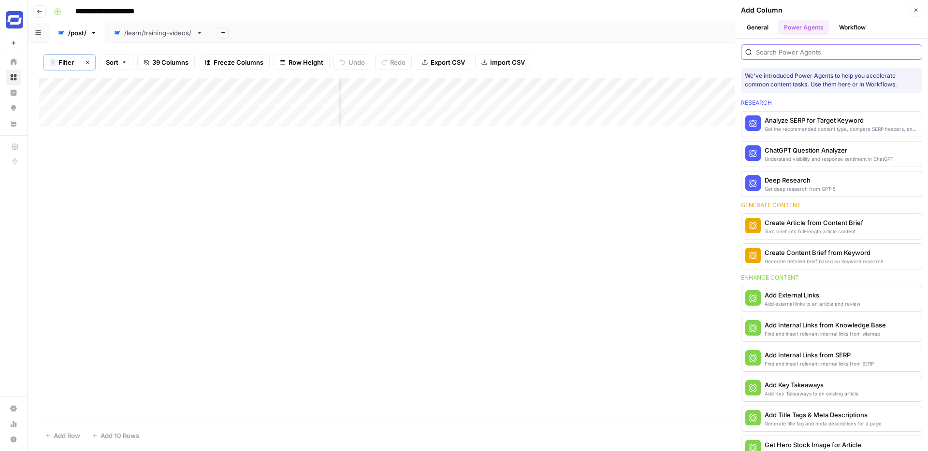
click at [800, 52] on input "search" at bounding box center [837, 52] width 162 height 10
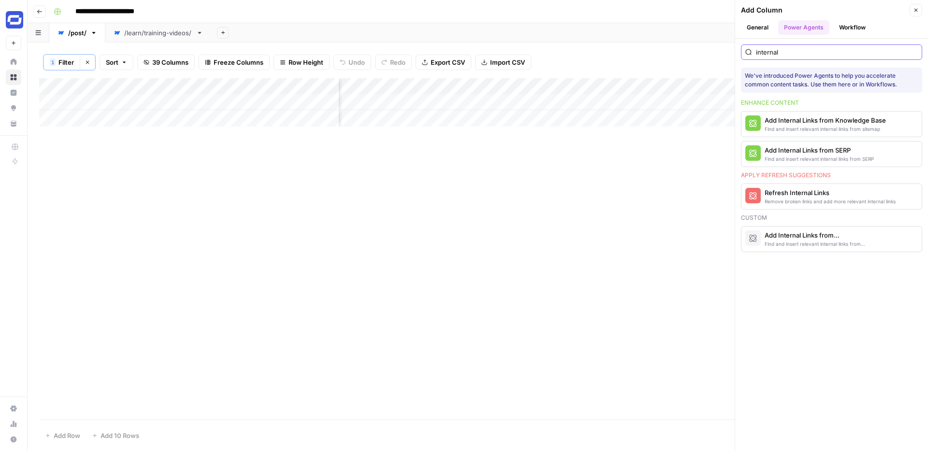
type input "internal"
click at [809, 235] on div "Add Internal Links from Knowledge Base - Fork" at bounding box center [814, 235] width 101 height 10
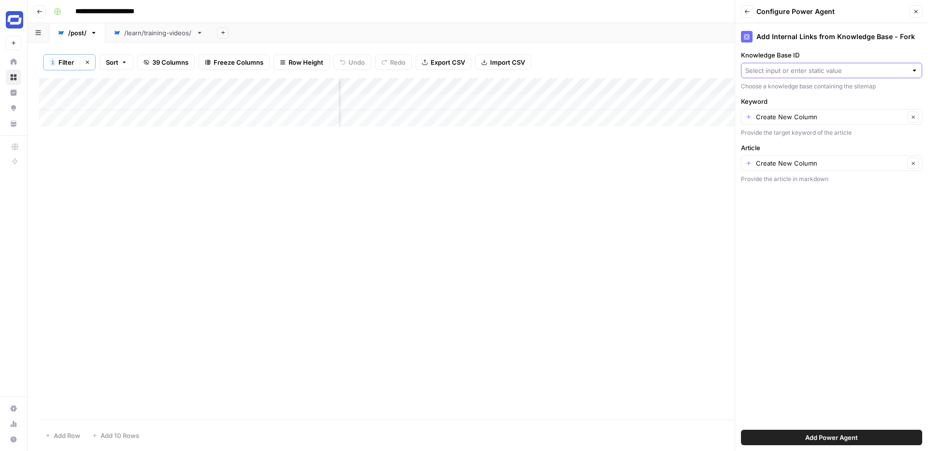
click at [799, 69] on input "Knowledge Base ID" at bounding box center [826, 71] width 162 height 10
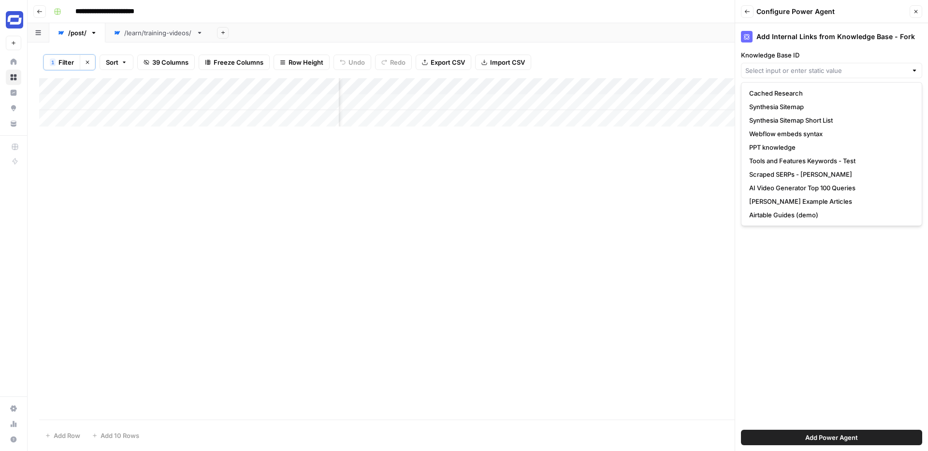
click at [329, 201] on div "Add Column" at bounding box center [477, 249] width 877 height 342
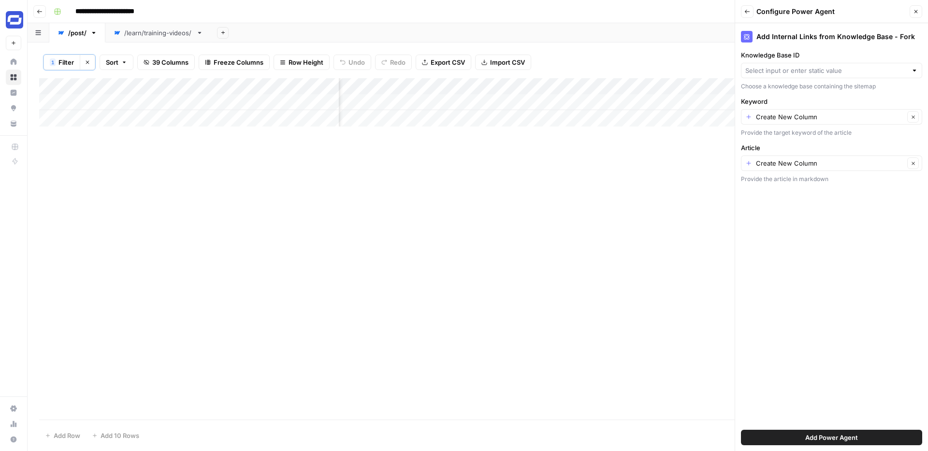
click at [914, 12] on icon "button" at bounding box center [916, 12] width 6 height 6
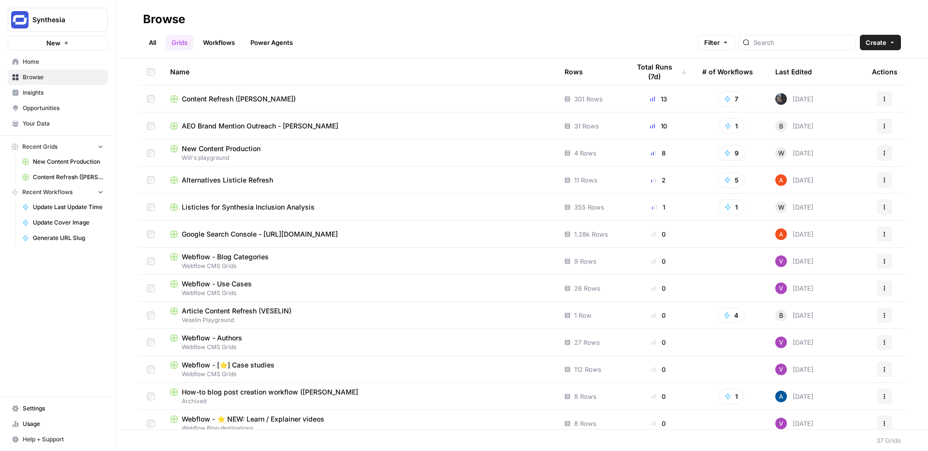
click at [516, 25] on div "Browse" at bounding box center [522, 19] width 758 height 15
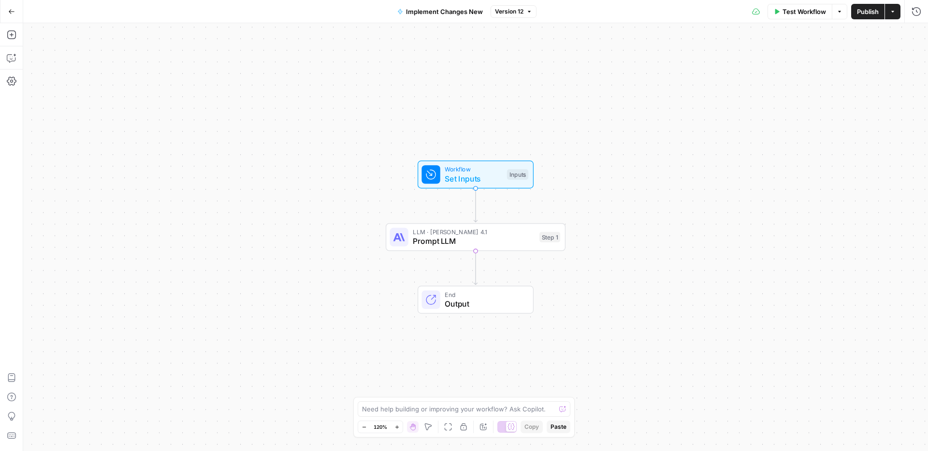
click at [488, 238] on span "Prompt LLM" at bounding box center [474, 241] width 122 height 12
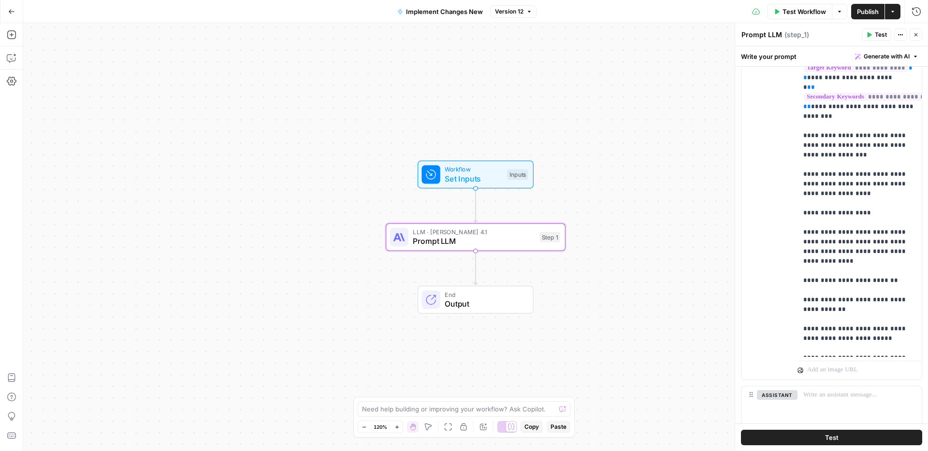
scroll to position [313, 0]
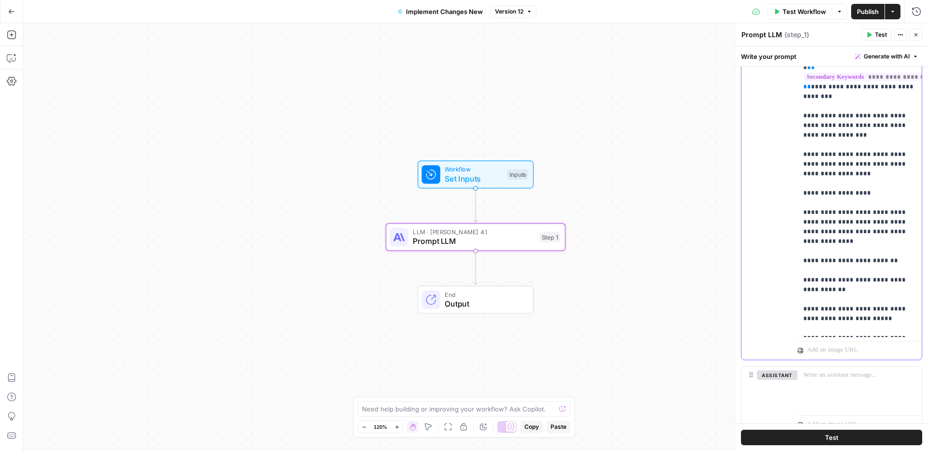
click at [335, 70] on div "Workflow Set Inputs Inputs LLM · Claude Opus 4.1 Prompt LLM Step 1 End Output" at bounding box center [475, 237] width 904 height 428
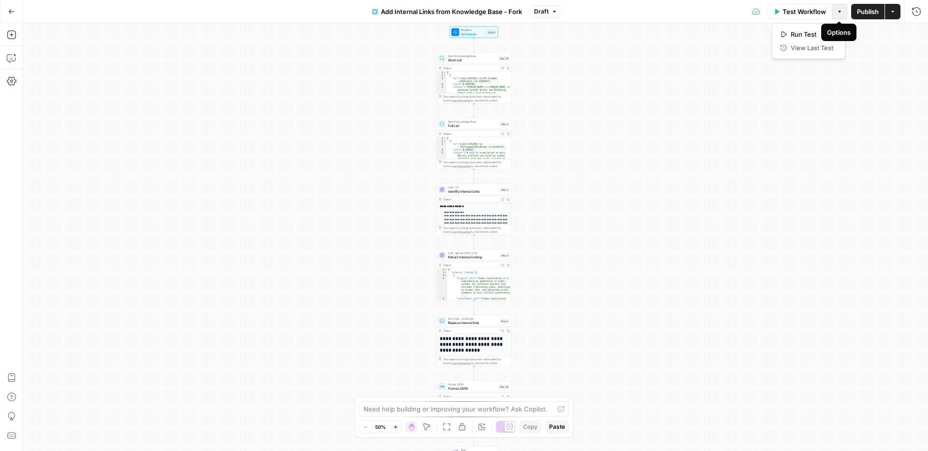
click at [840, 13] on icon "button" at bounding box center [839, 12] width 6 height 6
click at [724, 53] on div "Workflow Set Inputs Inputs Search Knowledge Base Short List Step 39 Output Expa…" at bounding box center [475, 237] width 904 height 428
click at [553, 16] on button "Draft" at bounding box center [546, 11] width 32 height 13
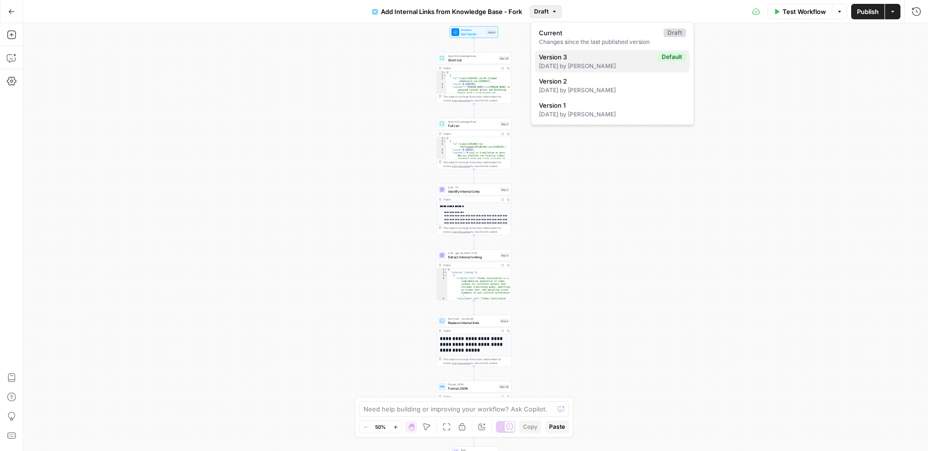
click at [575, 60] on span "Version 3" at bounding box center [596, 57] width 115 height 10
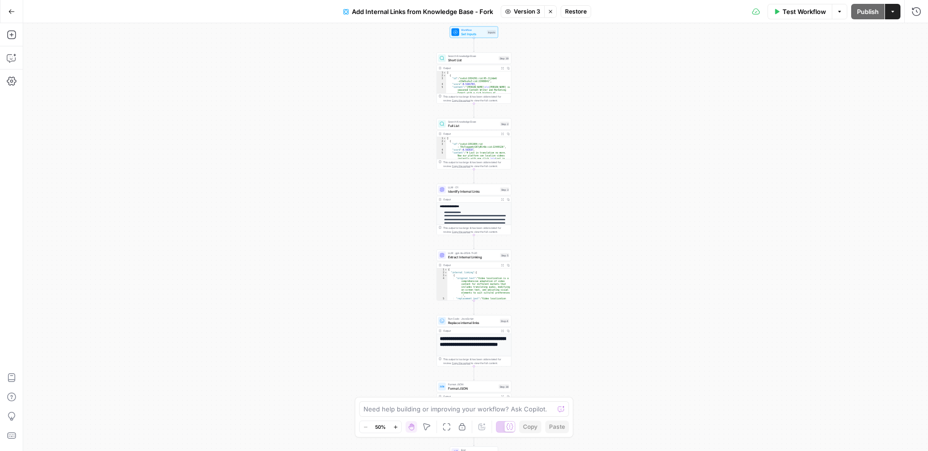
click at [550, 14] on icon "button" at bounding box center [550, 12] width 6 height 6
click at [840, 10] on icon "button" at bounding box center [839, 12] width 6 height 6
click at [891, 12] on icon "button" at bounding box center [892, 11] width 3 height 1
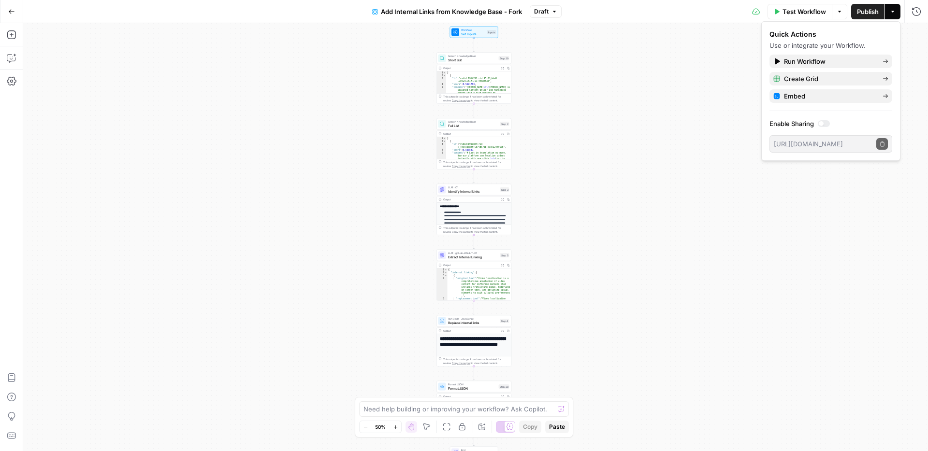
click at [662, 142] on div "Workflow Set Inputs Inputs Search Knowledge Base Short List Step 39 Output Expa…" at bounding box center [475, 237] width 904 height 428
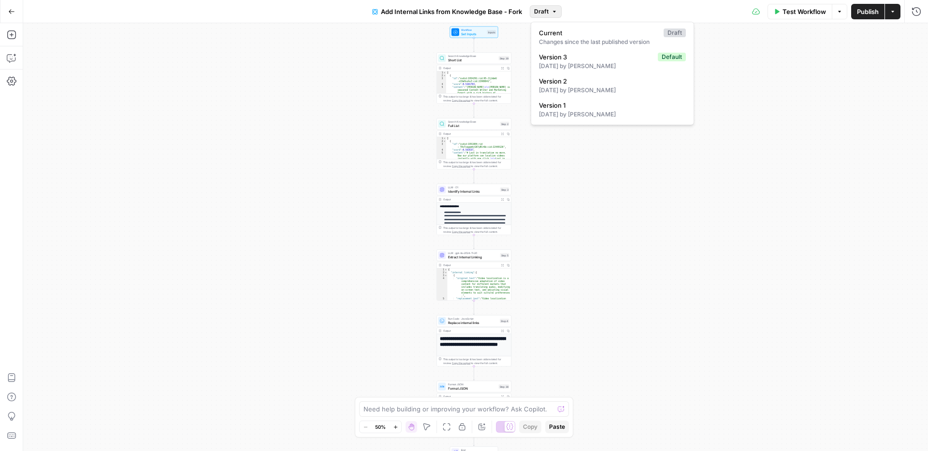
click at [555, 14] on icon "button" at bounding box center [554, 12] width 6 height 6
click at [756, 72] on div "Workflow Set Inputs Inputs Search Knowledge Base Short List Step 39 Output Expa…" at bounding box center [475, 237] width 904 height 428
click at [321, 127] on div "Workflow Set Inputs Inputs Search Knowledge Base Short List Step 39 Output Expa…" at bounding box center [475, 237] width 904 height 428
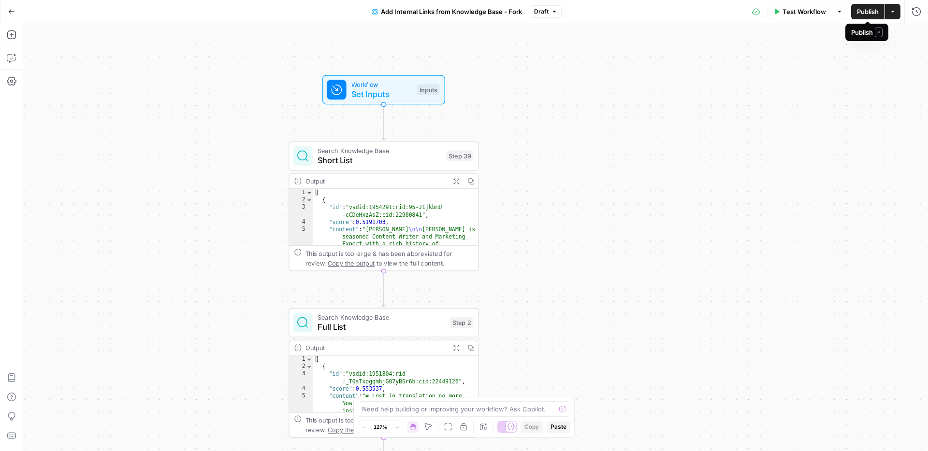
click at [864, 13] on span "Publish" at bounding box center [868, 12] width 22 height 10
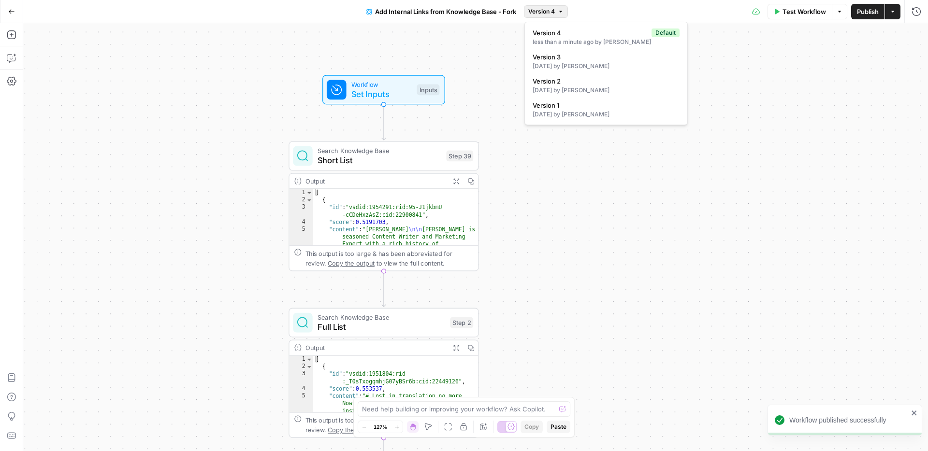
click at [557, 14] on button "Version 4" at bounding box center [546, 11] width 44 height 13
click at [558, 10] on icon "button" at bounding box center [561, 12] width 6 height 6
click at [524, 46] on div "Workflow Set Inputs Inputs Search Knowledge Base Short List Step 39 Output Expa…" at bounding box center [475, 237] width 904 height 428
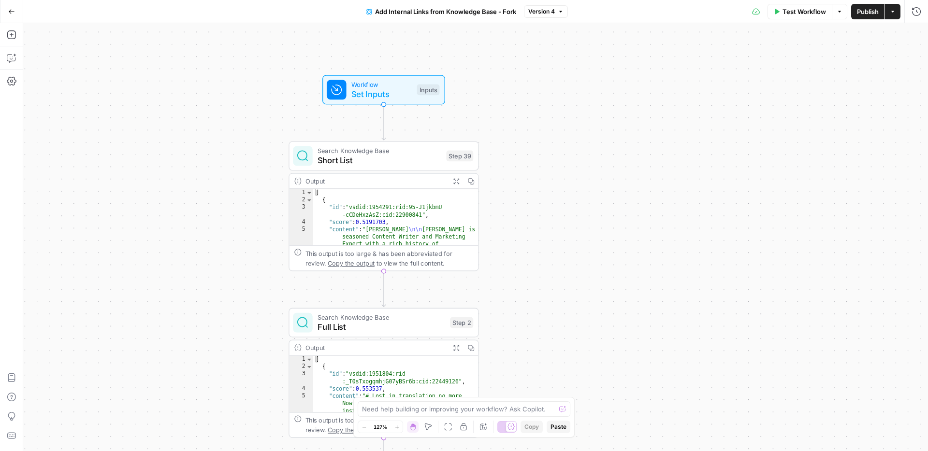
click at [553, 12] on span "Version 4" at bounding box center [541, 11] width 27 height 9
click at [372, 94] on span "Set Inputs" at bounding box center [381, 94] width 61 height 12
click at [802, 73] on ID "Knowledge Base ID" at bounding box center [836, 78] width 154 height 10
click at [661, 95] on div "Workflow Set Inputs Inputs Search Knowledge Base Short List Step 39 Output Expa…" at bounding box center [475, 237] width 904 height 428
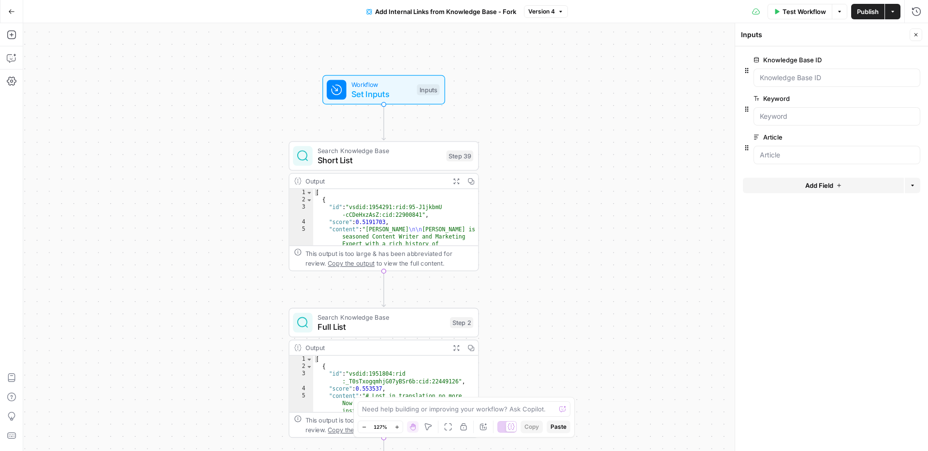
click at [18, 16] on button "Go Back" at bounding box center [11, 11] width 17 height 17
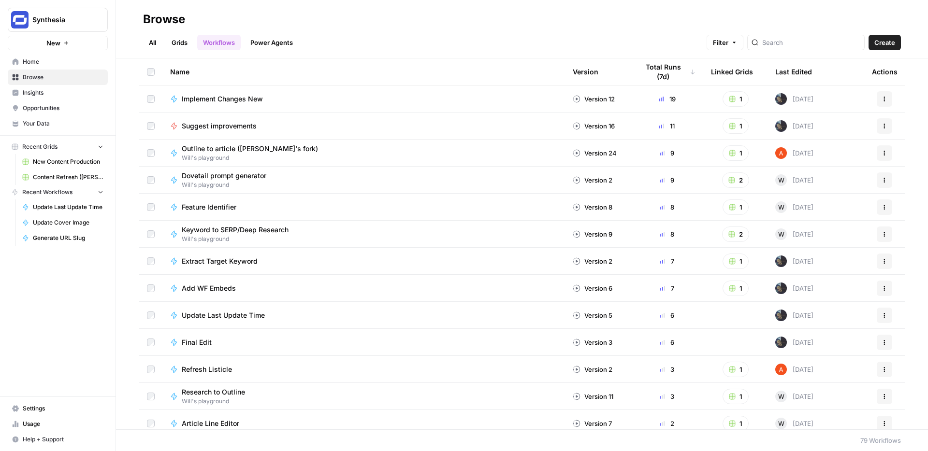
click at [184, 40] on link "Grids" at bounding box center [180, 42] width 28 height 15
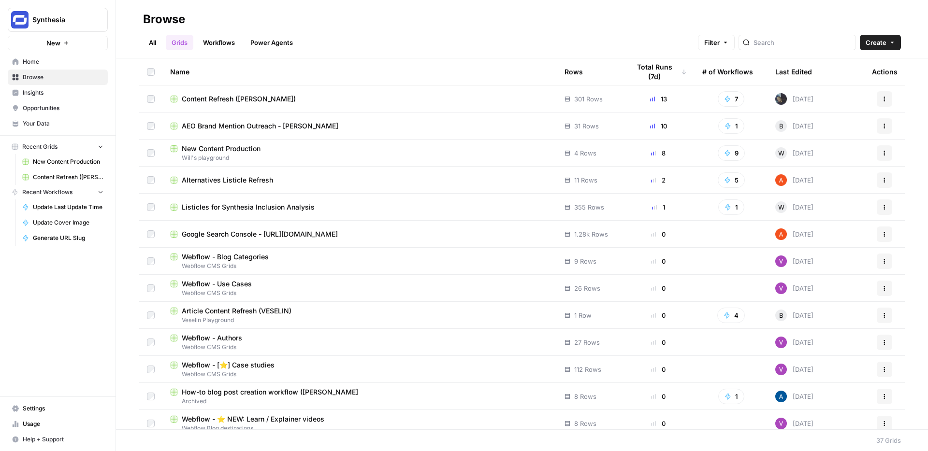
click at [241, 151] on span "New Content Production" at bounding box center [221, 149] width 79 height 10
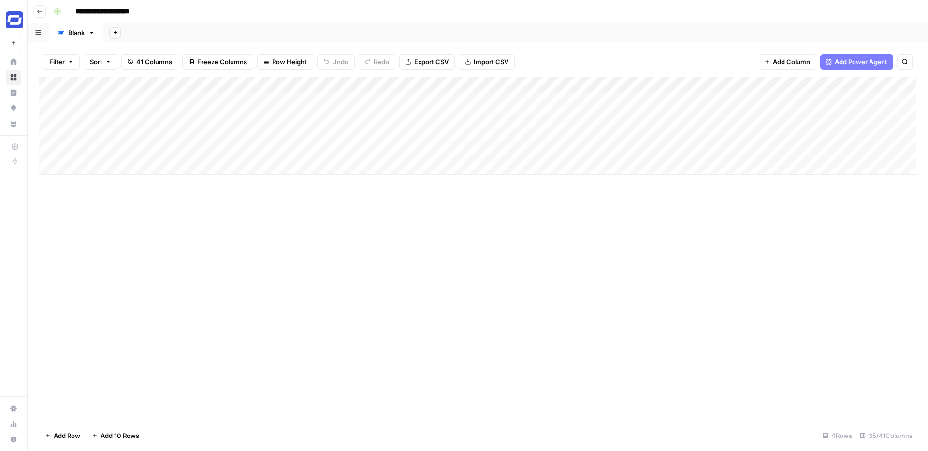
click at [41, 15] on button "Go back" at bounding box center [39, 11] width 13 height 13
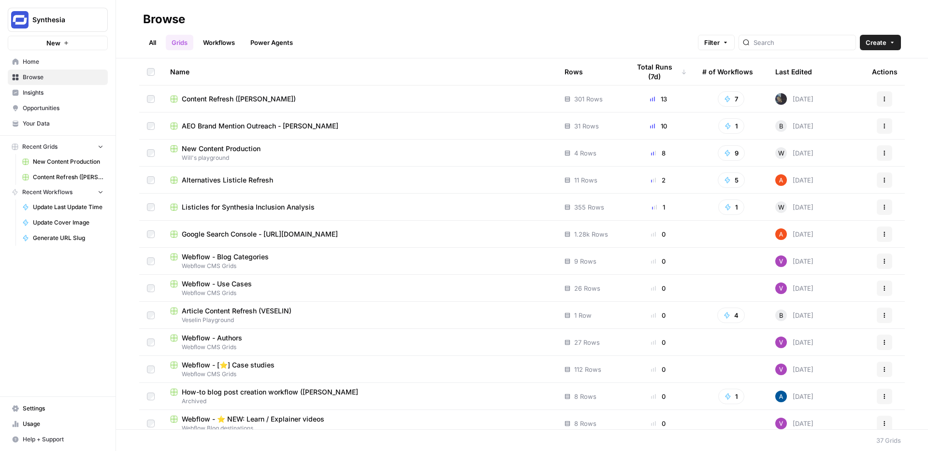
click at [260, 100] on span "Content Refresh ([PERSON_NAME])" at bounding box center [239, 99] width 114 height 10
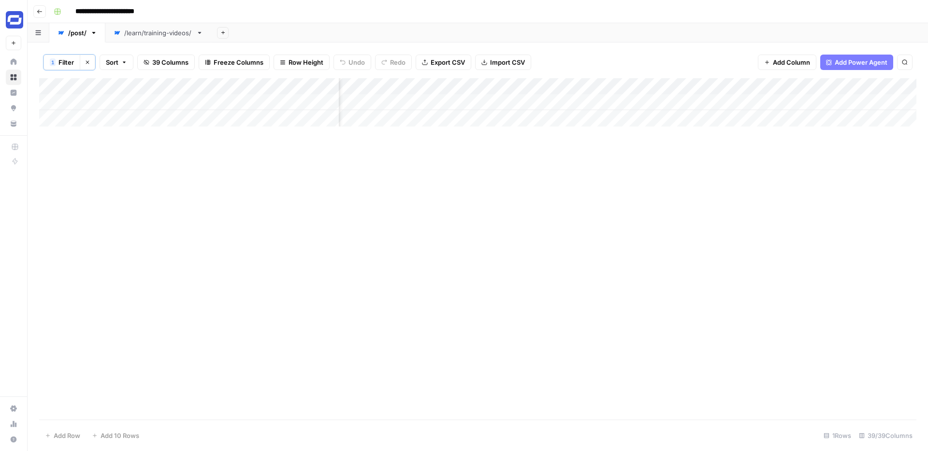
scroll to position [0, 3345]
click at [796, 64] on span "Add Column" at bounding box center [791, 62] width 37 height 10
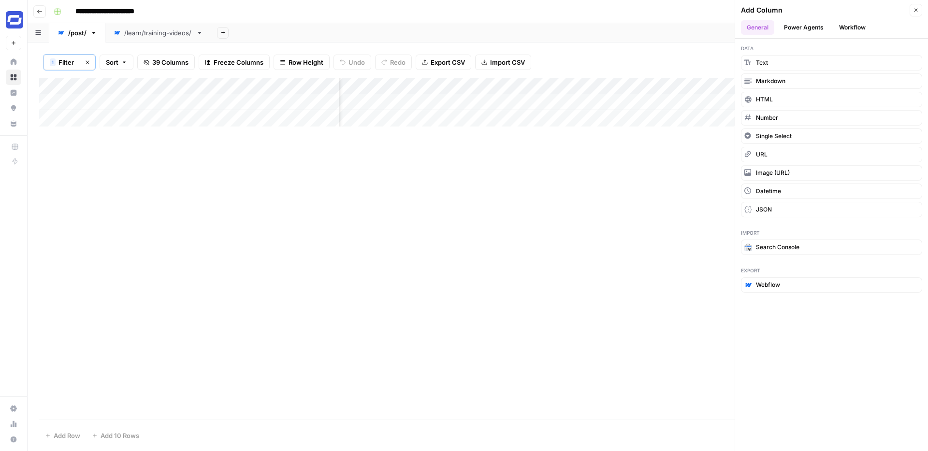
click at [813, 27] on button "Power Agents" at bounding box center [803, 27] width 51 height 14
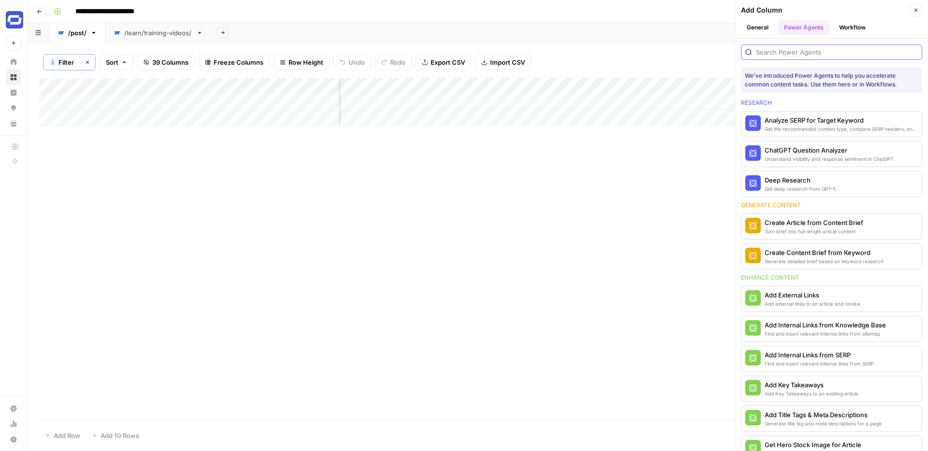
click at [780, 56] on input "search" at bounding box center [837, 52] width 162 height 10
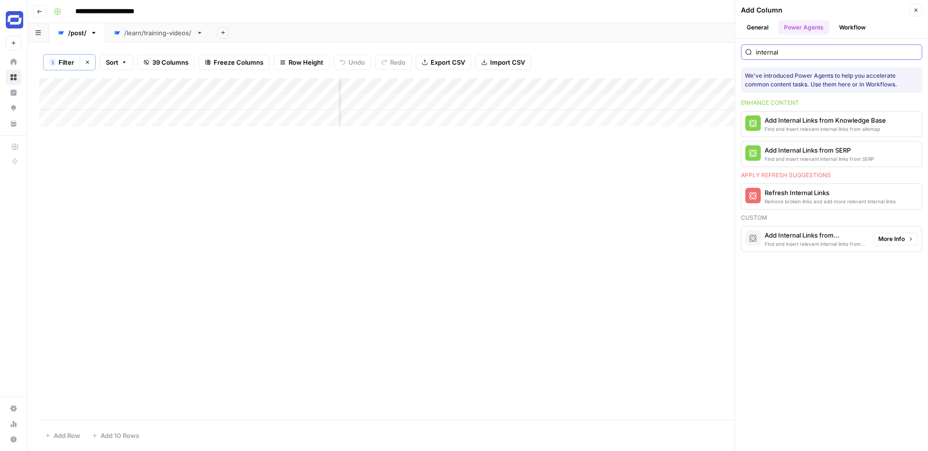
type input "internal"
click at [806, 241] on div "Find and insert relevant internal links from sitemap" at bounding box center [814, 244] width 101 height 8
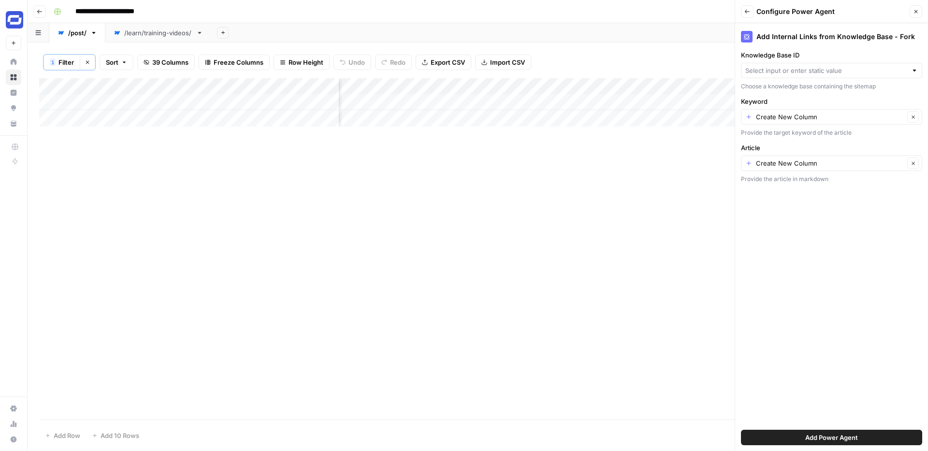
click at [795, 76] on div at bounding box center [831, 70] width 181 height 15
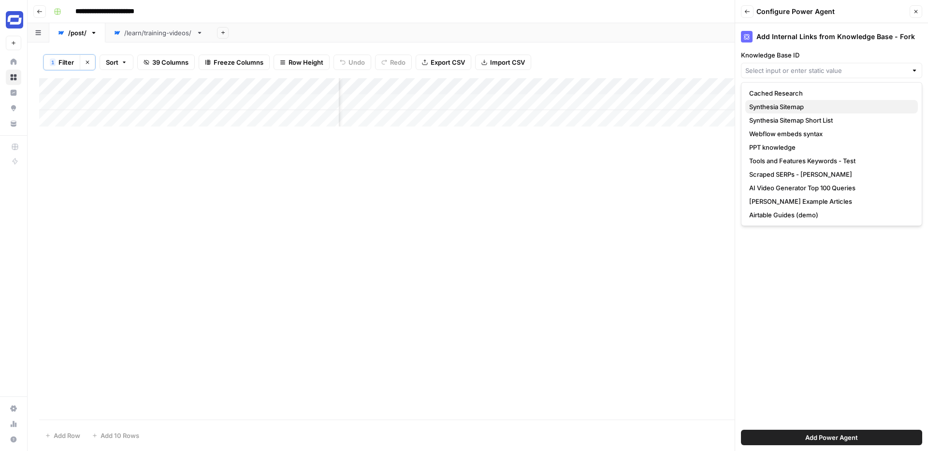
click at [796, 102] on span "Synthesia Sitemap" at bounding box center [829, 107] width 161 height 10
type input "Synthesia Sitemap"
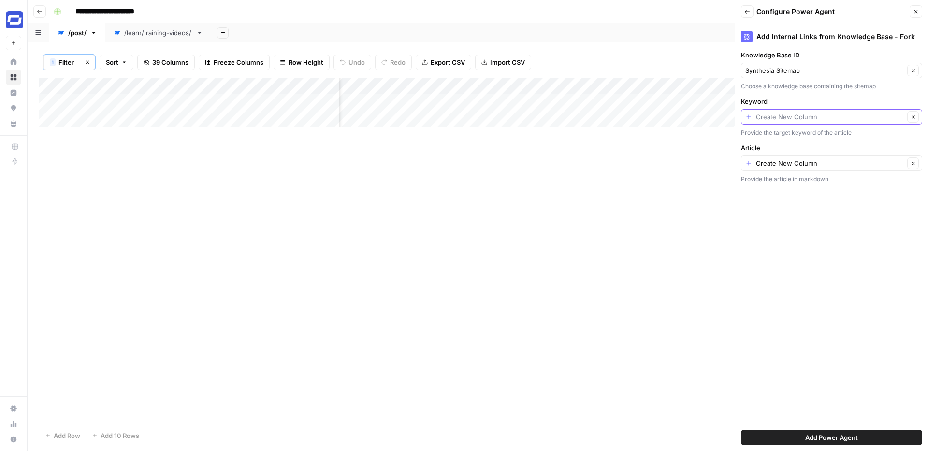
click at [801, 117] on input "Keyword" at bounding box center [830, 117] width 148 height 10
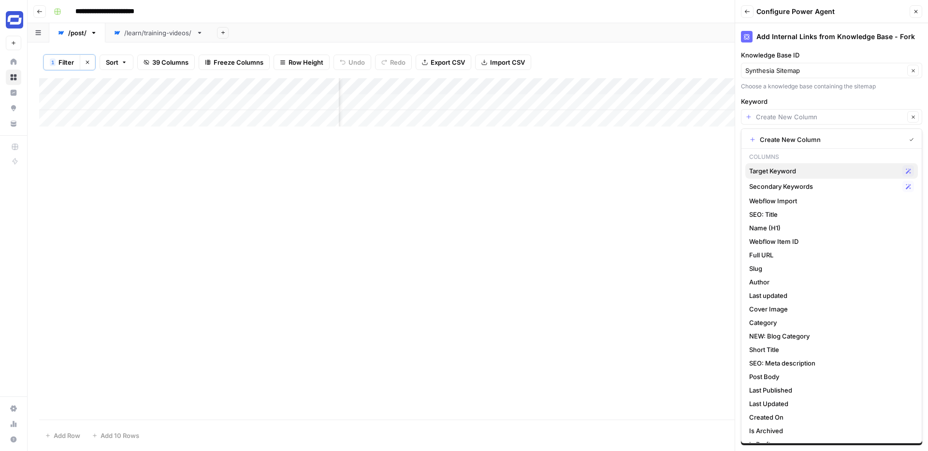
click at [777, 171] on span "Target Keyword" at bounding box center [823, 171] width 149 height 10
type input "Target Keyword"
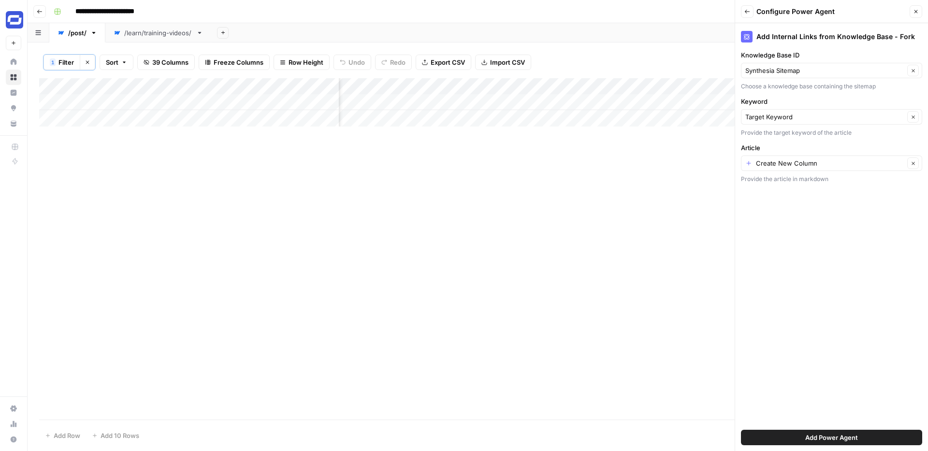
click at [788, 169] on div "Create New Column Clear" at bounding box center [831, 163] width 181 height 15
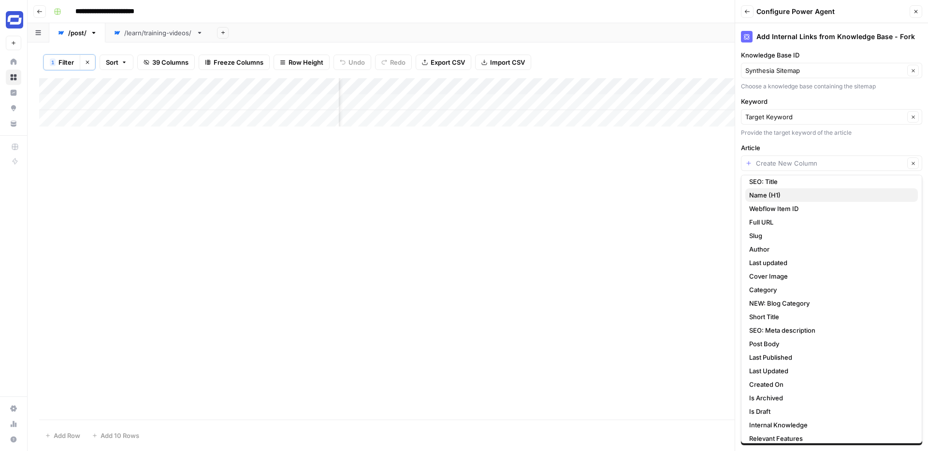
scroll to position [203, 0]
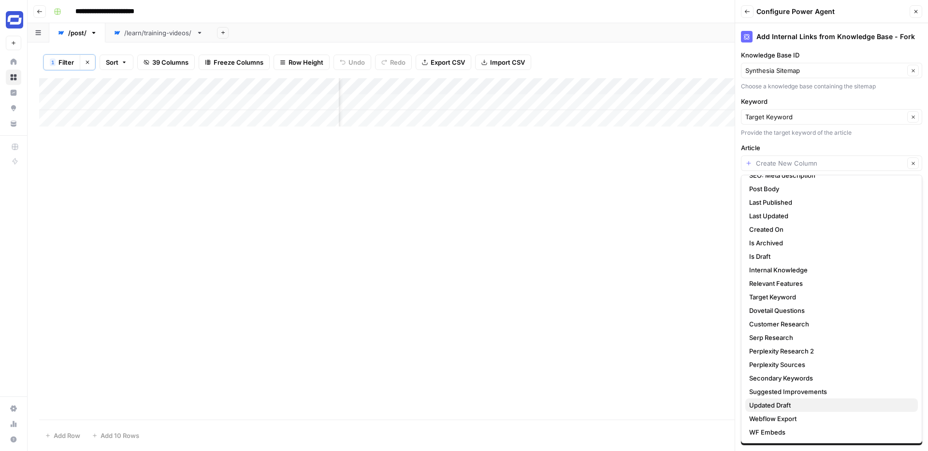
click at [775, 404] on span "Updated Draft" at bounding box center [829, 406] width 161 height 10
type input "Updated Draft"
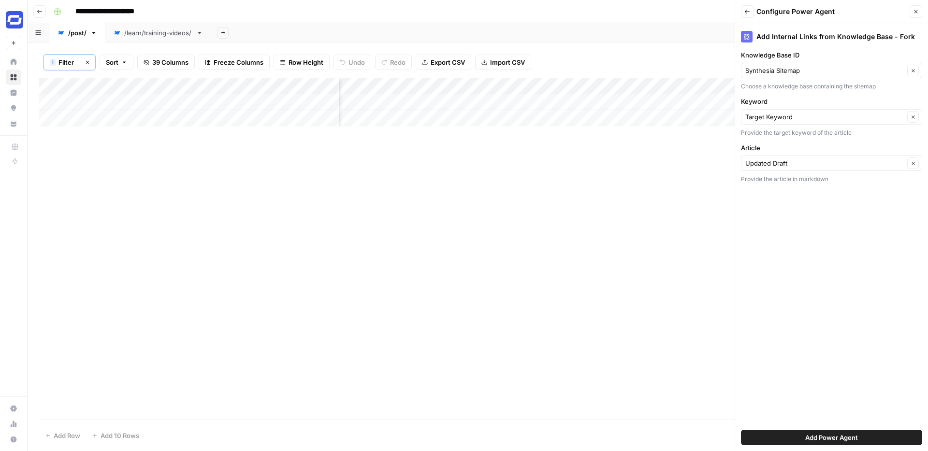
click at [830, 436] on span "Add Power Agent" at bounding box center [831, 438] width 53 height 10
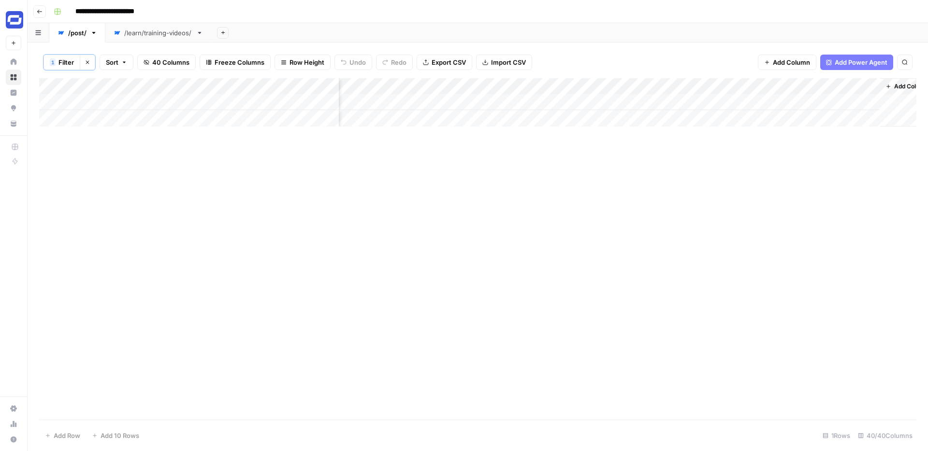
scroll to position [0, 3531]
drag, startPoint x: 765, startPoint y: 86, endPoint x: 460, endPoint y: 96, distance: 305.0
click at [460, 96] on div "Add Column" at bounding box center [477, 102] width 877 height 48
click at [552, 100] on div "Add Column" at bounding box center [477, 102] width 877 height 48
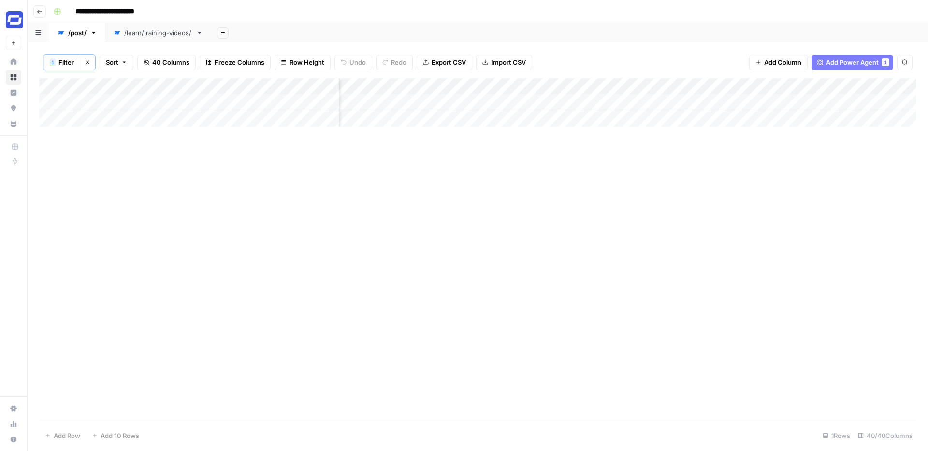
click at [403, 157] on div "Add Column" at bounding box center [477, 249] width 877 height 342
click at [172, 32] on div "/learn/training-videos/" at bounding box center [158, 33] width 68 height 10
click at [80, 31] on div "/post/" at bounding box center [77, 33] width 18 height 10
click at [438, 86] on div "Add Column" at bounding box center [477, 102] width 877 height 48
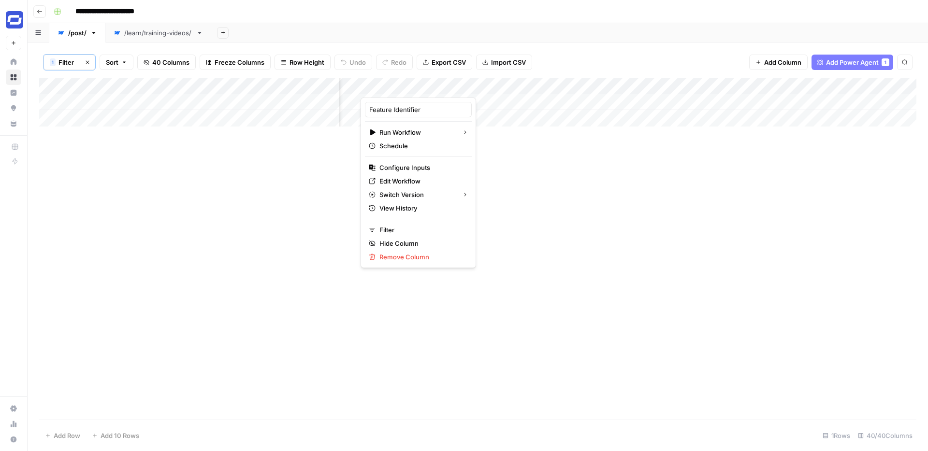
click at [761, 62] on button "Add Column" at bounding box center [778, 62] width 58 height 15
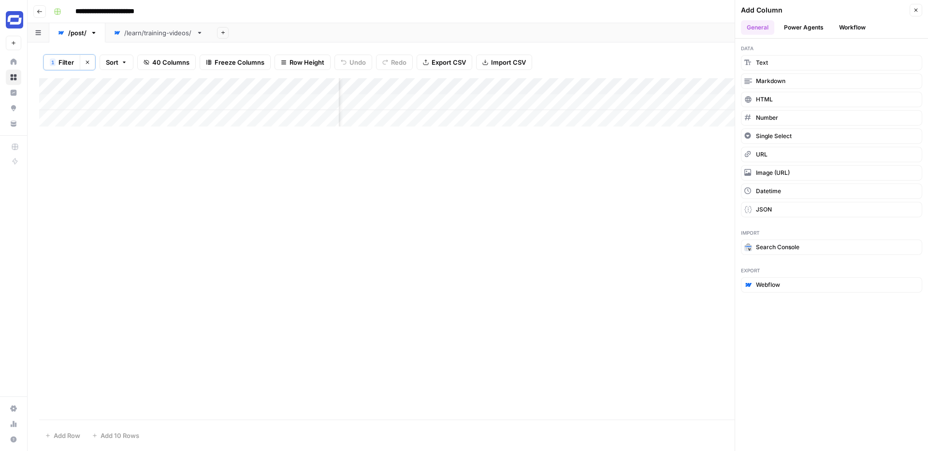
click at [848, 26] on button "Workflow" at bounding box center [852, 27] width 38 height 14
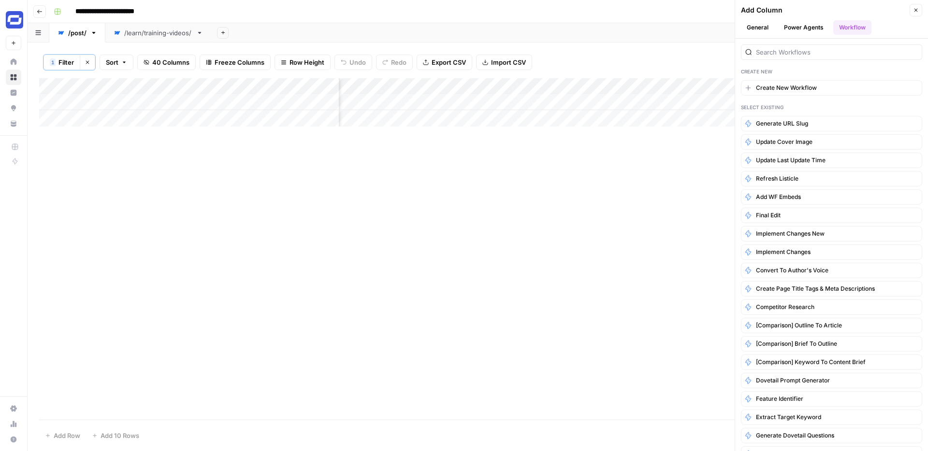
click at [816, 66] on div "Create New Create New Workflow Select Existing Generate URL Slug Update Cover I…" at bounding box center [831, 245] width 193 height 413
click at [816, 52] on input "search" at bounding box center [837, 52] width 162 height 10
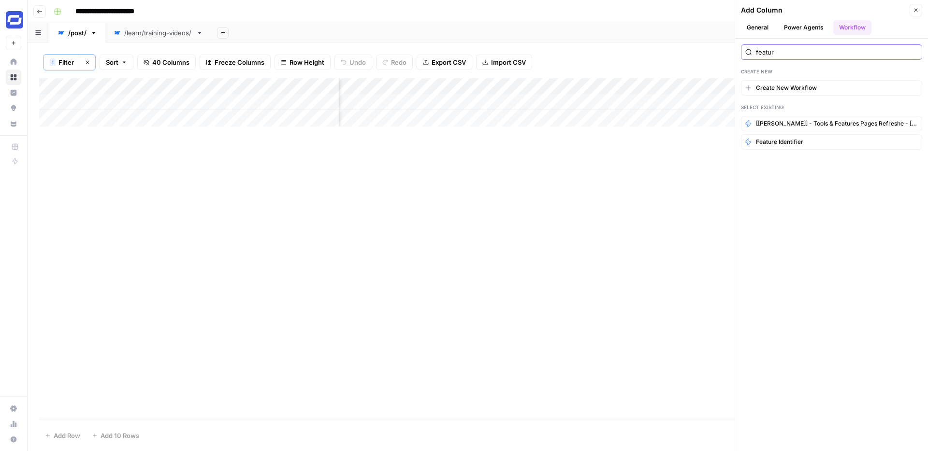
type input "feature"
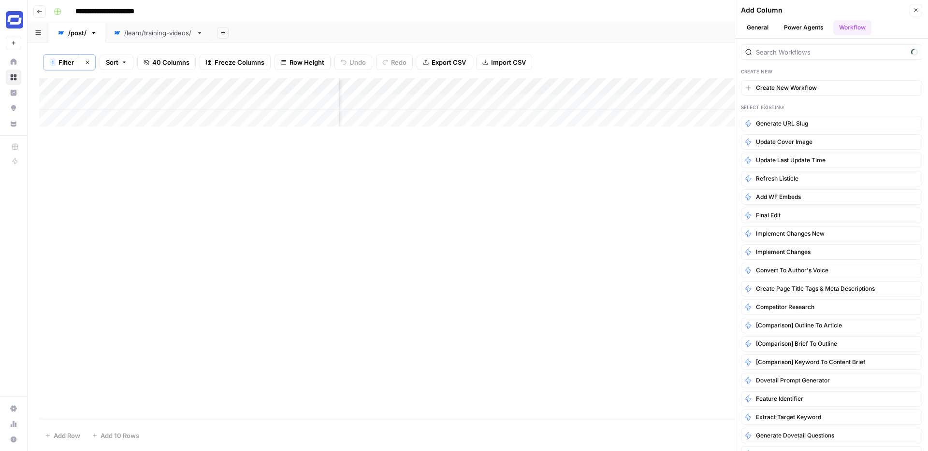
click at [501, 154] on div "Add Column" at bounding box center [477, 249] width 877 height 342
click at [437, 86] on div "Add Column" at bounding box center [477, 102] width 877 height 48
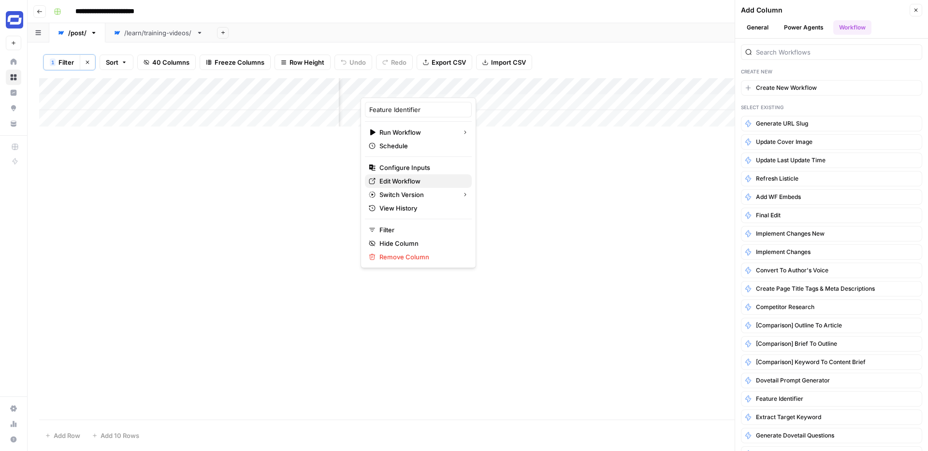
click at [403, 179] on span "Edit Workflow" at bounding box center [421, 181] width 85 height 10
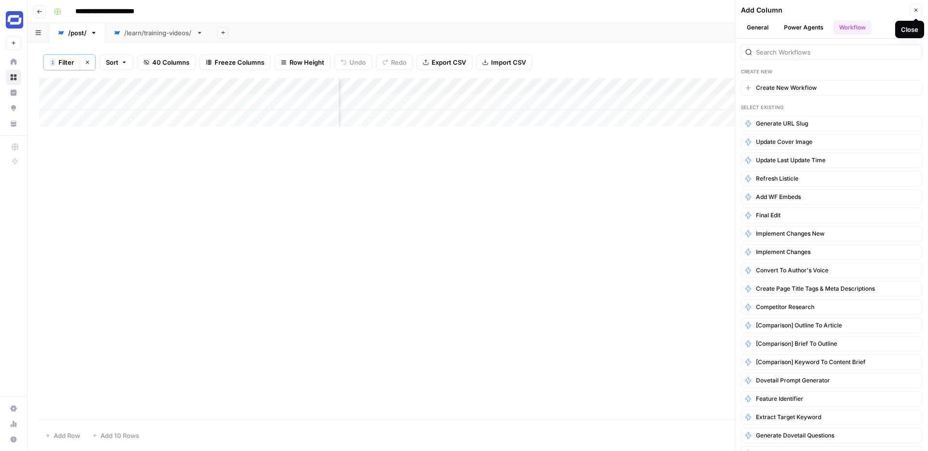
click at [917, 7] on icon "button" at bounding box center [916, 10] width 6 height 6
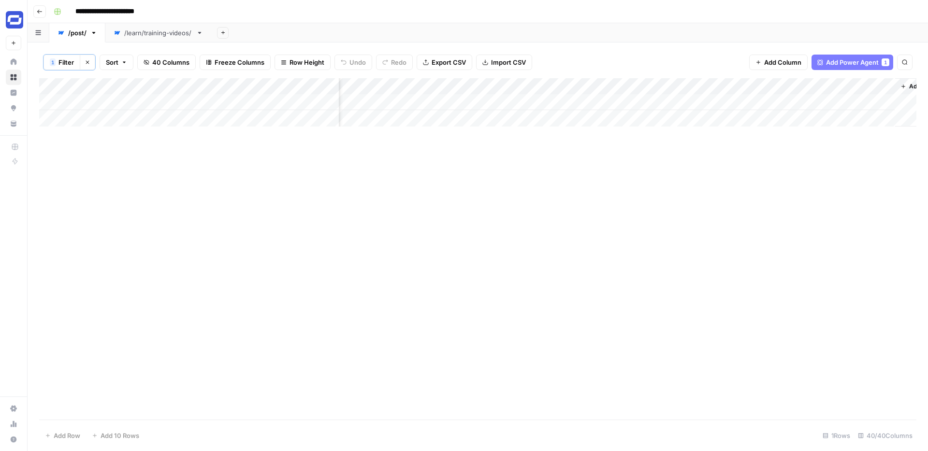
scroll to position [0, 3531]
click at [569, 84] on div "Add Column" at bounding box center [477, 102] width 877 height 48
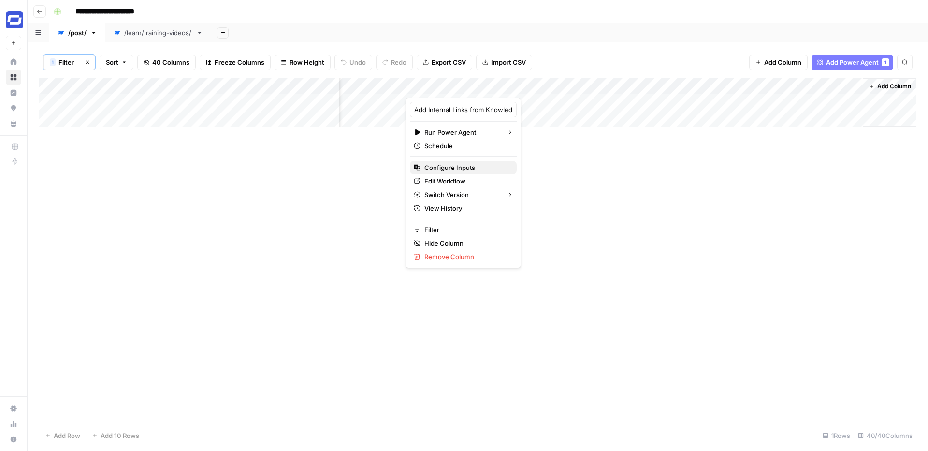
click at [448, 167] on span "Configure Inputs" at bounding box center [466, 168] width 85 height 10
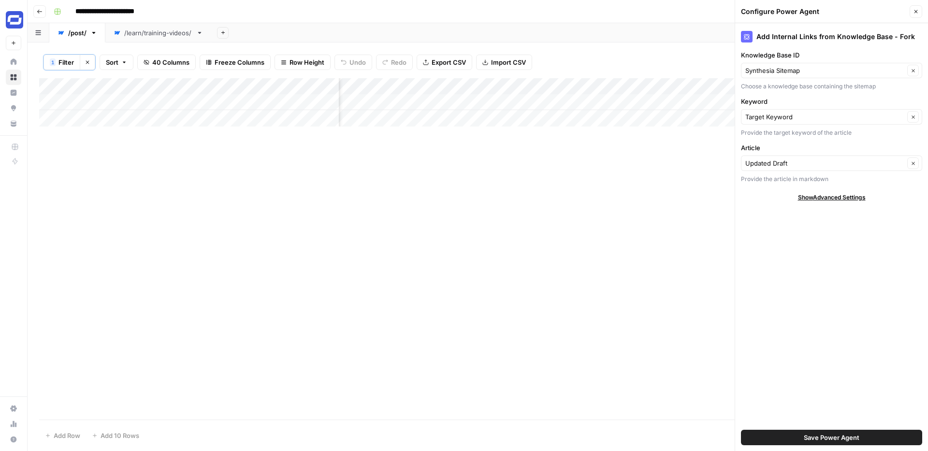
click at [920, 6] on button "Close" at bounding box center [915, 11] width 13 height 13
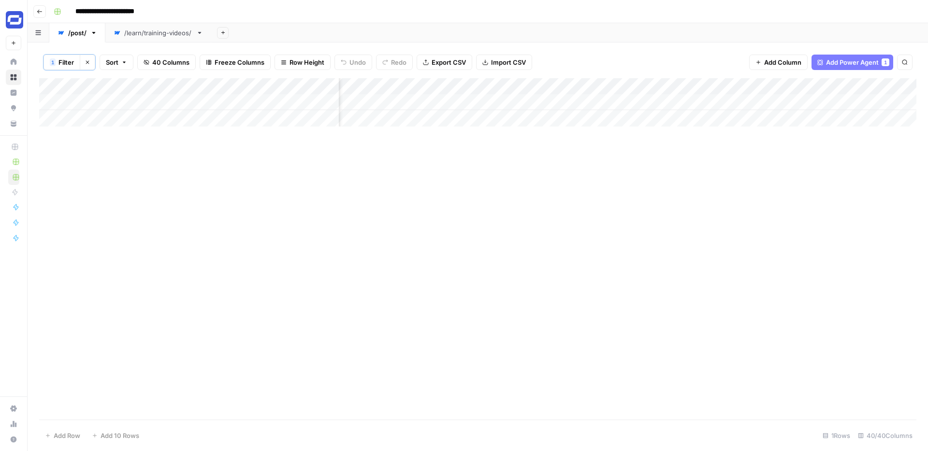
scroll to position [0, 3254]
click at [860, 102] on div "Add Column" at bounding box center [477, 102] width 877 height 48
click at [778, 60] on span "Add Column" at bounding box center [782, 62] width 37 height 10
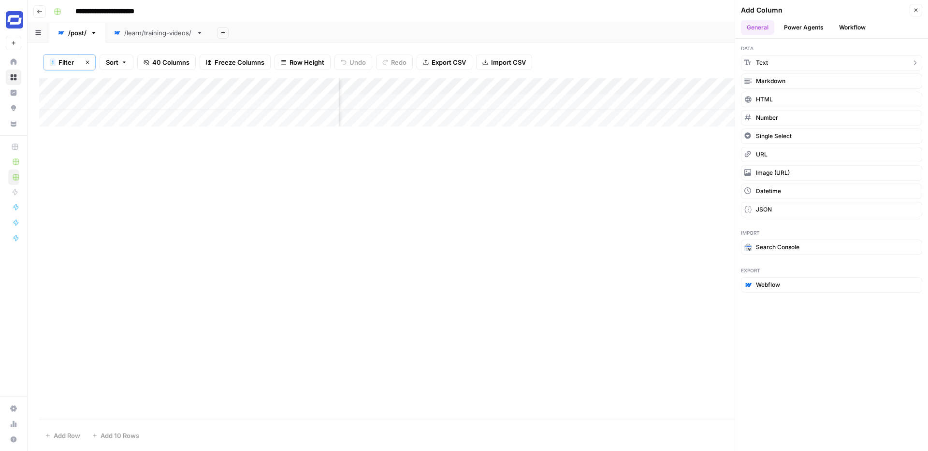
click at [783, 61] on button "Text" at bounding box center [831, 62] width 181 height 15
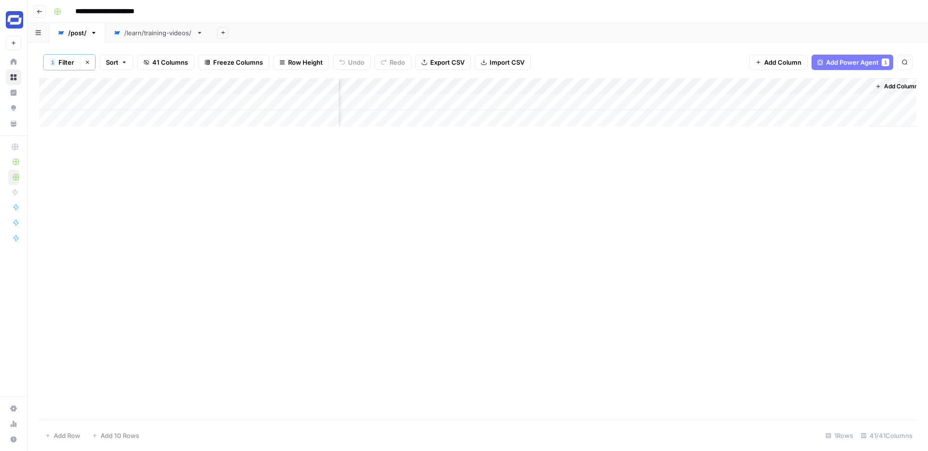
scroll to position [0, 3670]
drag, startPoint x: 762, startPoint y: 86, endPoint x: 519, endPoint y: 100, distance: 242.9
click at [519, 100] on div "Add Column" at bounding box center [477, 102] width 877 height 48
click at [498, 85] on div "Add Column" at bounding box center [477, 102] width 877 height 48
click at [498, 85] on div at bounding box center [523, 87] width 140 height 19
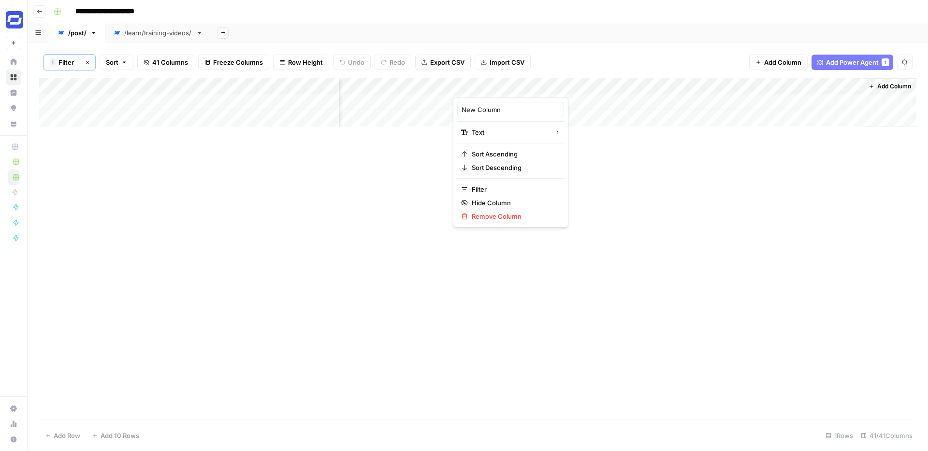
click at [498, 85] on div at bounding box center [523, 87] width 140 height 19
click at [487, 111] on input "New Column" at bounding box center [510, 110] width 98 height 10
type input "SEO Title (NEW)"
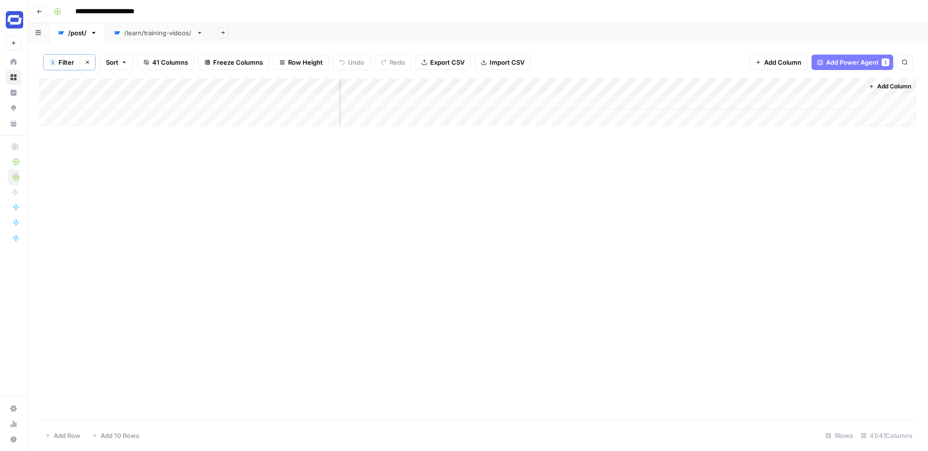
click at [437, 143] on div "Add Column" at bounding box center [477, 249] width 877 height 342
click at [782, 62] on span "Add Column" at bounding box center [782, 62] width 37 height 10
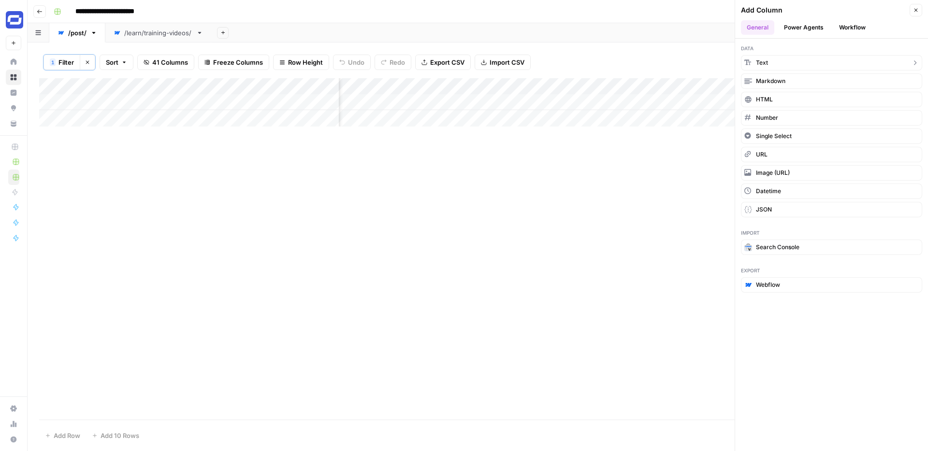
click at [774, 59] on button "Text" at bounding box center [831, 62] width 181 height 15
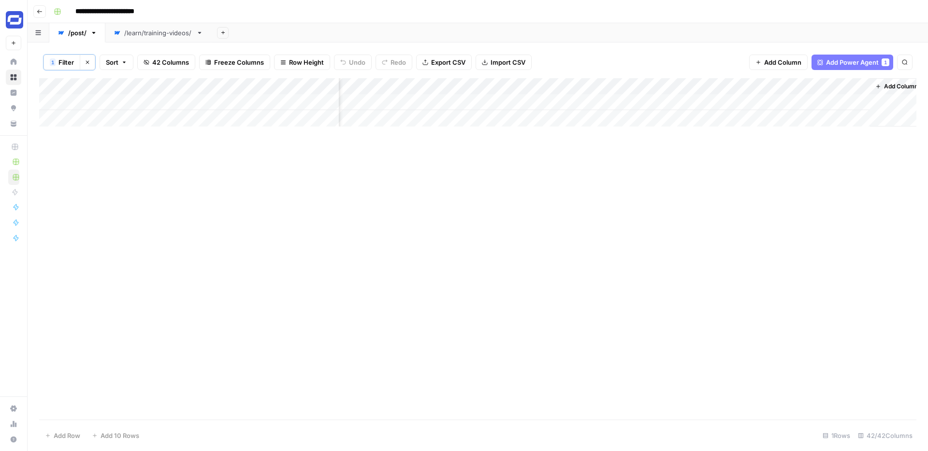
scroll to position [0, 3810]
click at [780, 61] on span "Add Column" at bounding box center [782, 62] width 37 height 10
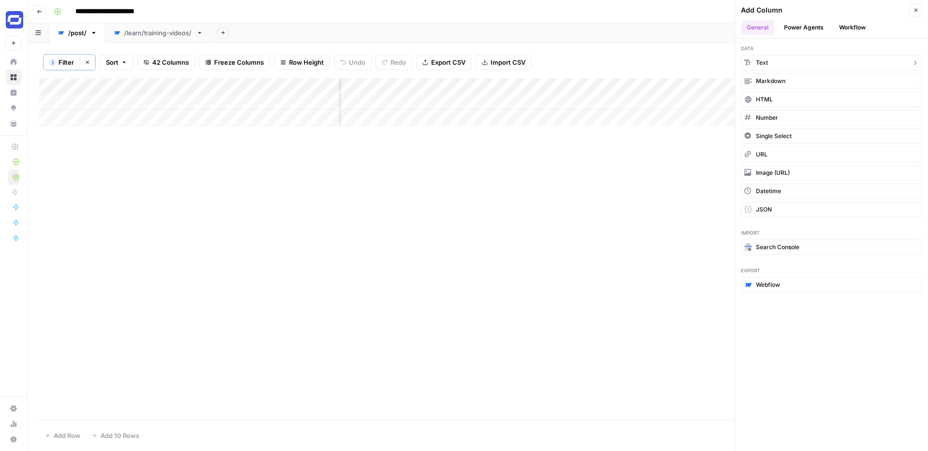
click at [772, 57] on button "Text" at bounding box center [831, 62] width 181 height 15
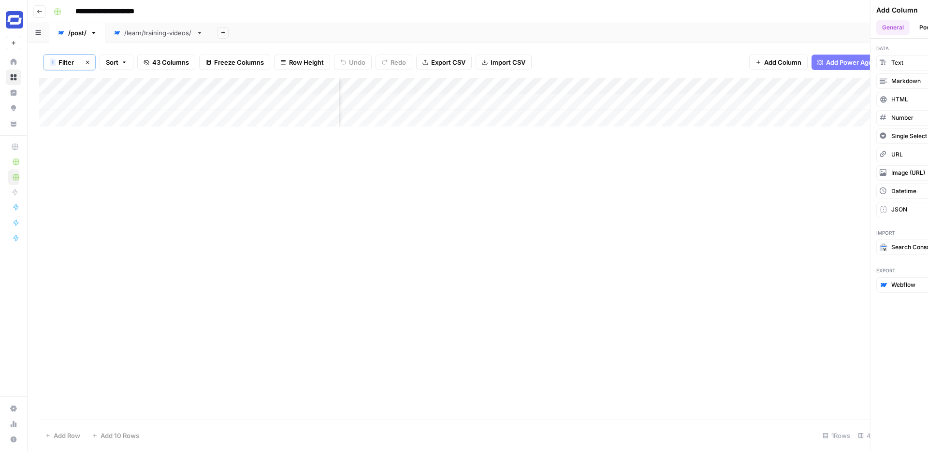
scroll to position [0, 3949]
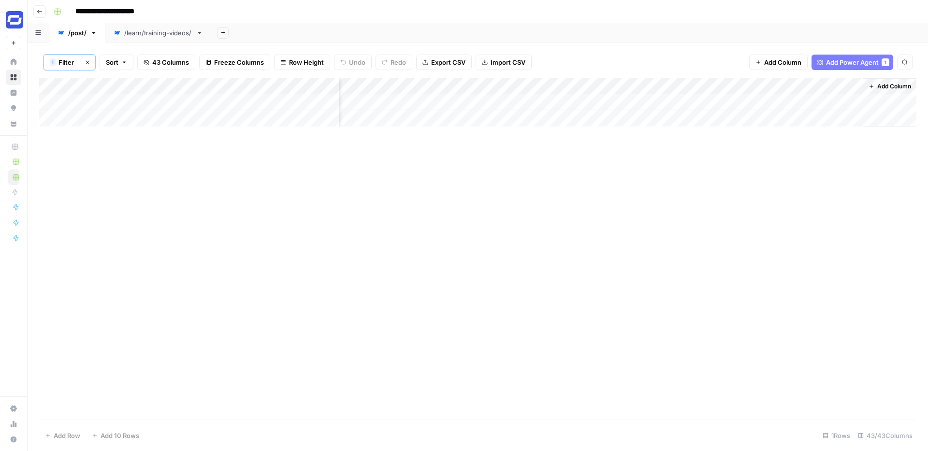
click at [792, 62] on span "Add Column" at bounding box center [782, 62] width 37 height 10
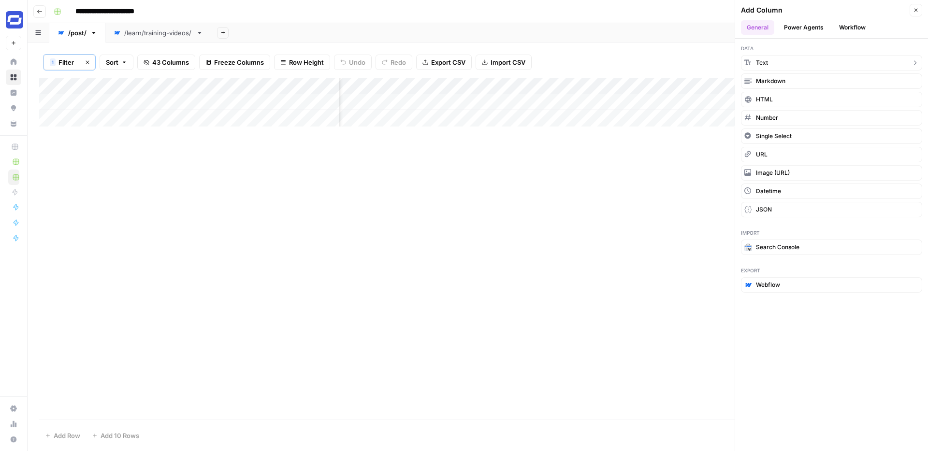
click at [780, 62] on button "Text" at bounding box center [831, 62] width 181 height 15
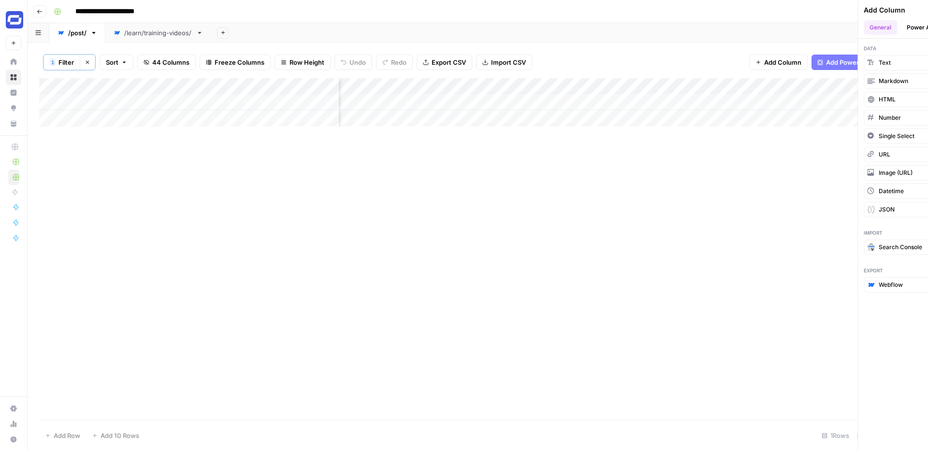
scroll to position [0, 4088]
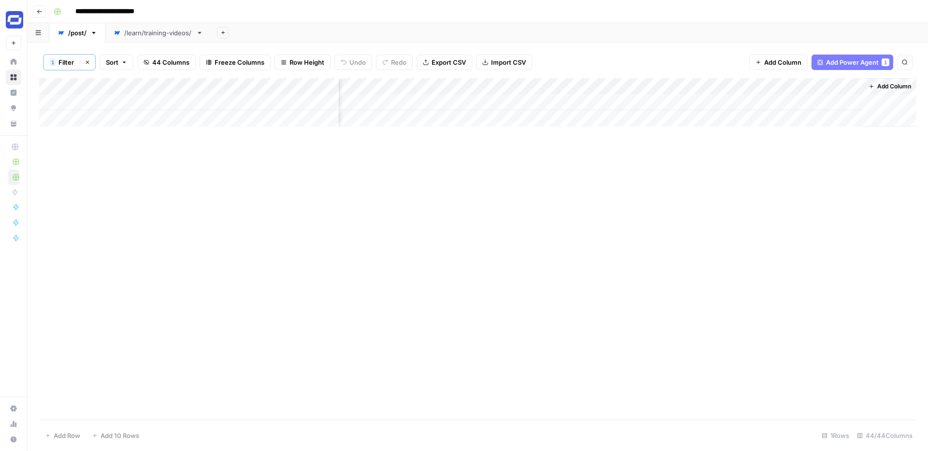
click at [747, 85] on div "Add Column" at bounding box center [477, 102] width 877 height 48
click at [747, 85] on div at bounding box center [793, 87] width 140 height 19
click at [744, 107] on input "New Column (2)" at bounding box center [780, 110] width 98 height 10
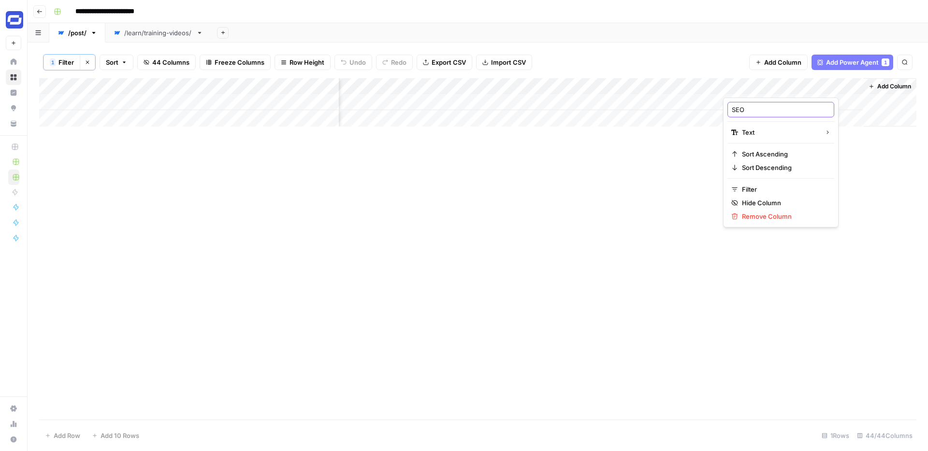
type input "SEO M"
click at [525, 82] on div "Add Column" at bounding box center [477, 102] width 877 height 48
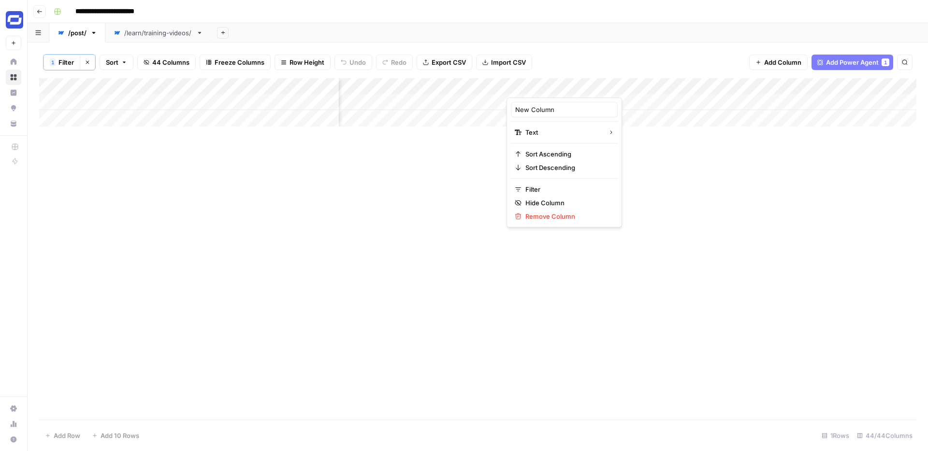
click at [531, 102] on div "New Column" at bounding box center [564, 109] width 107 height 15
click at [530, 111] on input "New Column" at bounding box center [564, 110] width 98 height 10
type input "H1 (NEW)"
click at [677, 87] on div "Add Column" at bounding box center [477, 102] width 877 height 48
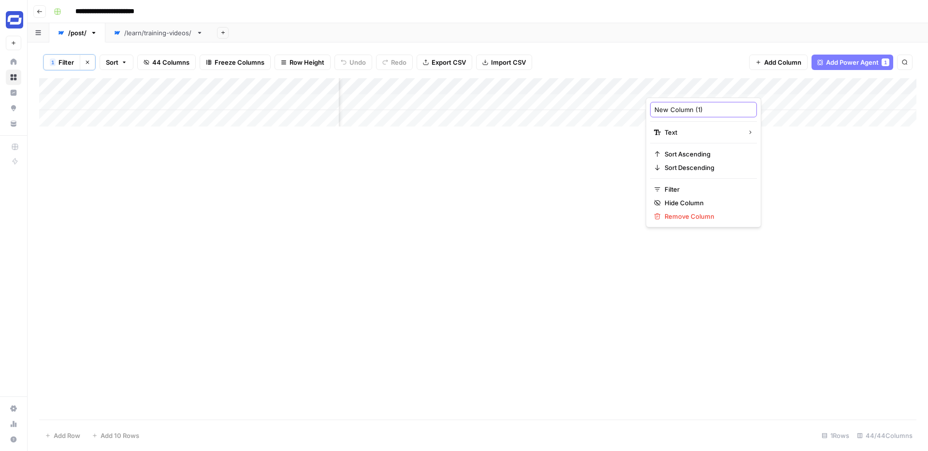
click at [675, 107] on input "New Column (1)" at bounding box center [703, 110] width 98 height 10
type input "S"
type input "T"
type input "Short Title (NEW)"
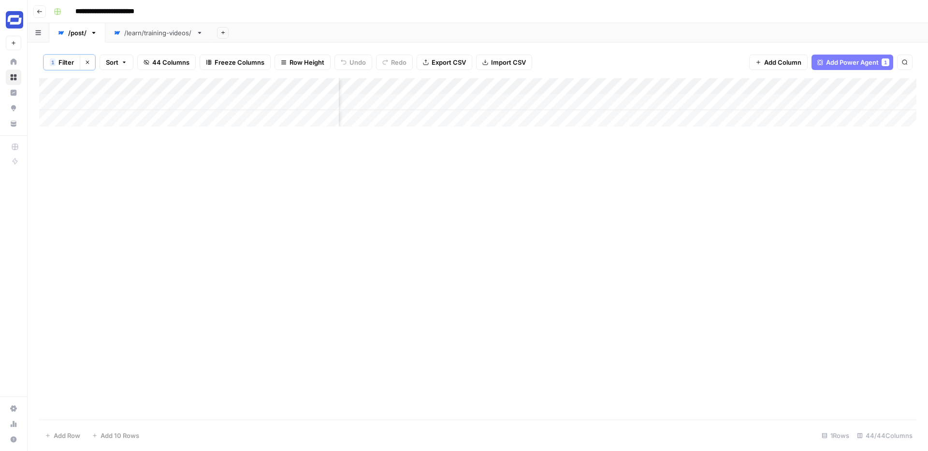
click at [802, 86] on div "Add Column" at bounding box center [477, 102] width 877 height 48
click at [809, 109] on input "New Column (2)" at bounding box center [842, 110] width 98 height 10
type input "SEO Meta Description (NEW)"
drag, startPoint x: 810, startPoint y: 88, endPoint x: 609, endPoint y: 96, distance: 200.7
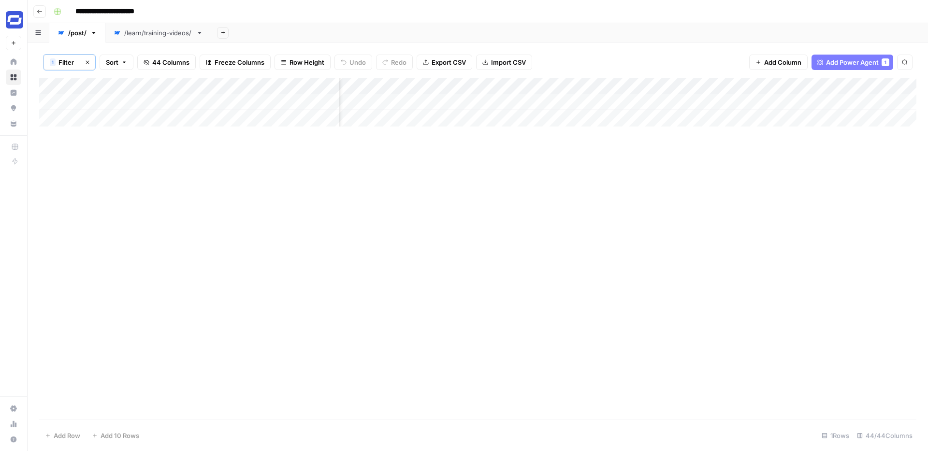
click at [609, 96] on div "Add Column" at bounding box center [477, 102] width 877 height 48
drag, startPoint x: 490, startPoint y: 85, endPoint x: 763, endPoint y: 93, distance: 273.1
click at [763, 93] on div "Add Column" at bounding box center [477, 102] width 877 height 48
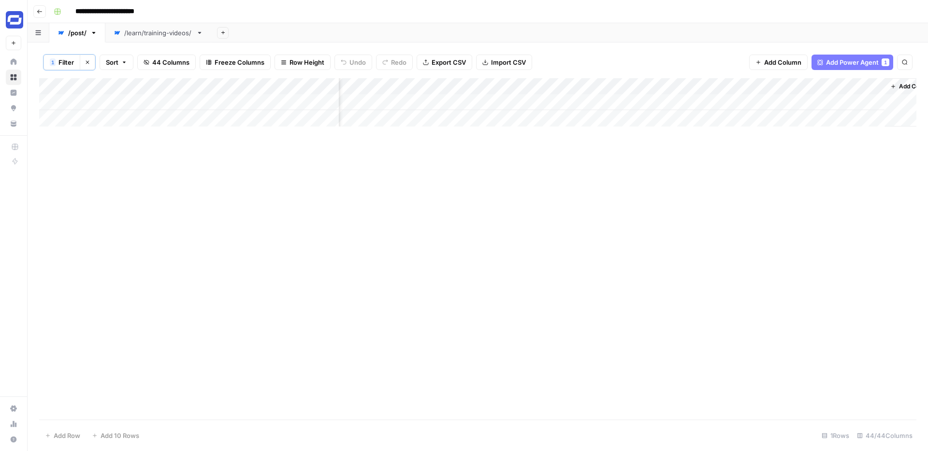
drag, startPoint x: 780, startPoint y: 86, endPoint x: 672, endPoint y: 91, distance: 107.9
click at [672, 91] on div "Add Column" at bounding box center [477, 102] width 877 height 48
drag, startPoint x: 734, startPoint y: 84, endPoint x: 509, endPoint y: 87, distance: 225.2
click at [509, 87] on div "Add Column" at bounding box center [477, 102] width 877 height 48
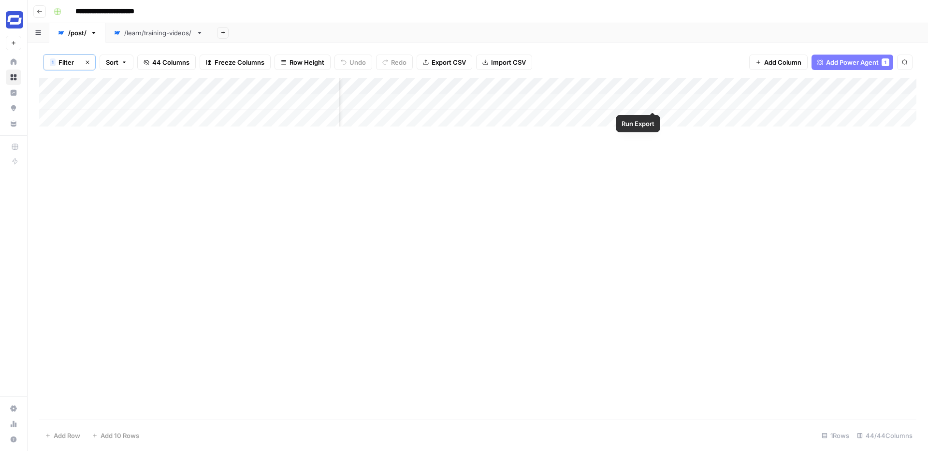
drag, startPoint x: 868, startPoint y: 80, endPoint x: 643, endPoint y: 94, distance: 225.1
click at [643, 94] on div "Add Column" at bounding box center [477, 102] width 877 height 48
drag, startPoint x: 863, startPoint y: 85, endPoint x: 636, endPoint y: 96, distance: 227.3
click at [636, 96] on div "Add Column" at bounding box center [477, 102] width 877 height 48
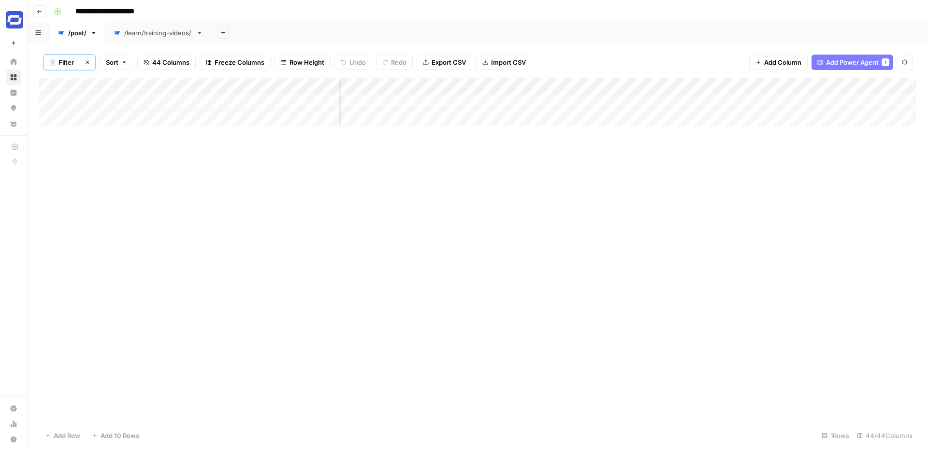
scroll to position [0, 4069]
drag, startPoint x: 773, startPoint y: 85, endPoint x: 506, endPoint y: 89, distance: 267.2
click at [506, 89] on div "Add Column" at bounding box center [477, 102] width 877 height 48
click at [658, 85] on div "Add Column" at bounding box center [477, 102] width 877 height 48
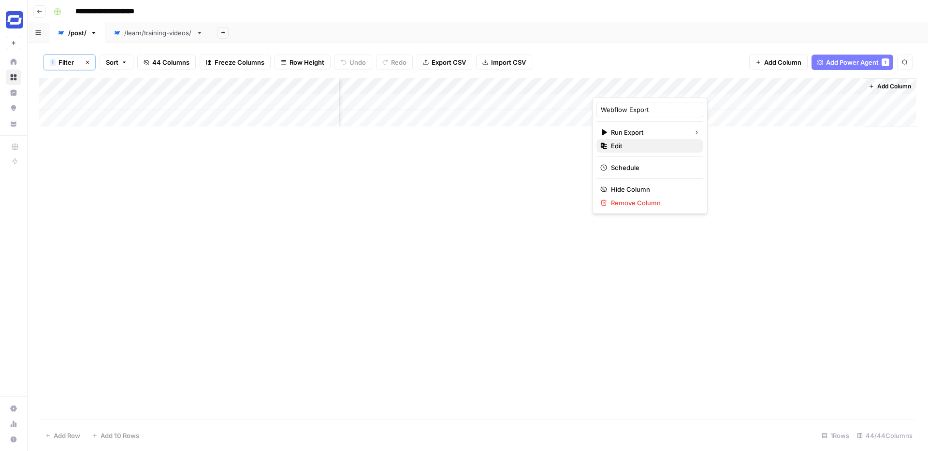
click at [647, 144] on span "Edit" at bounding box center [653, 146] width 85 height 10
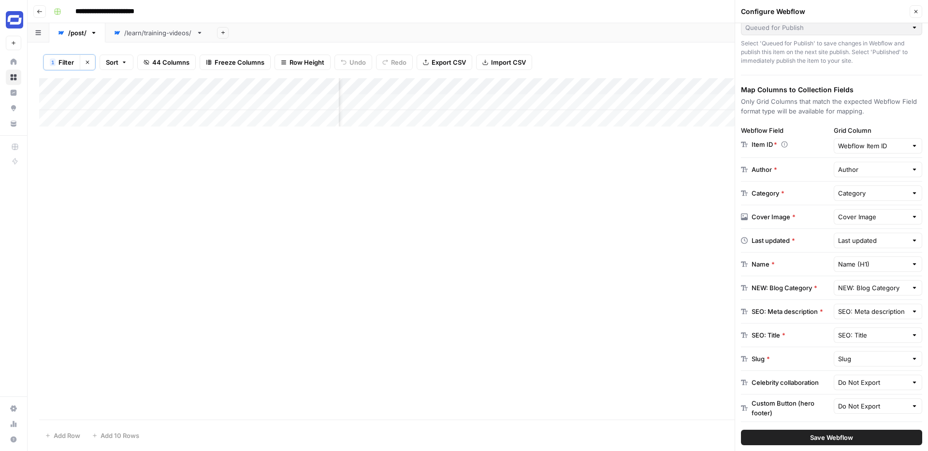
scroll to position [99, 0]
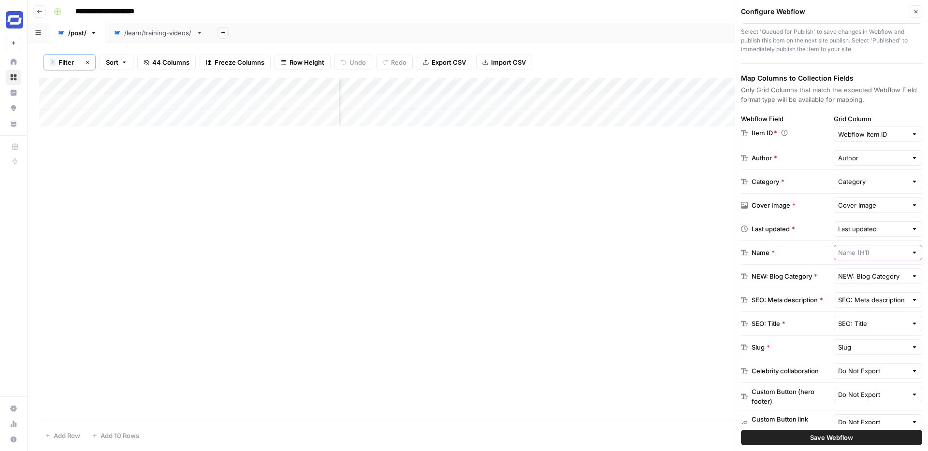
click at [851, 253] on input "text" at bounding box center [873, 253] width 70 height 10
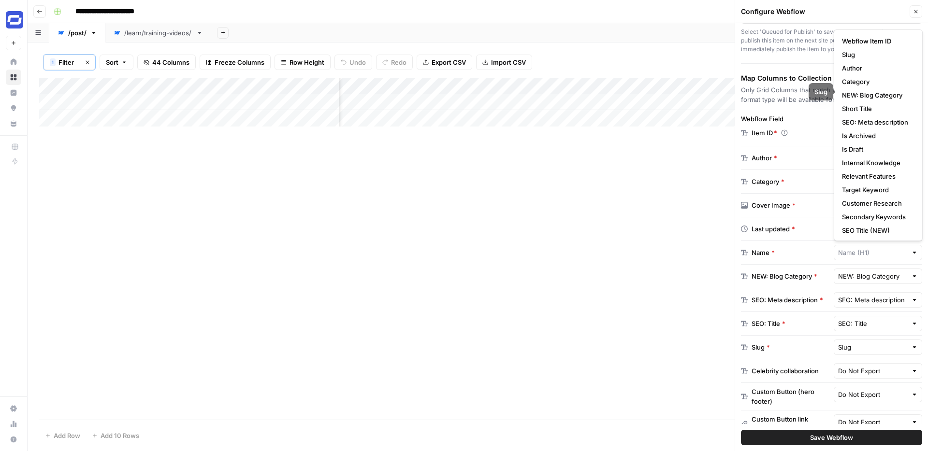
scroll to position [83, 0]
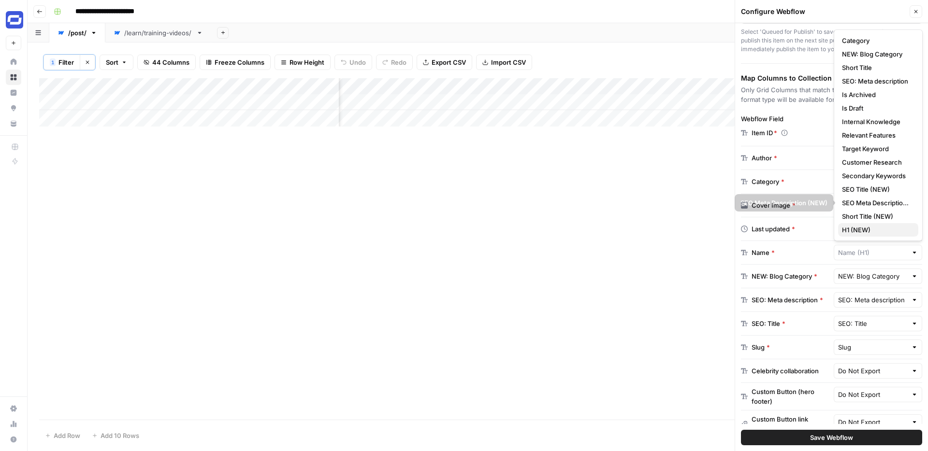
click at [863, 228] on span "H1 (NEW)" at bounding box center [876, 230] width 69 height 10
type input "H1 (NEW)"
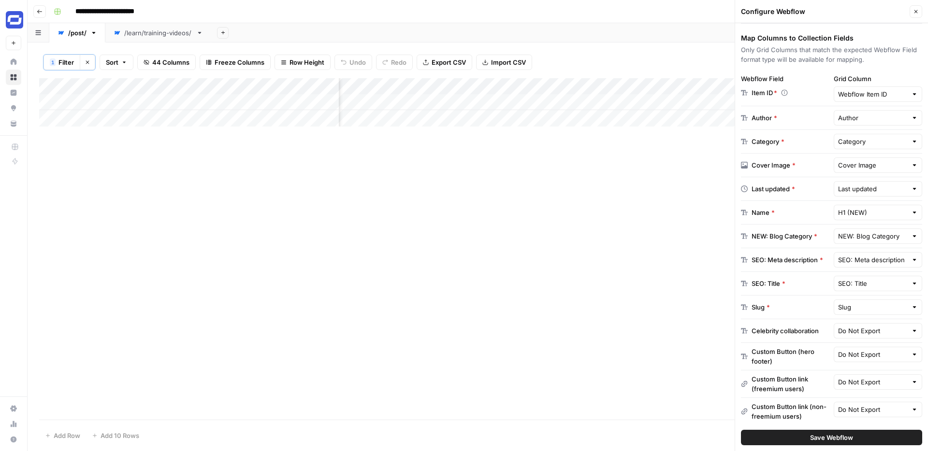
scroll to position [144, 0]
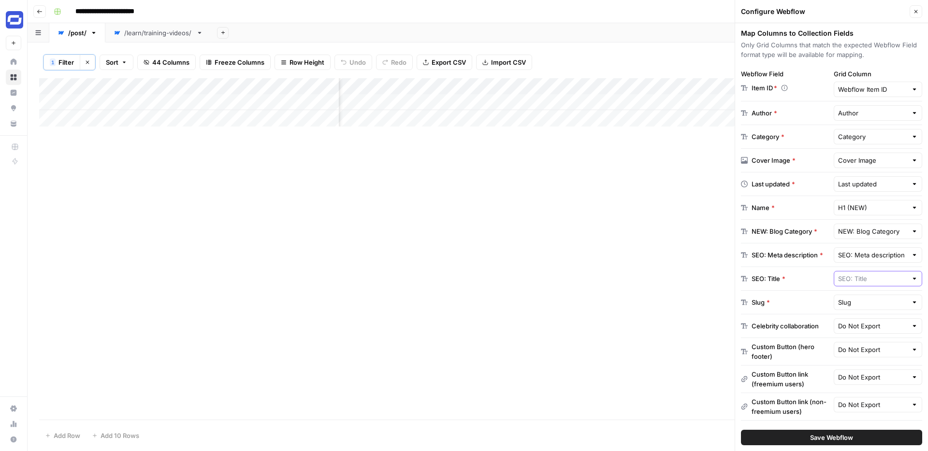
click at [851, 278] on input "text" at bounding box center [873, 279] width 70 height 10
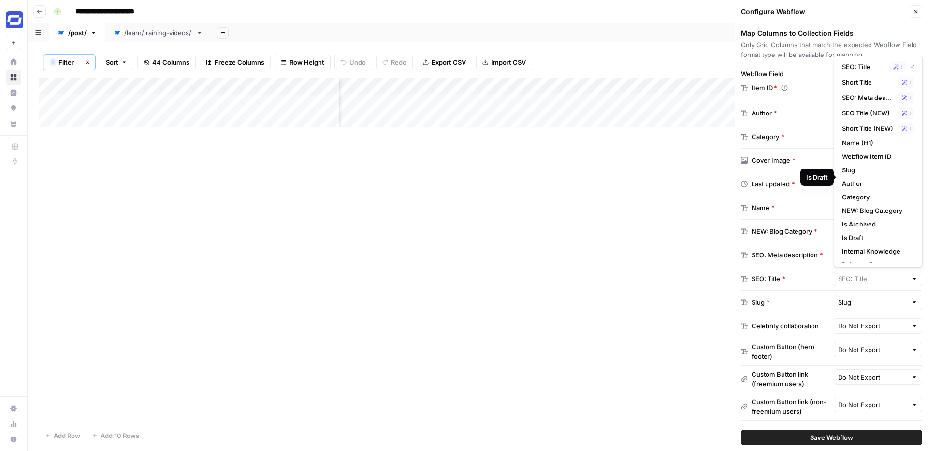
scroll to position [12, 0]
click at [859, 118] on span "SEO Title (NEW)" at bounding box center [868, 116] width 52 height 10
type input "SEO Title (NEW)"
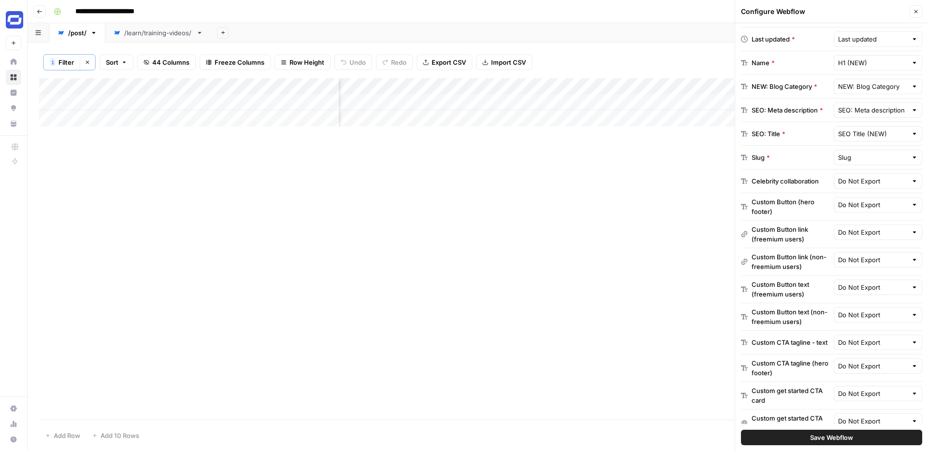
scroll to position [291, 0]
click at [869, 111] on input "text" at bounding box center [873, 108] width 70 height 10
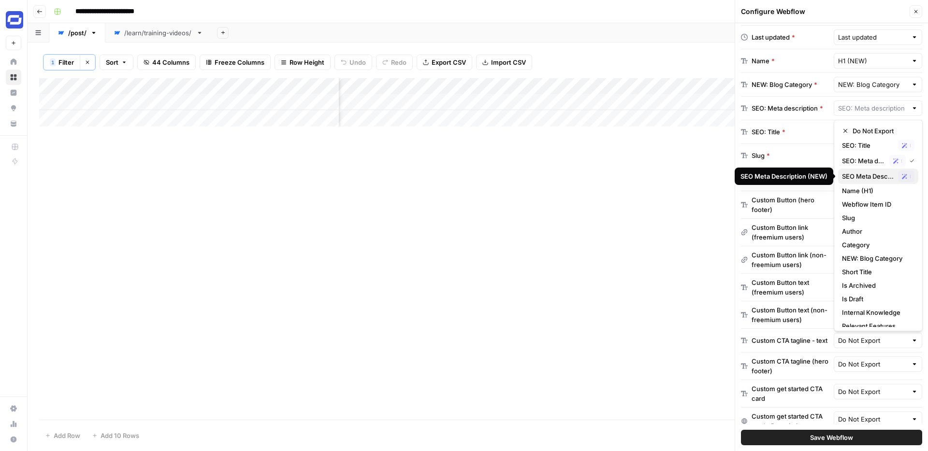
click at [864, 178] on span "SEO Meta Description (NEW)" at bounding box center [868, 177] width 52 height 10
type input "SEO Meta Description (NEW)"
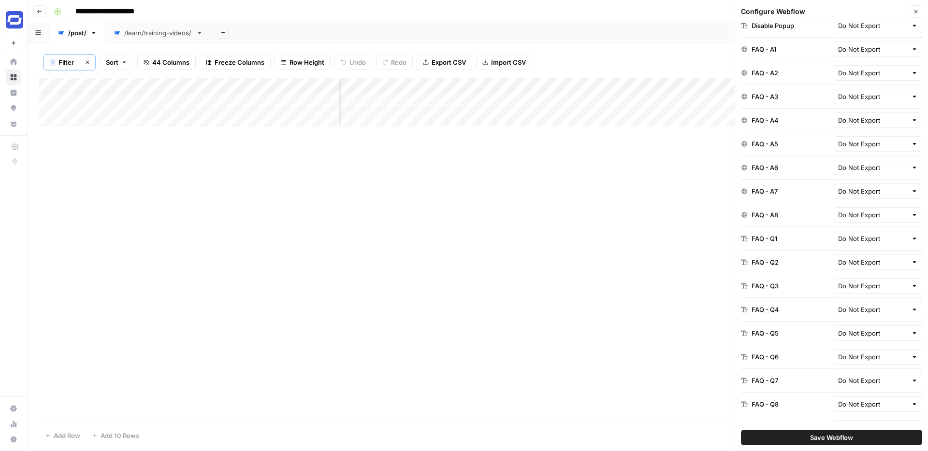
scroll to position [1120, 0]
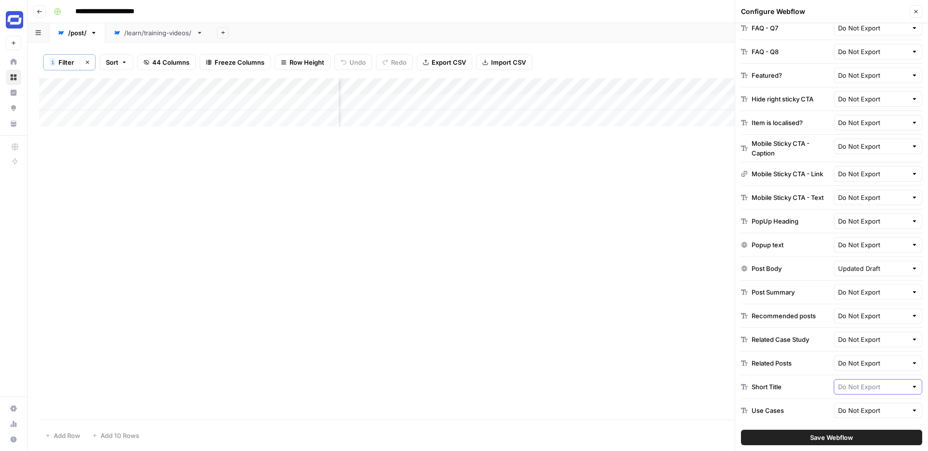
click at [866, 390] on input "text" at bounding box center [873, 387] width 70 height 10
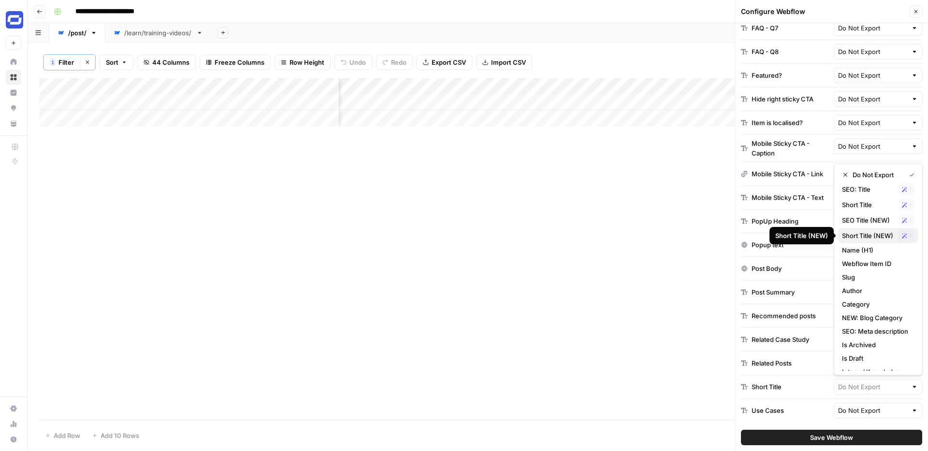
click at [858, 235] on span "Short Title (NEW)" at bounding box center [868, 236] width 52 height 10
type input "Short Title (NEW)"
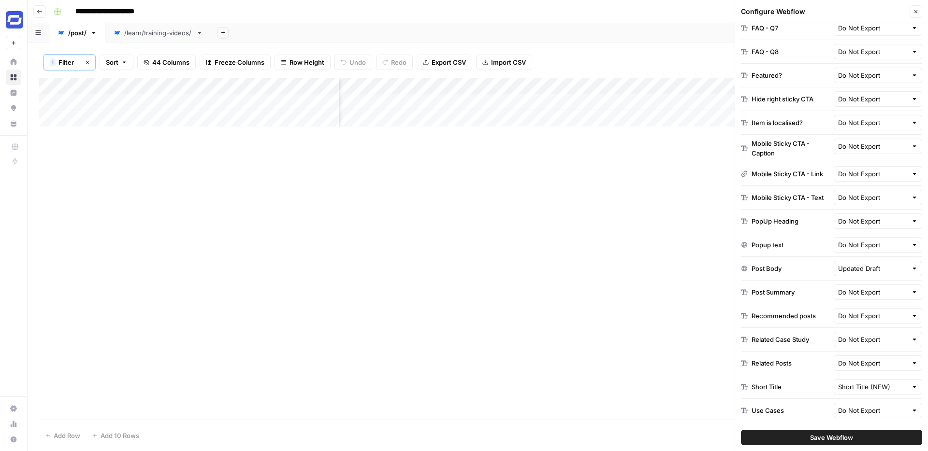
click at [820, 440] on span "Save Webflow" at bounding box center [831, 438] width 43 height 10
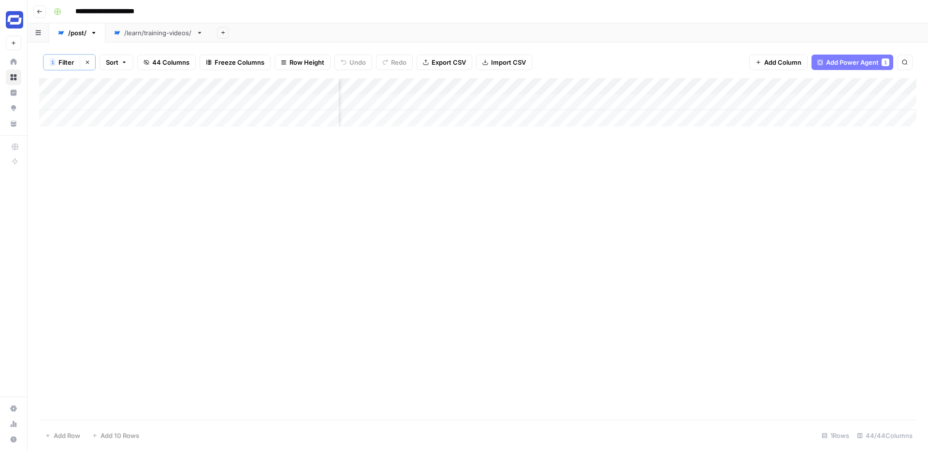
scroll to position [0, 3608]
click at [468, 89] on div "Add Column" at bounding box center [477, 102] width 877 height 48
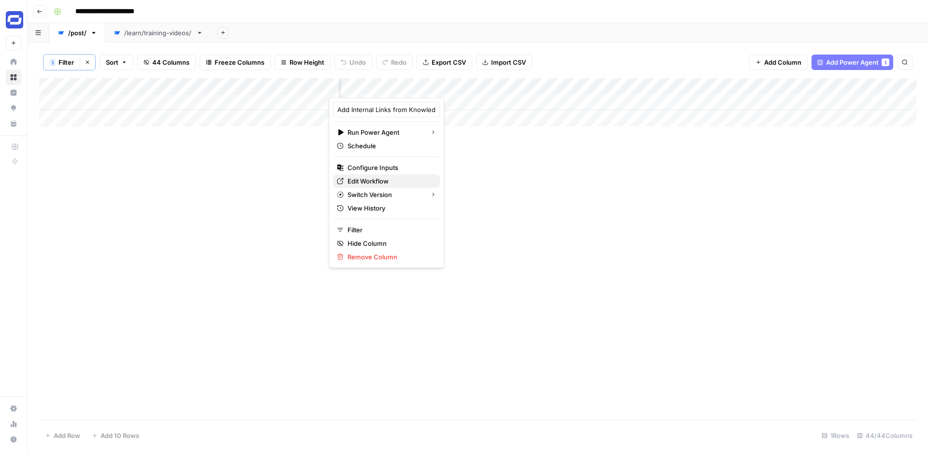
click at [378, 183] on span "Edit Workflow" at bounding box center [389, 181] width 85 height 10
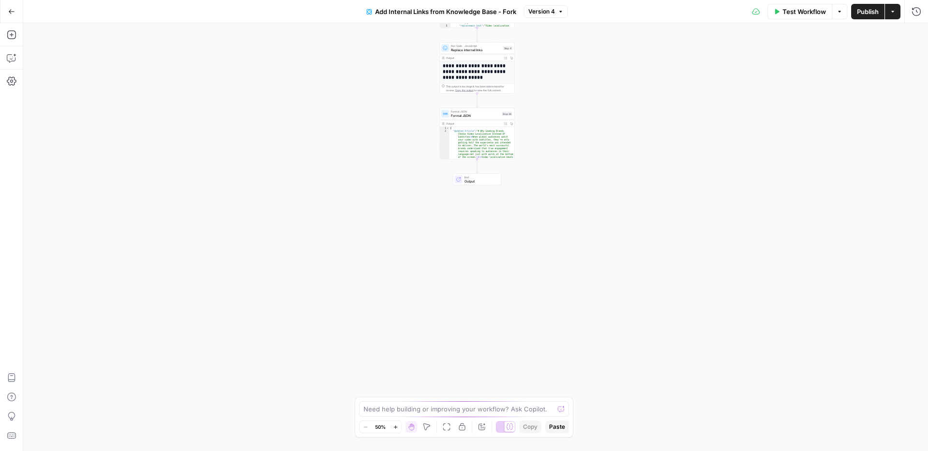
click at [470, 179] on span "Output" at bounding box center [480, 181] width 33 height 5
type textarea "**********"
click at [407, 412] on textarea at bounding box center [458, 409] width 190 height 10
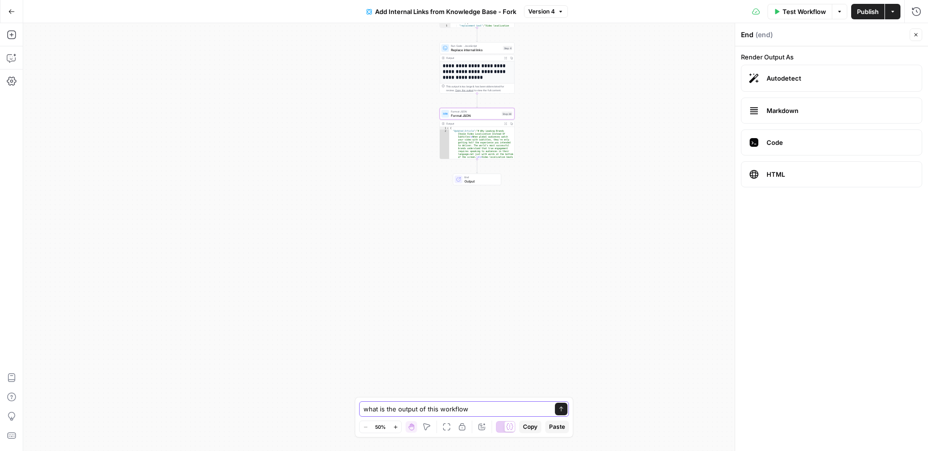
type textarea "what is the output of this workflow?"
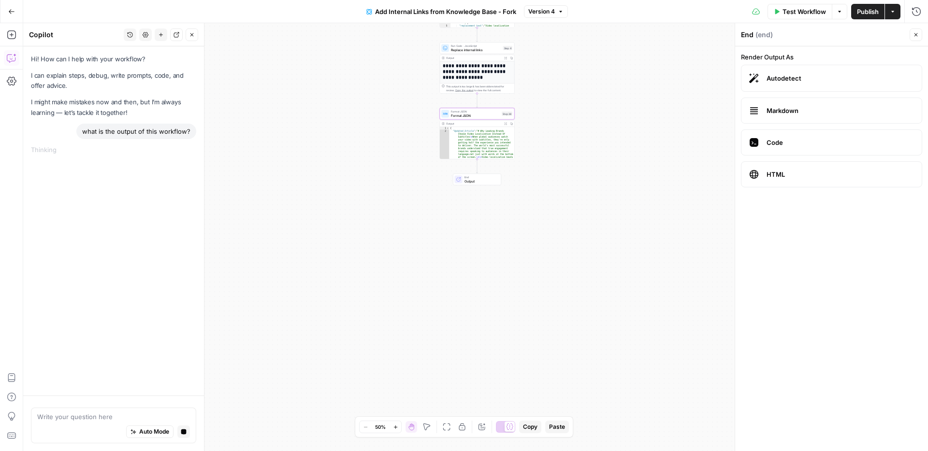
click at [910, 31] on button "Close" at bounding box center [915, 35] width 13 height 13
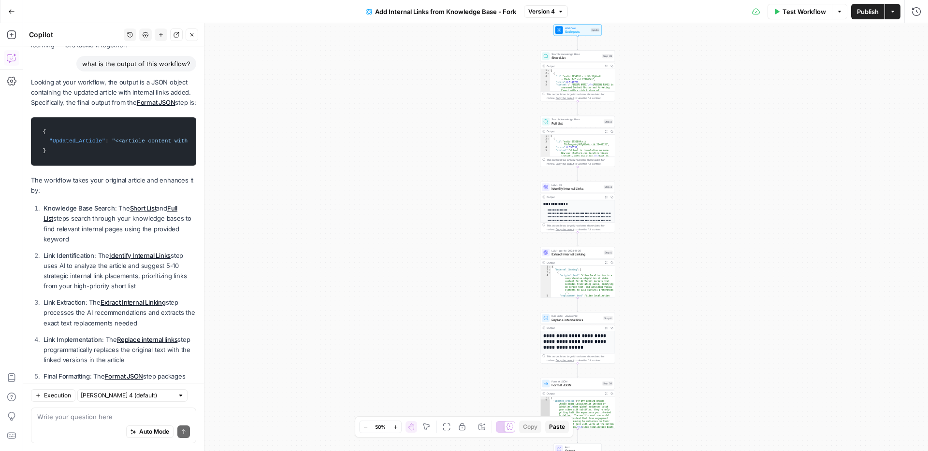
scroll to position [62, 0]
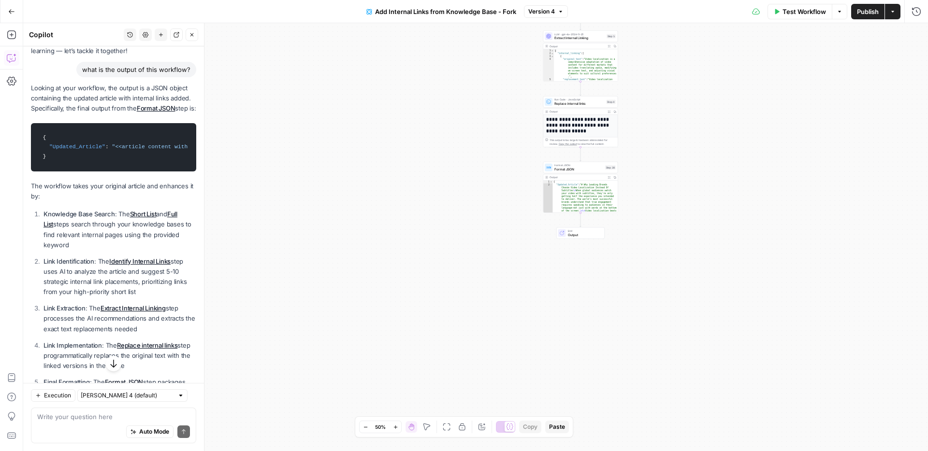
click at [490, 204] on div "Workflow Set Inputs Inputs Search Knowledge Base Short List Step 39 Output Expa…" at bounding box center [475, 237] width 904 height 428
